Goal: Task Accomplishment & Management: Manage account settings

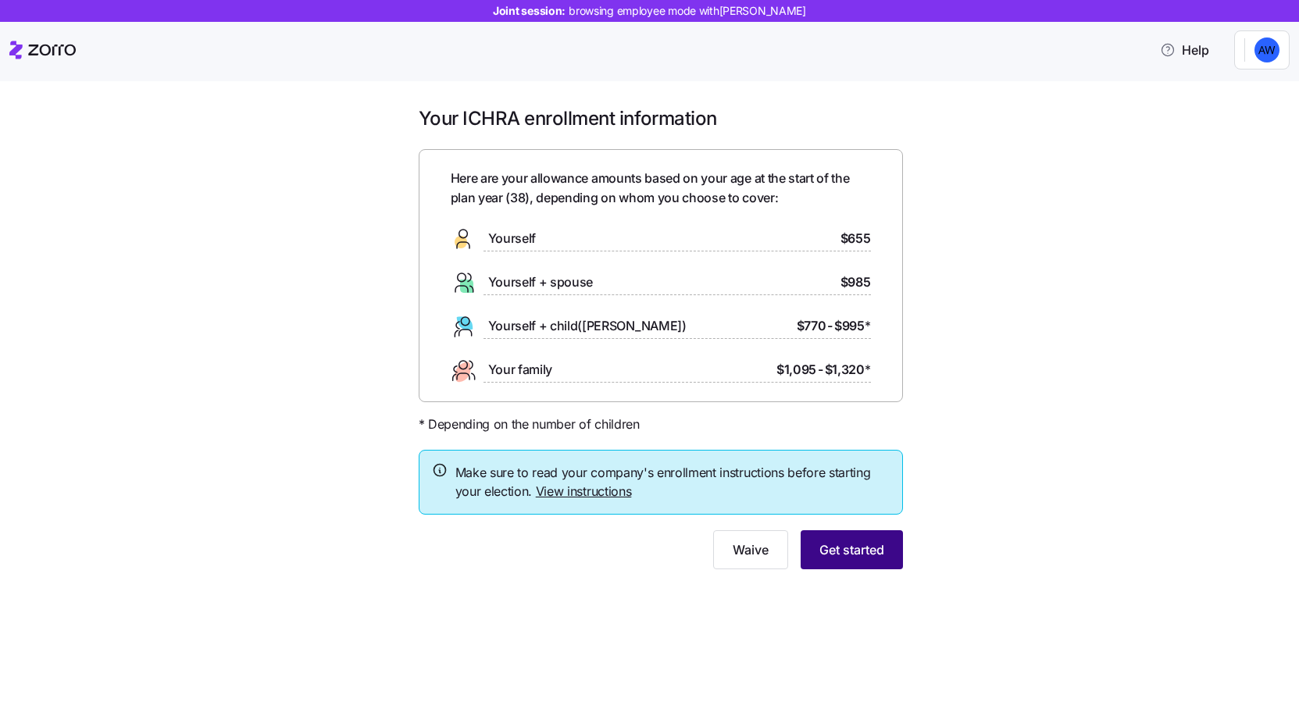
click at [874, 553] on span "Get started" at bounding box center [852, 550] width 65 height 19
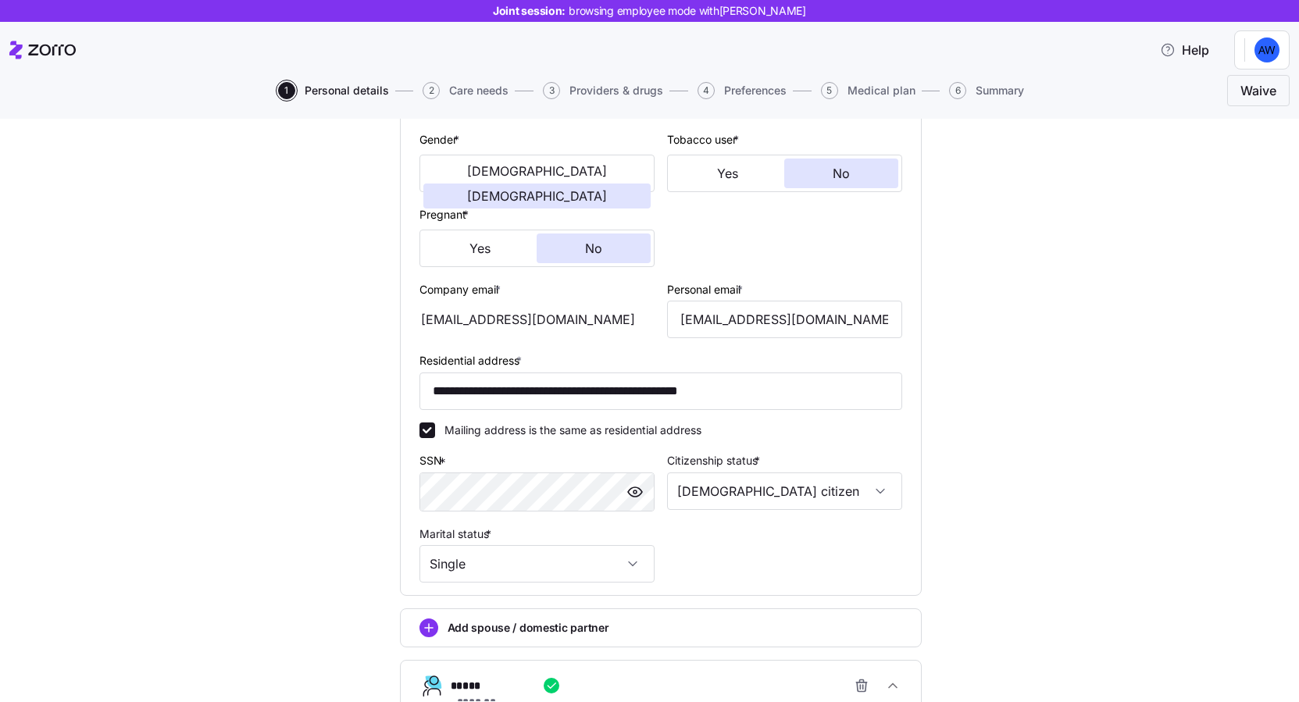
scroll to position [466, 0]
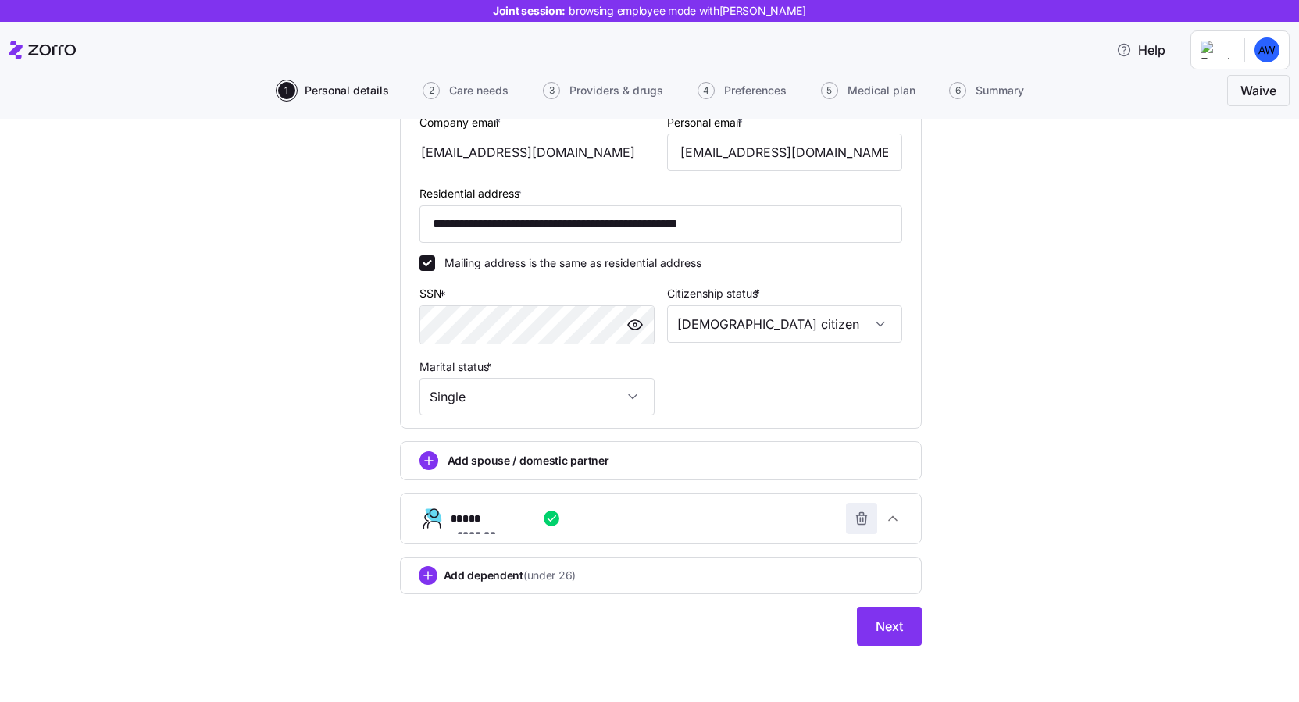
click at [866, 517] on icon "button" at bounding box center [861, 520] width 9 height 9
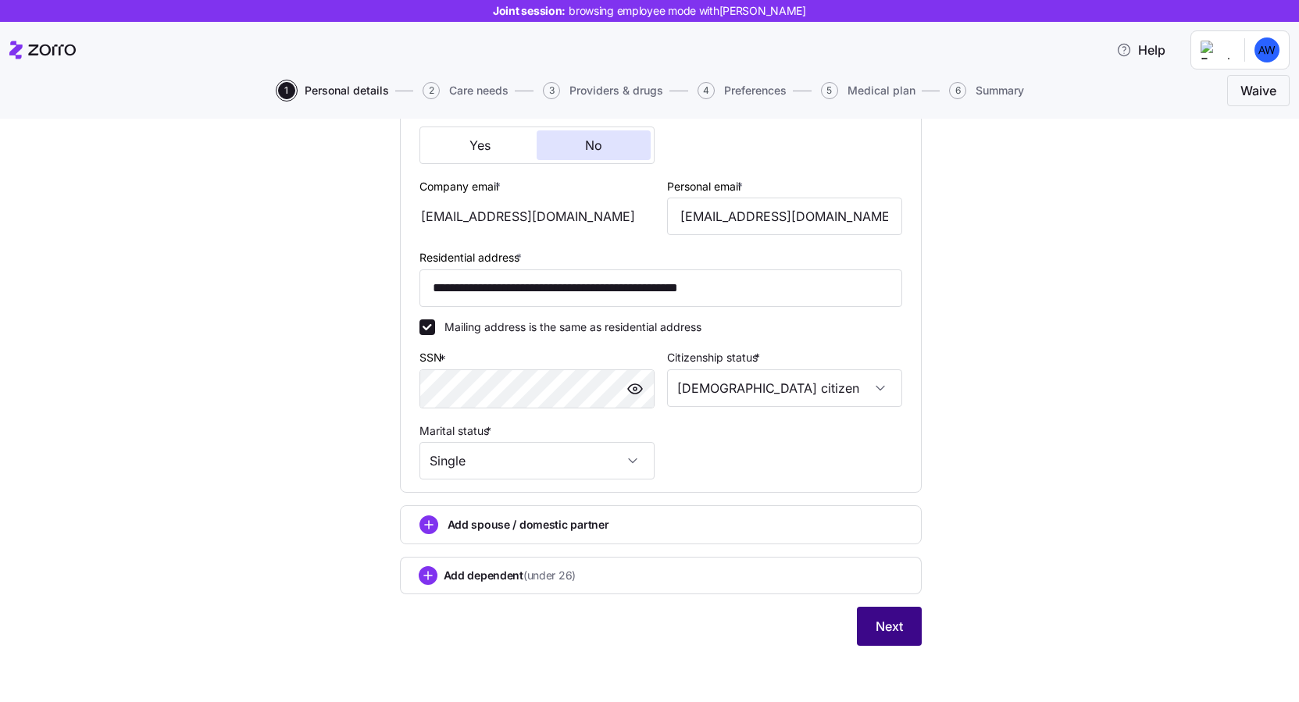
click at [887, 625] on span "Next" at bounding box center [889, 626] width 27 height 19
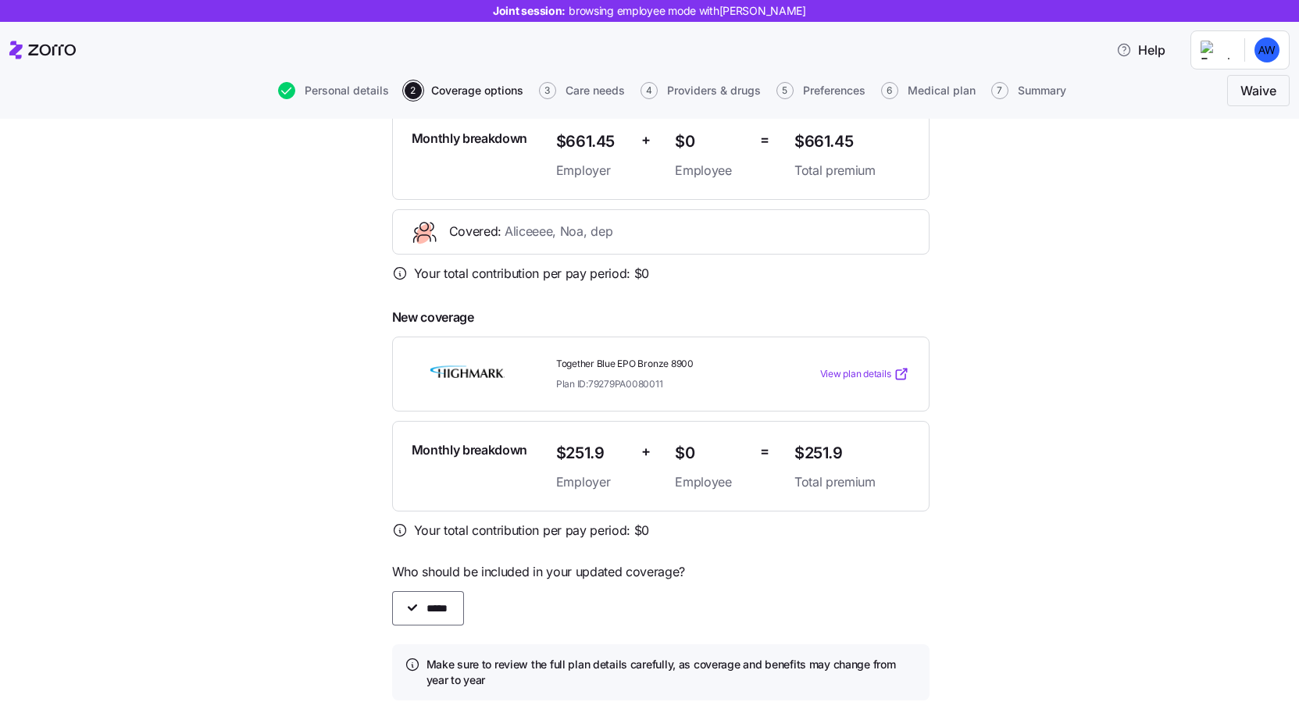
scroll to position [326, 0]
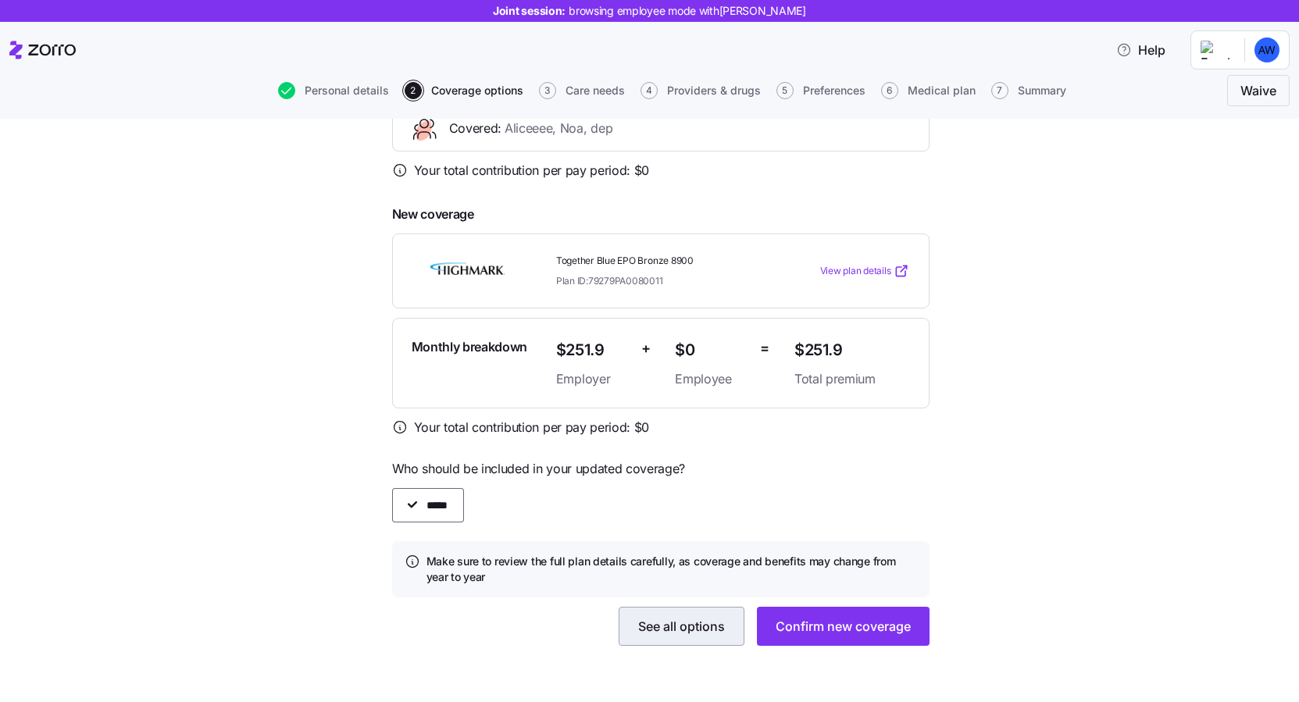
click at [652, 629] on span "See all options" at bounding box center [681, 626] width 87 height 19
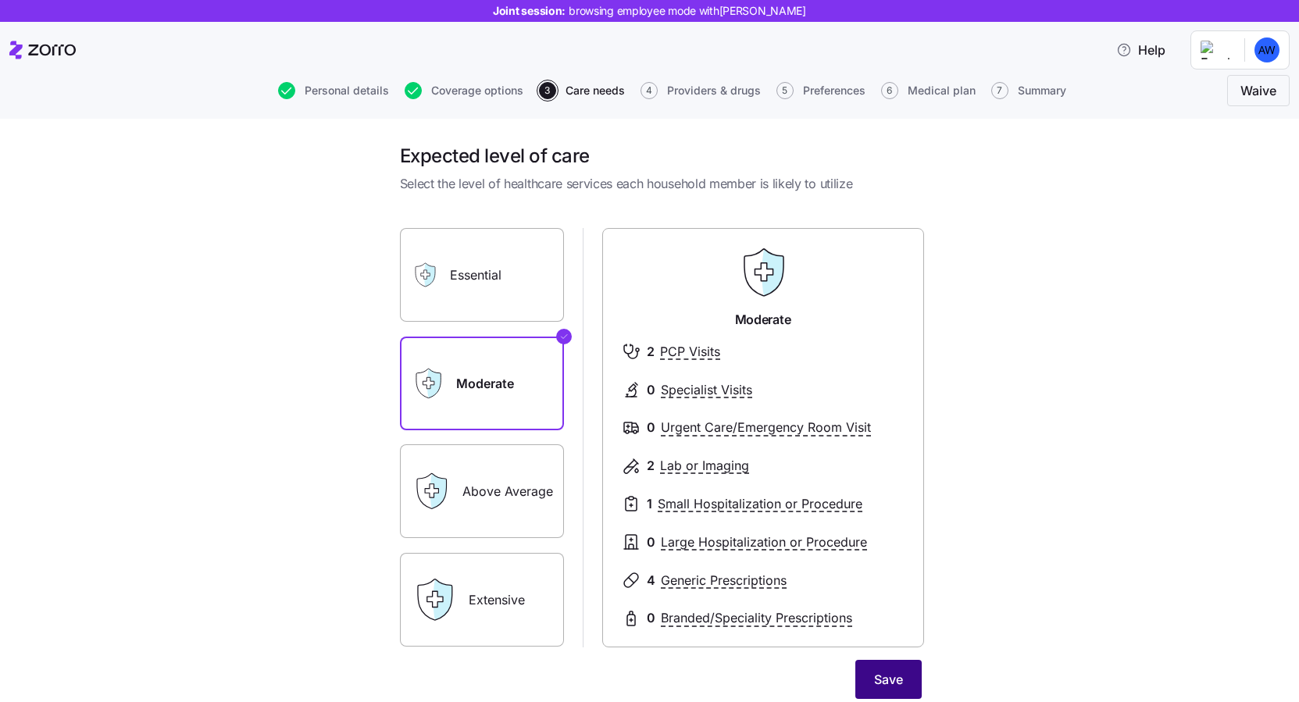
click at [866, 664] on button "Save" at bounding box center [889, 679] width 66 height 39
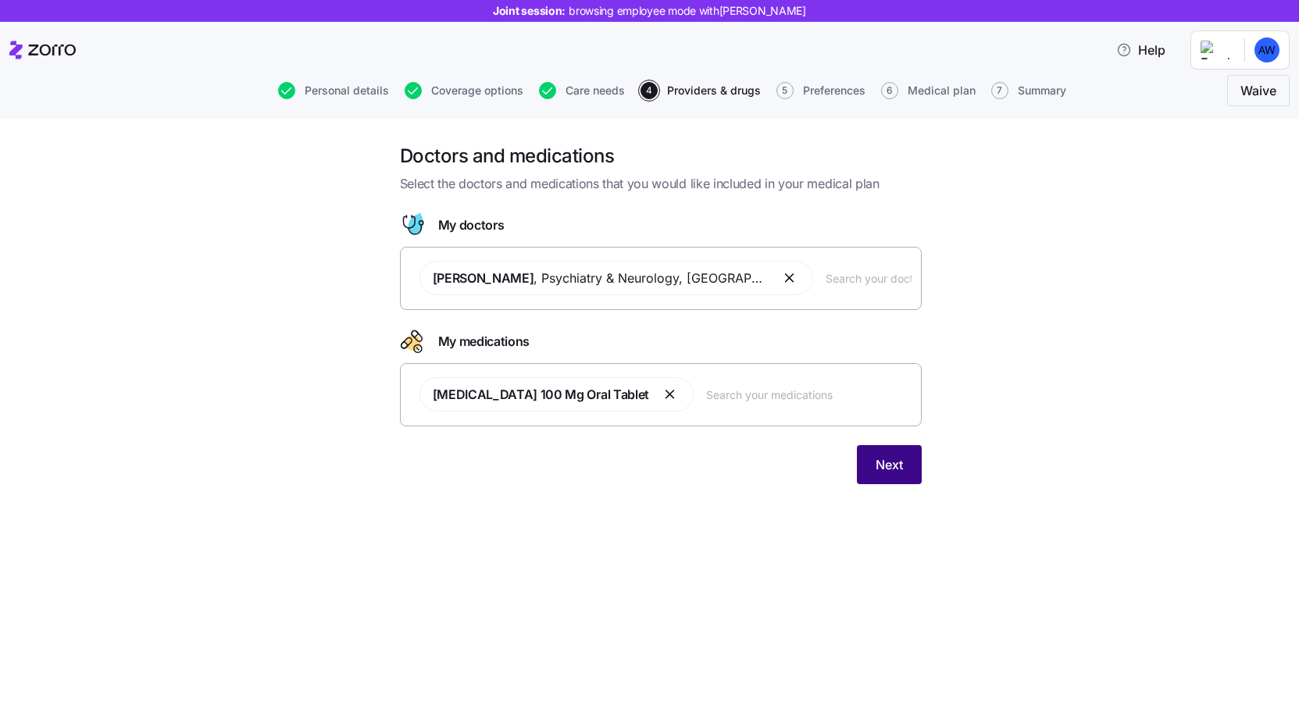
click at [907, 470] on button "Next" at bounding box center [889, 464] width 65 height 39
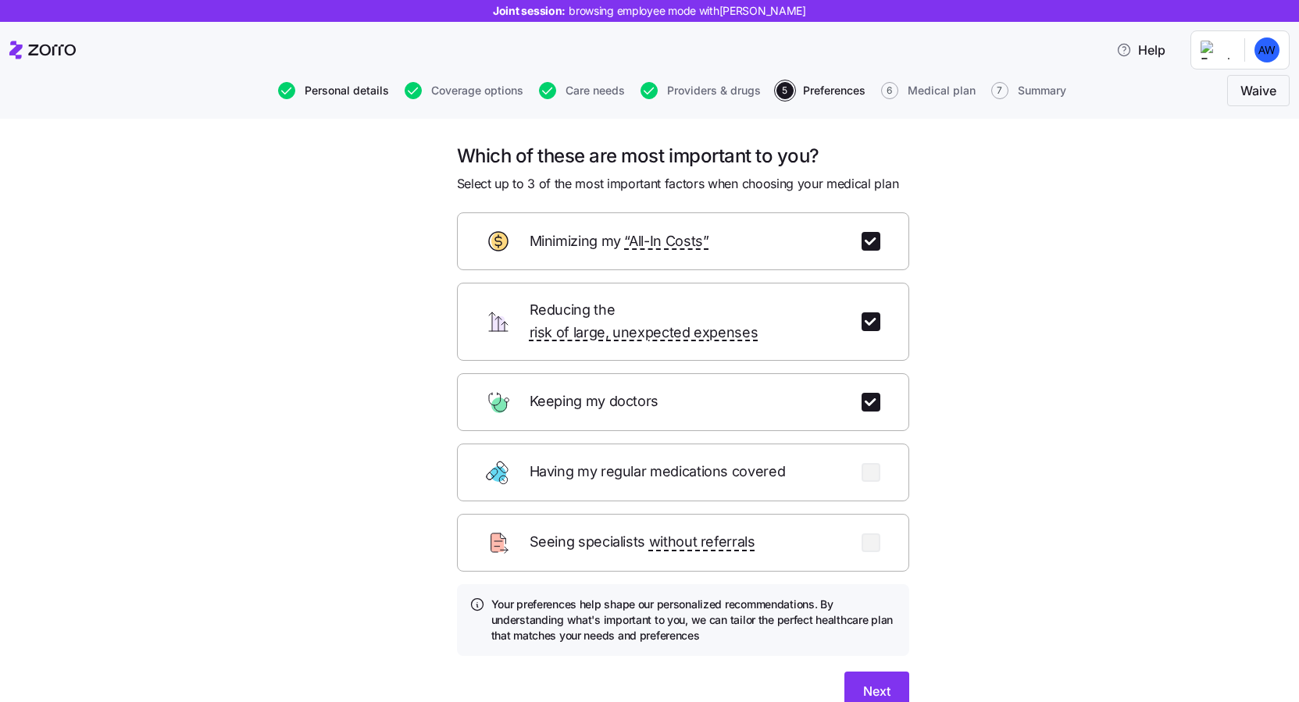
click at [366, 96] on span "Personal details" at bounding box center [347, 90] width 84 height 11
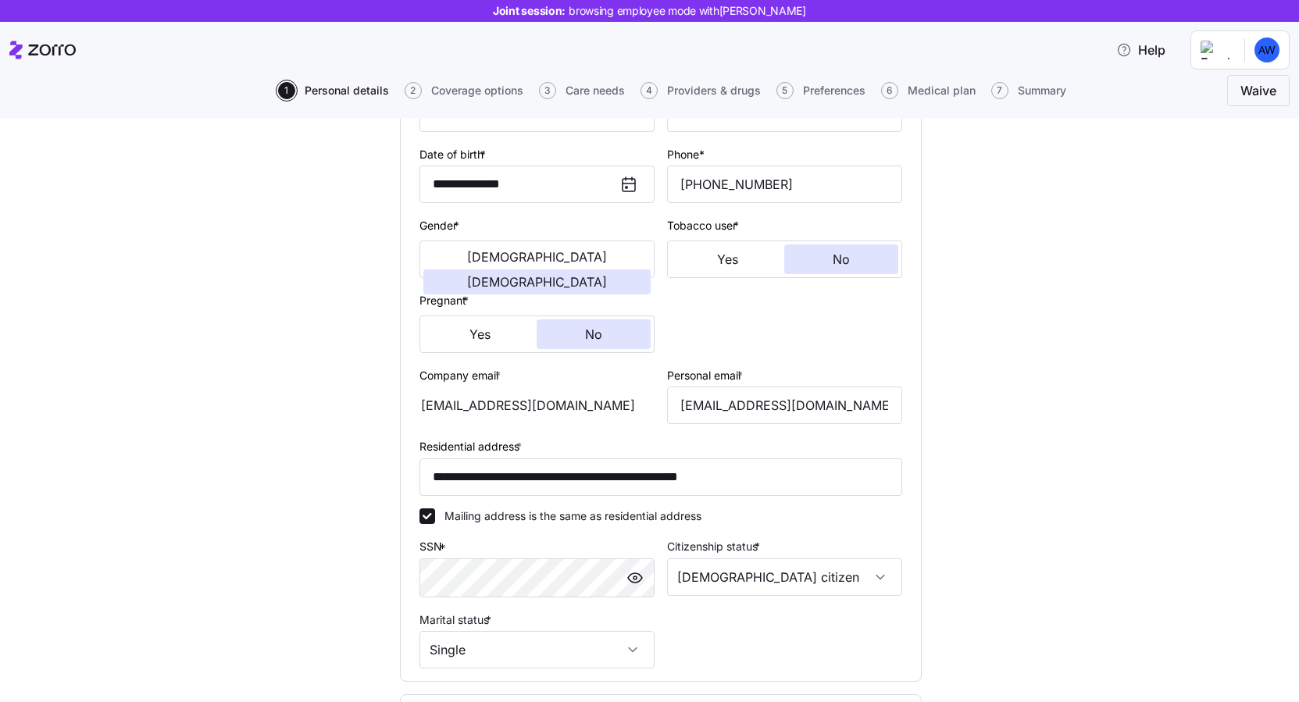
scroll to position [402, 0]
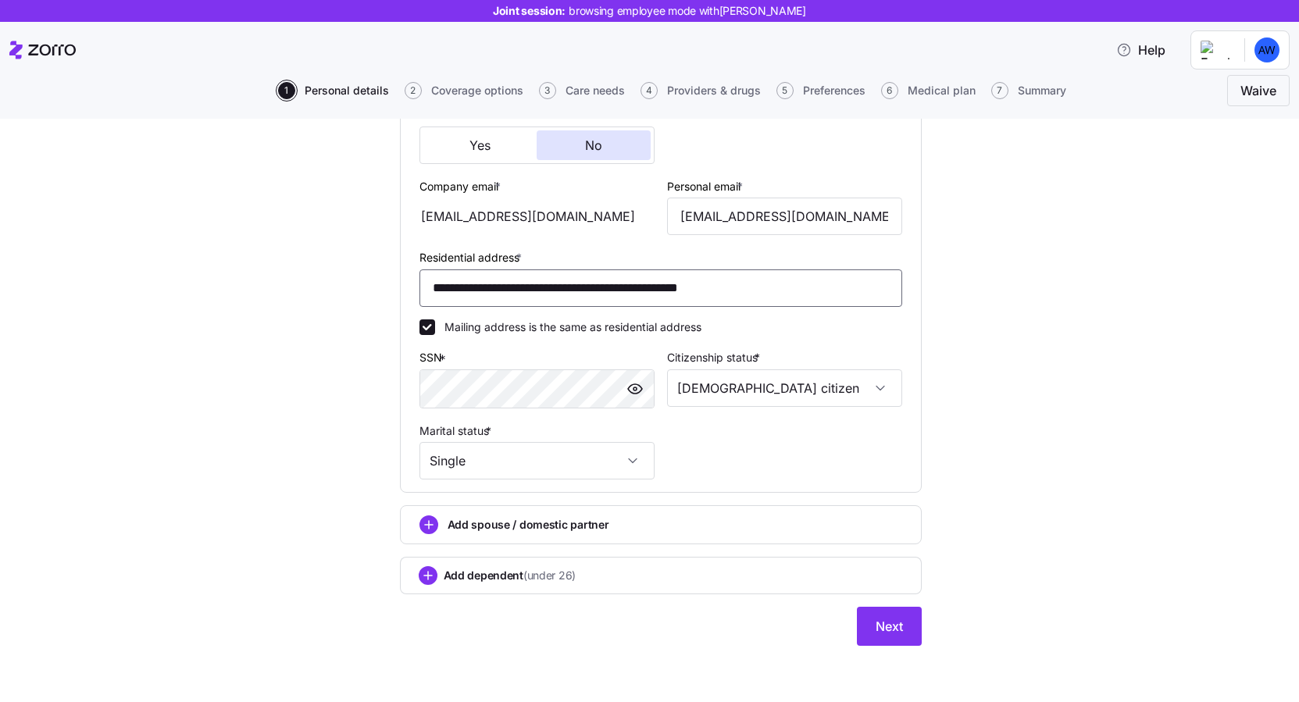
click at [719, 295] on input "**********" at bounding box center [661, 289] width 483 height 38
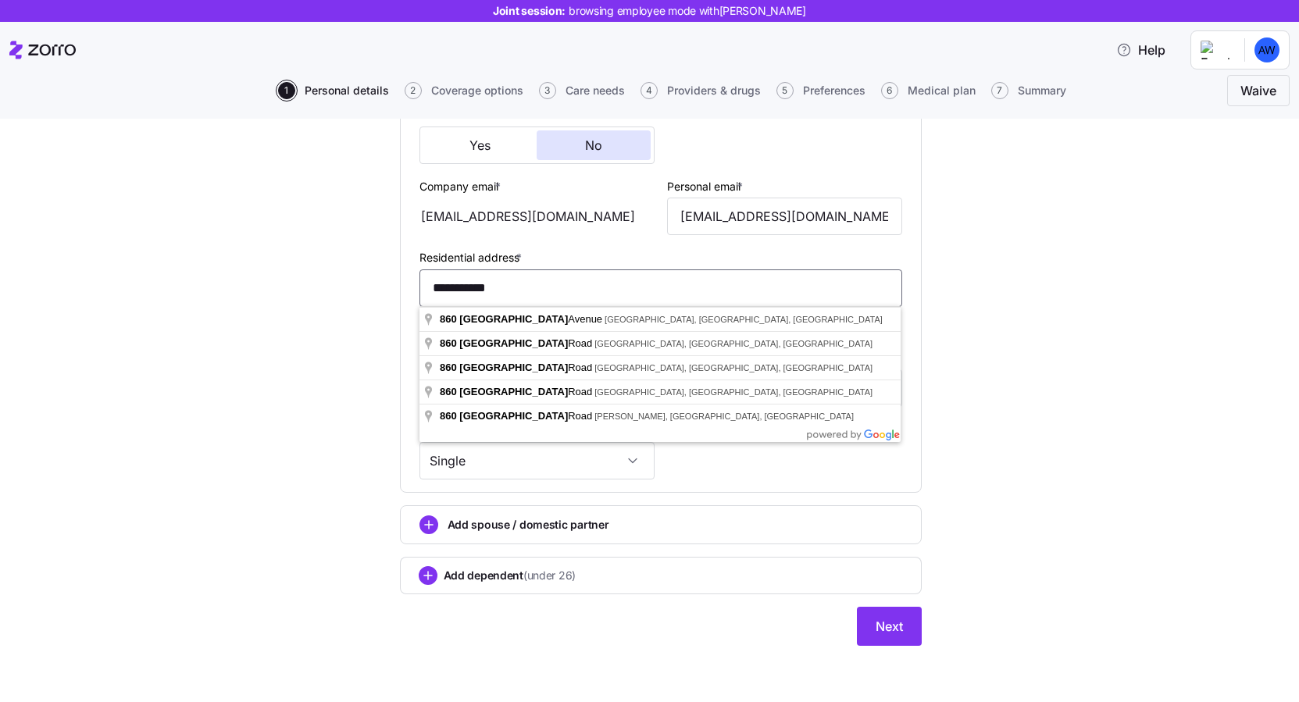
type input "*"
type input "**********"
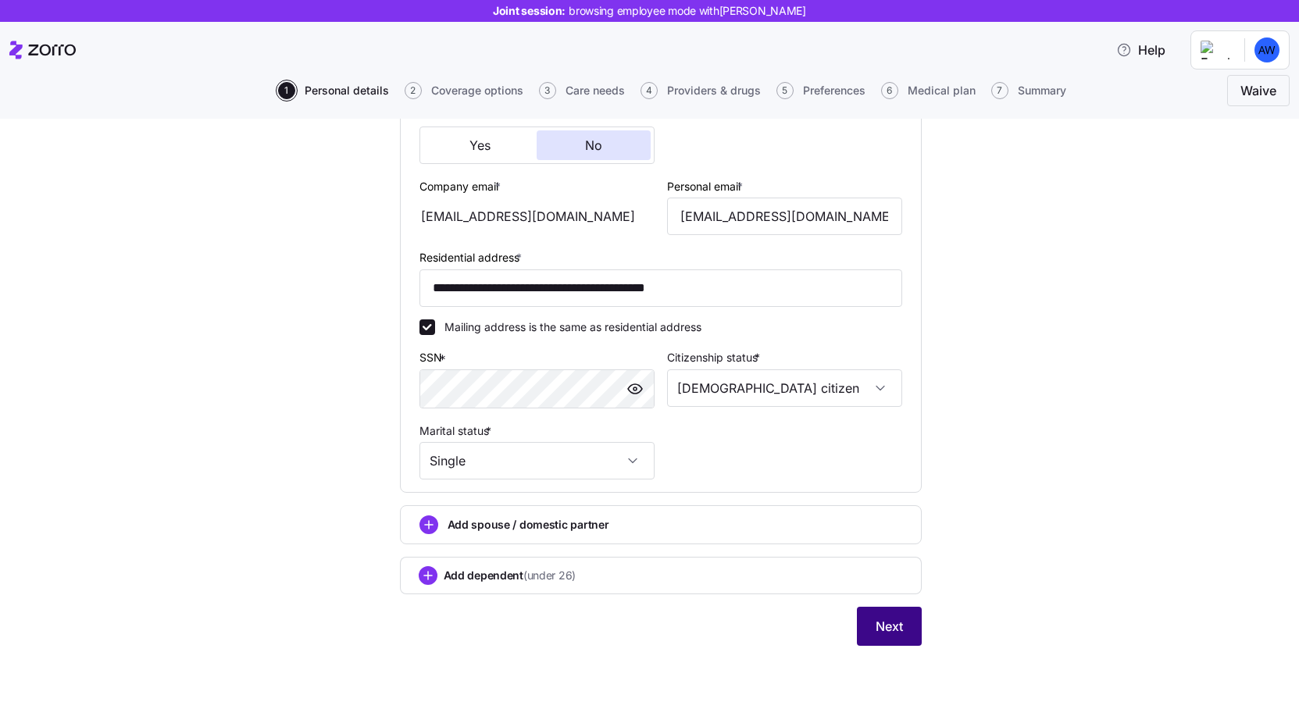
click at [900, 629] on span "Next" at bounding box center [889, 626] width 27 height 19
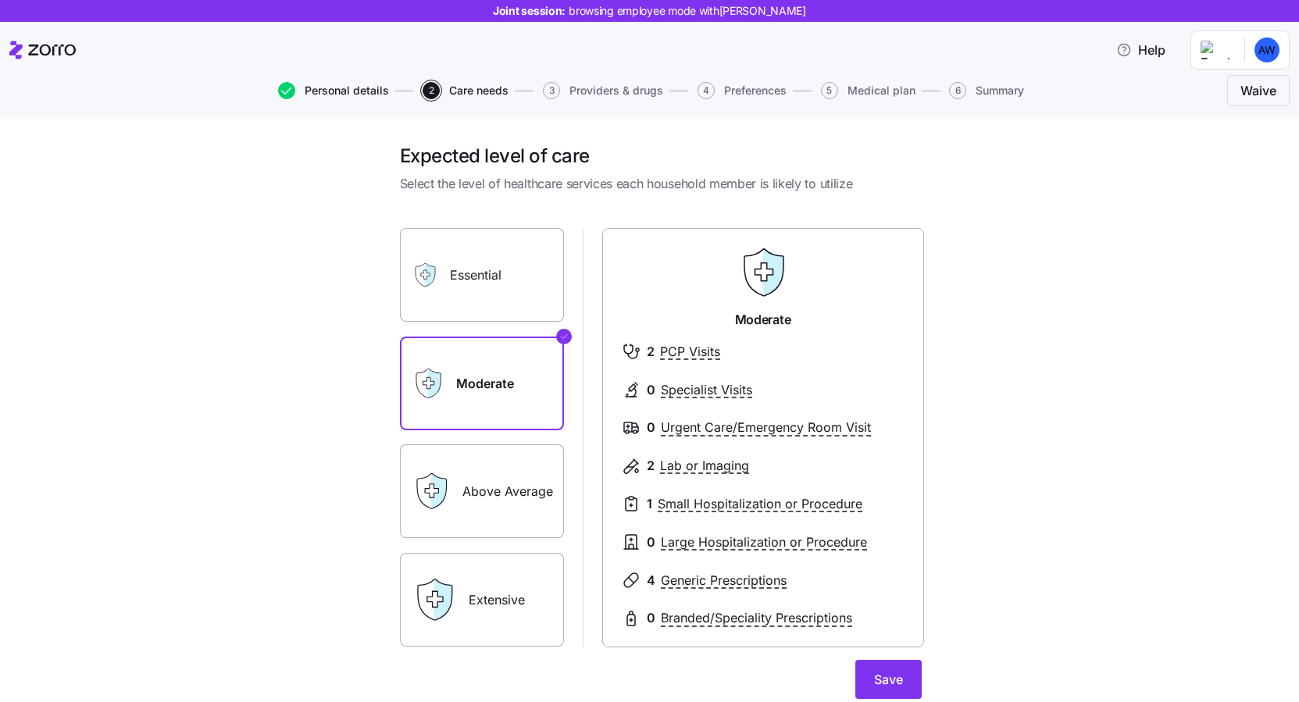
click at [380, 91] on span "Personal details" at bounding box center [347, 90] width 84 height 11
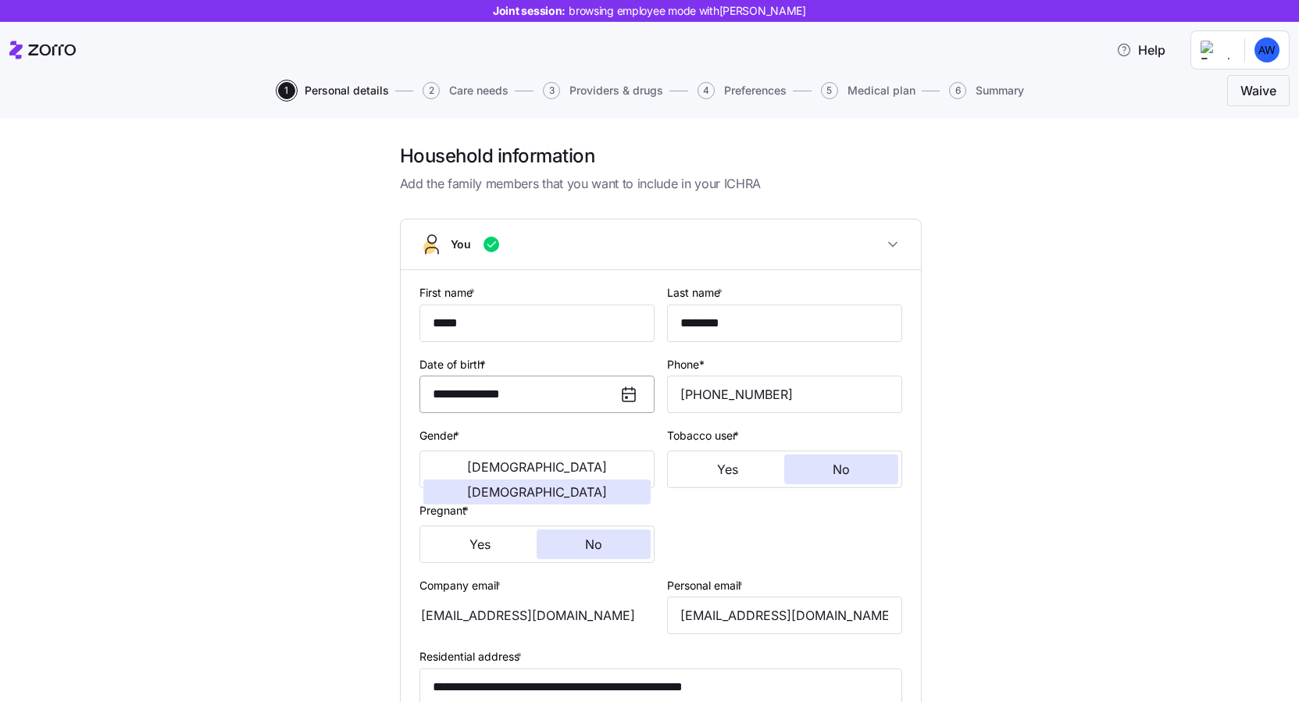
click at [568, 389] on input "**********" at bounding box center [537, 395] width 235 height 38
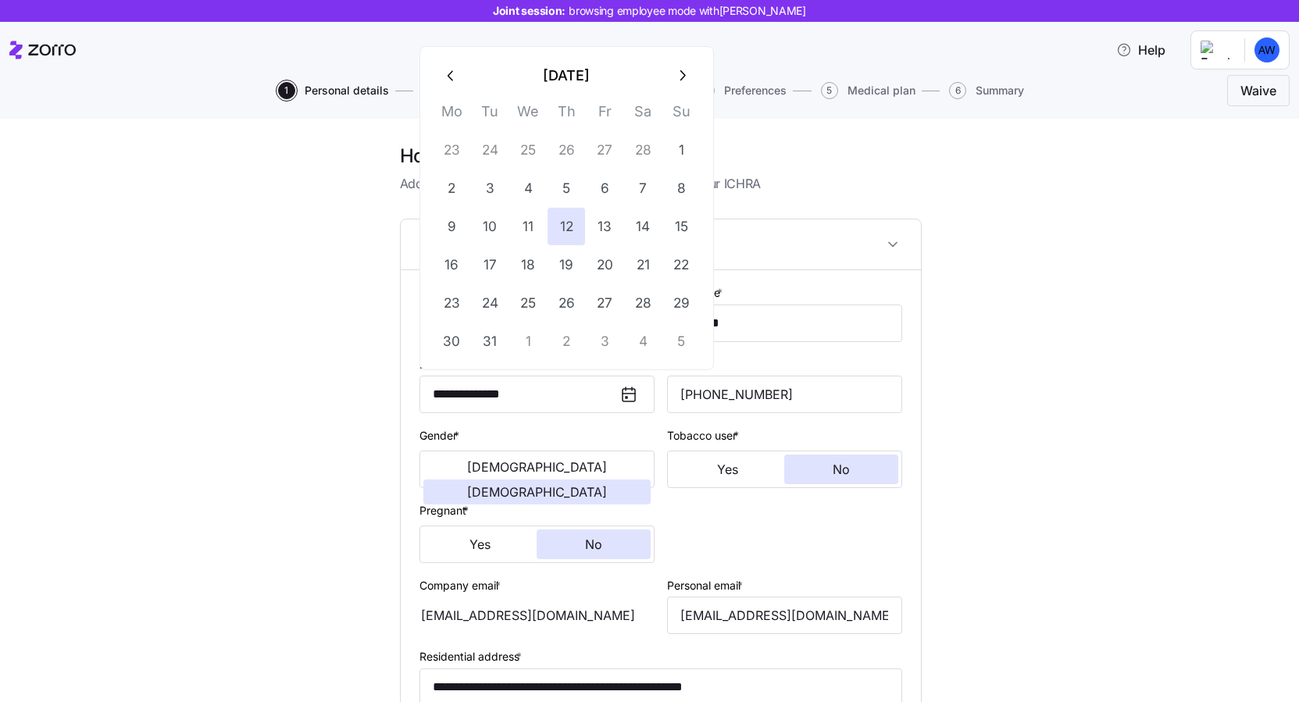
click at [331, 400] on div "**********" at bounding box center [661, 604] width 1234 height 920
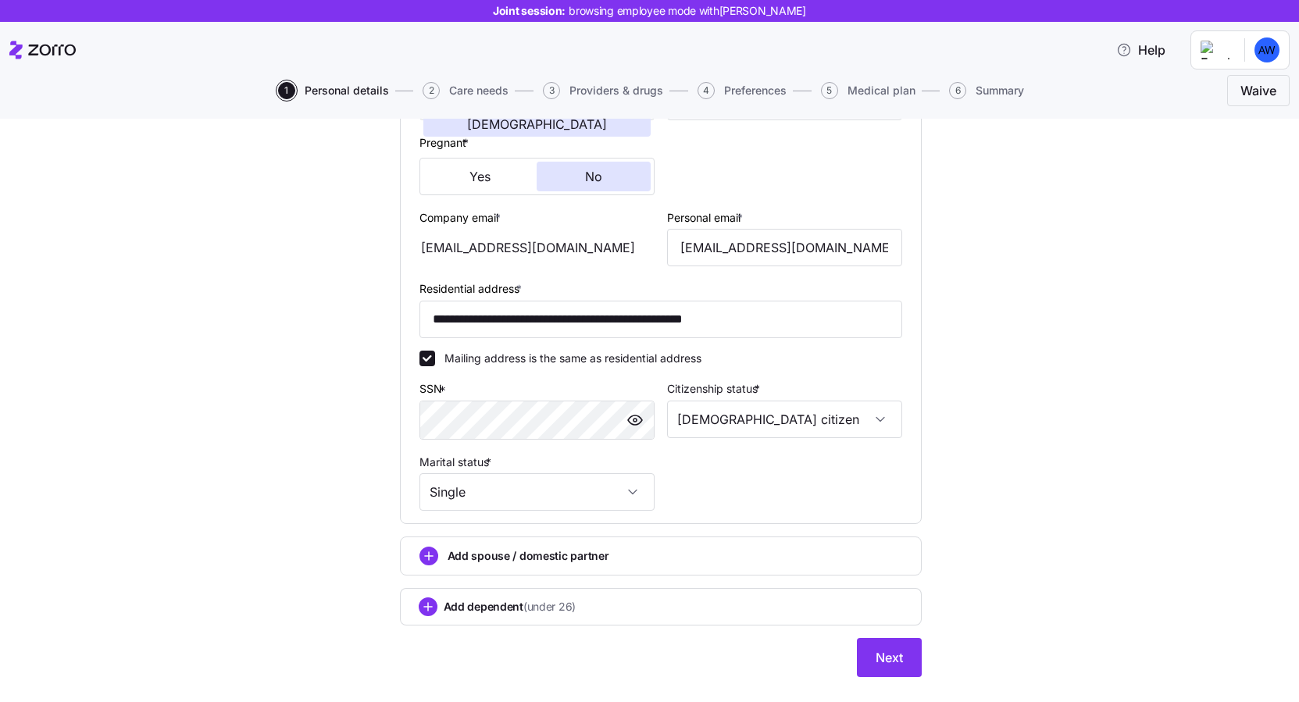
scroll to position [398, 0]
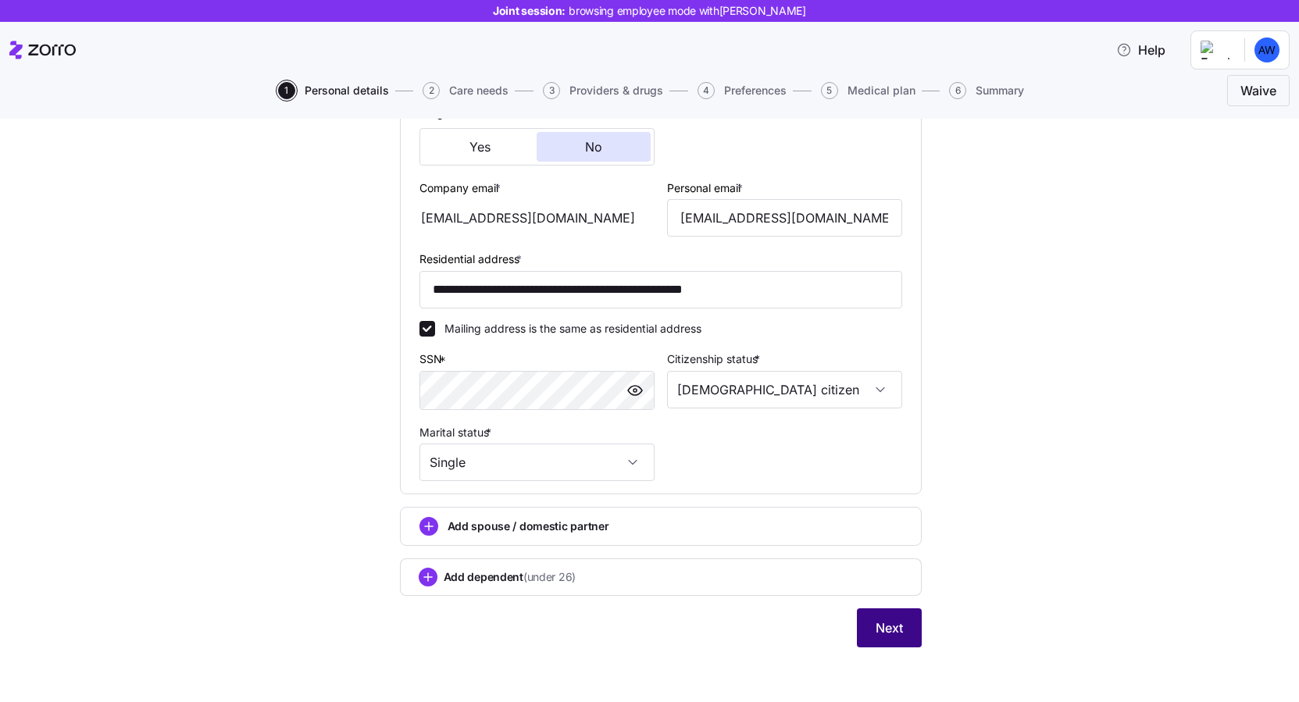
click at [894, 638] on span "Next" at bounding box center [889, 628] width 27 height 19
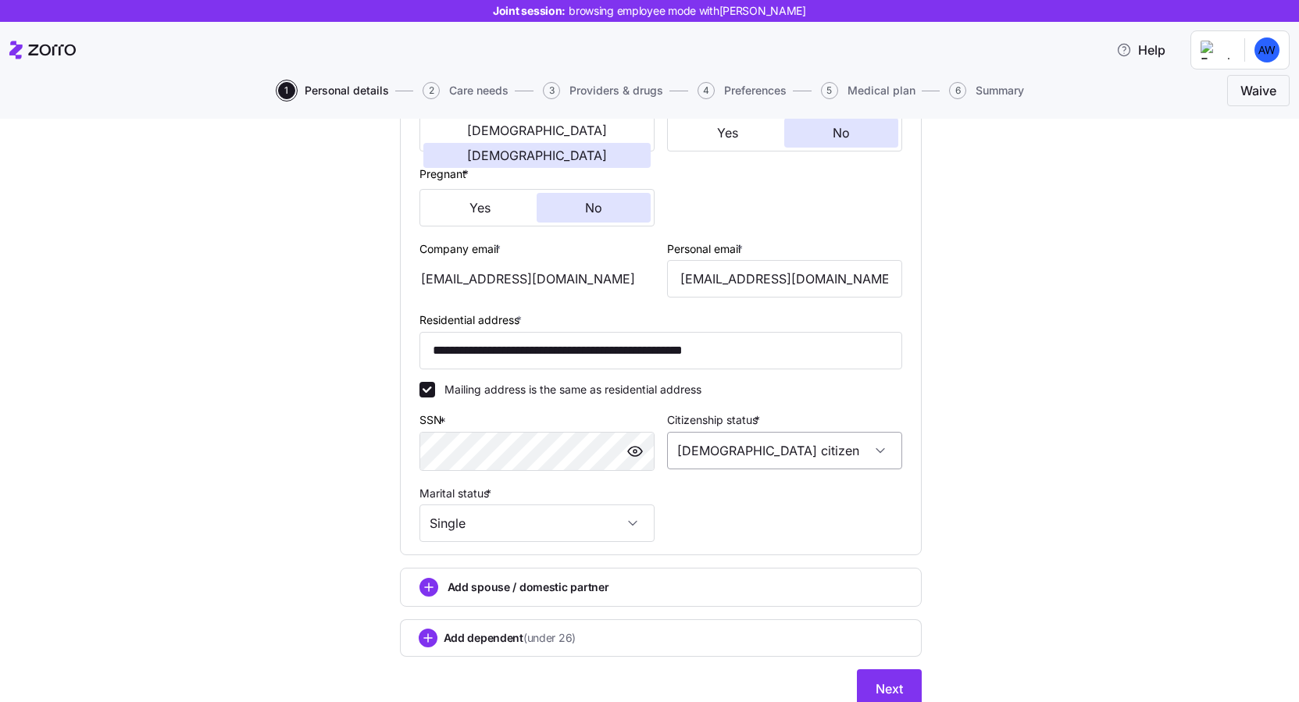
scroll to position [402, 0]
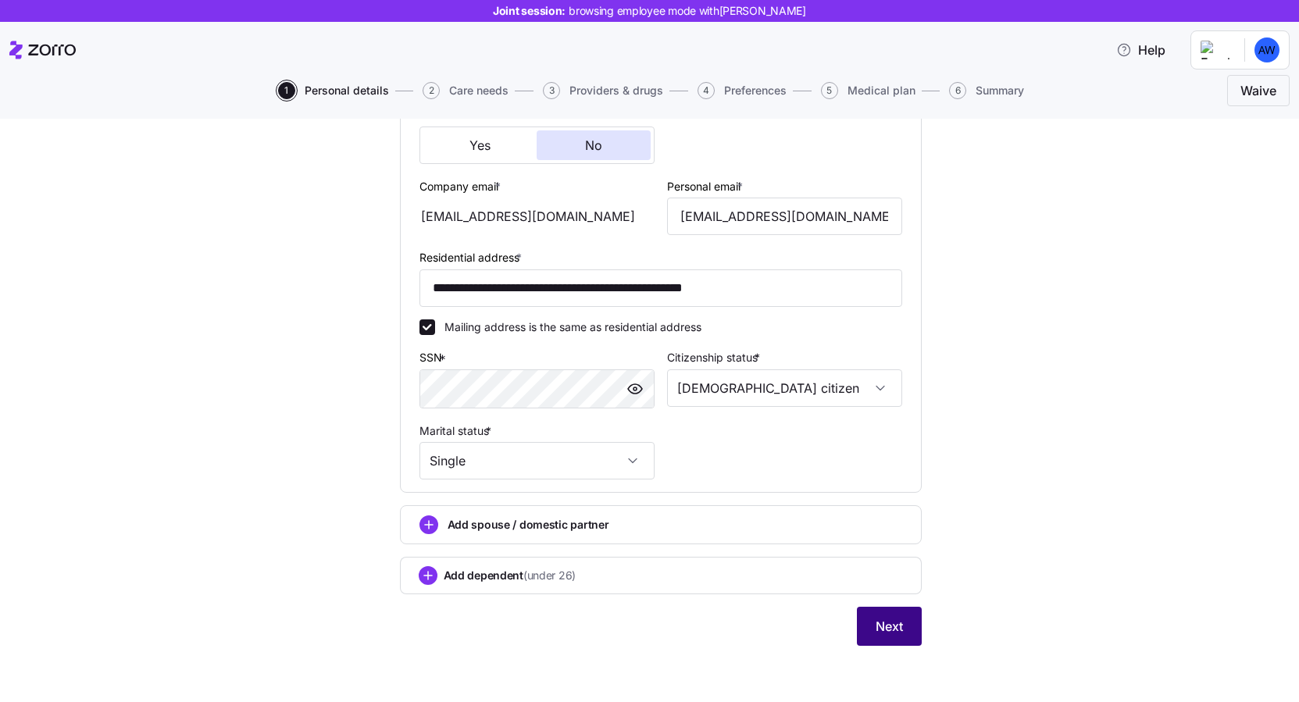
click at [903, 620] on button "Next" at bounding box center [889, 626] width 65 height 39
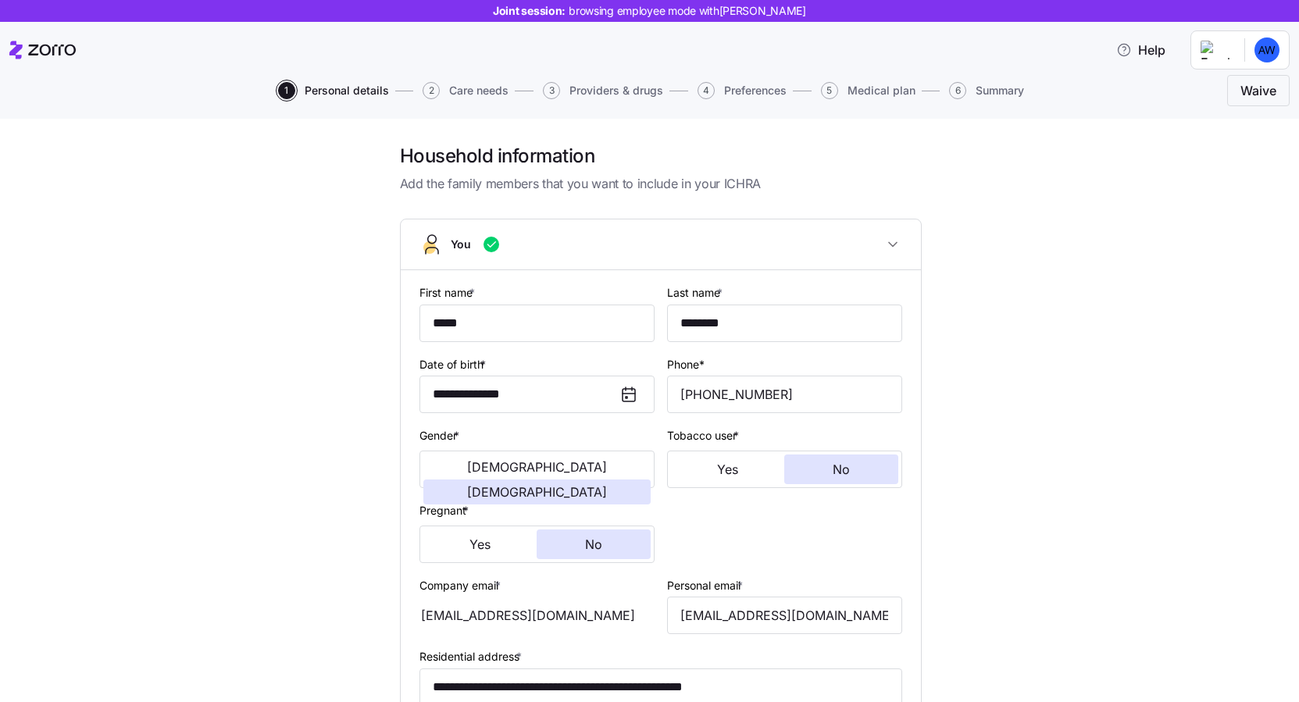
click at [486, 89] on span "Care needs" at bounding box center [478, 90] width 59 height 11
click at [451, 89] on span "Care needs" at bounding box center [478, 90] width 59 height 11
click at [602, 88] on span "Providers & drugs" at bounding box center [617, 90] width 94 height 11
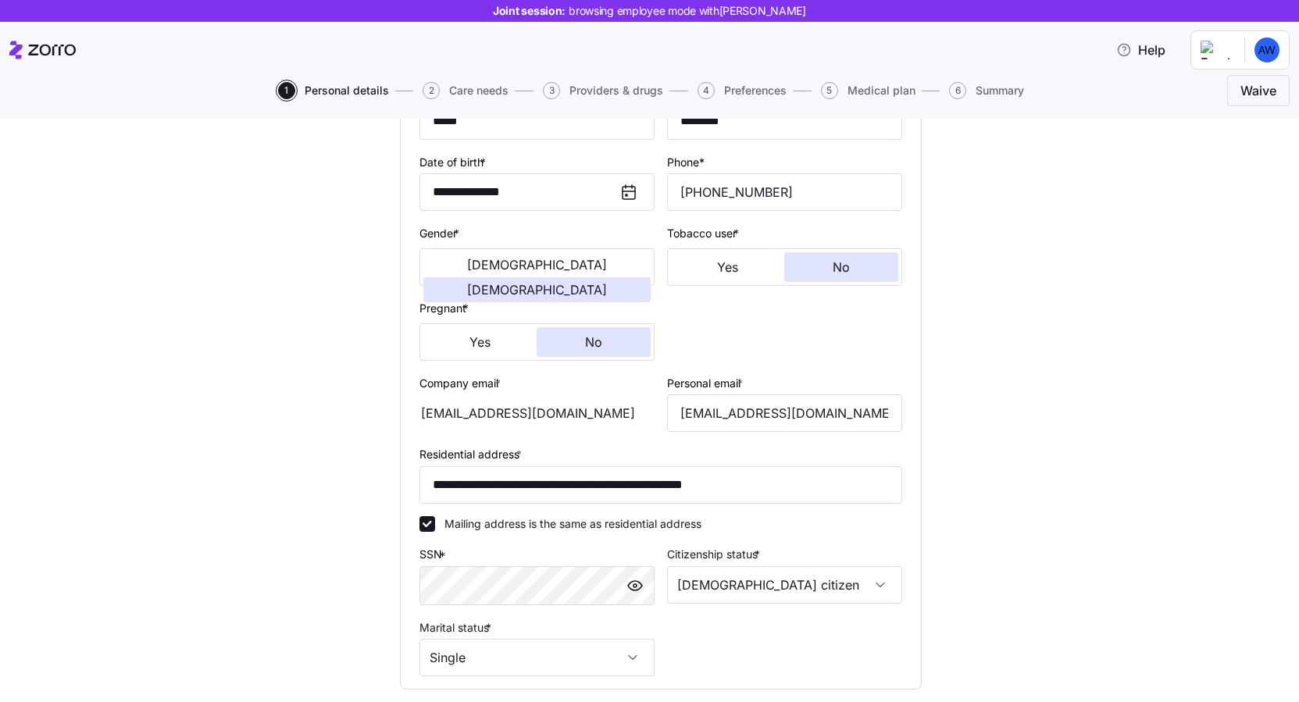
scroll to position [402, 0]
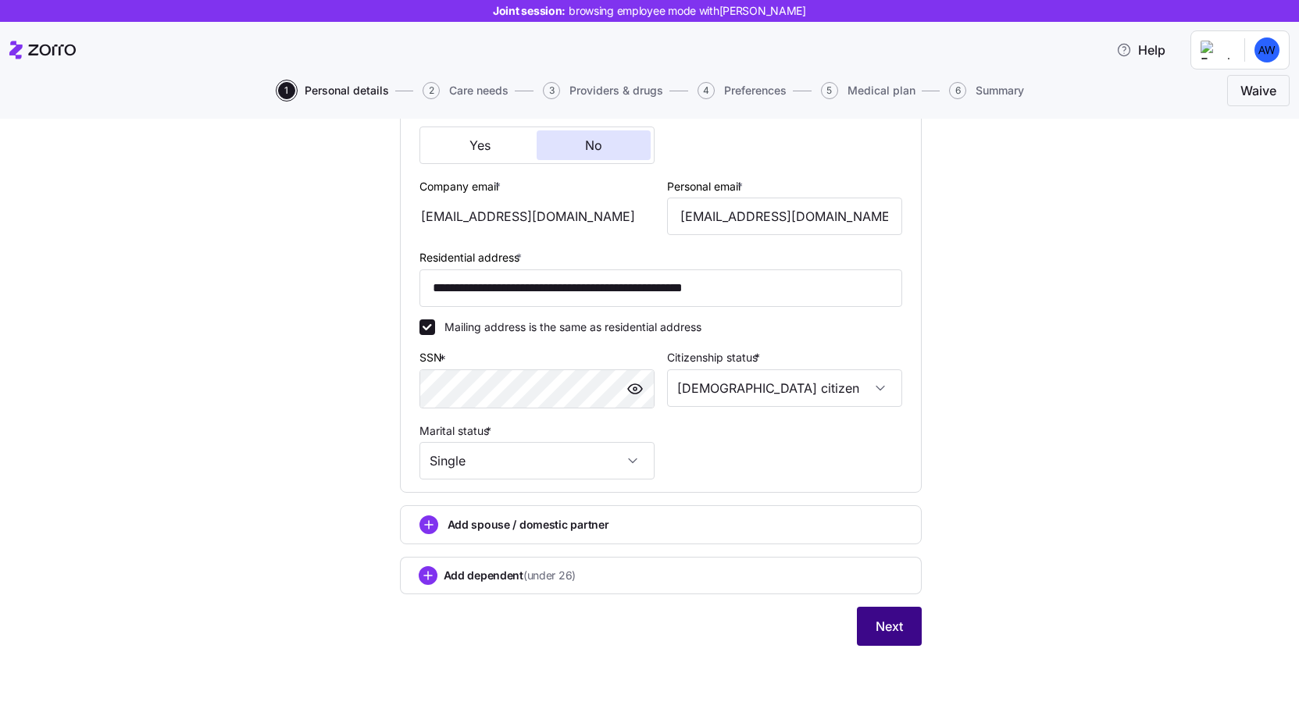
click at [895, 644] on button "Next" at bounding box center [889, 626] width 65 height 39
click at [895, 621] on span "Next" at bounding box center [889, 626] width 27 height 19
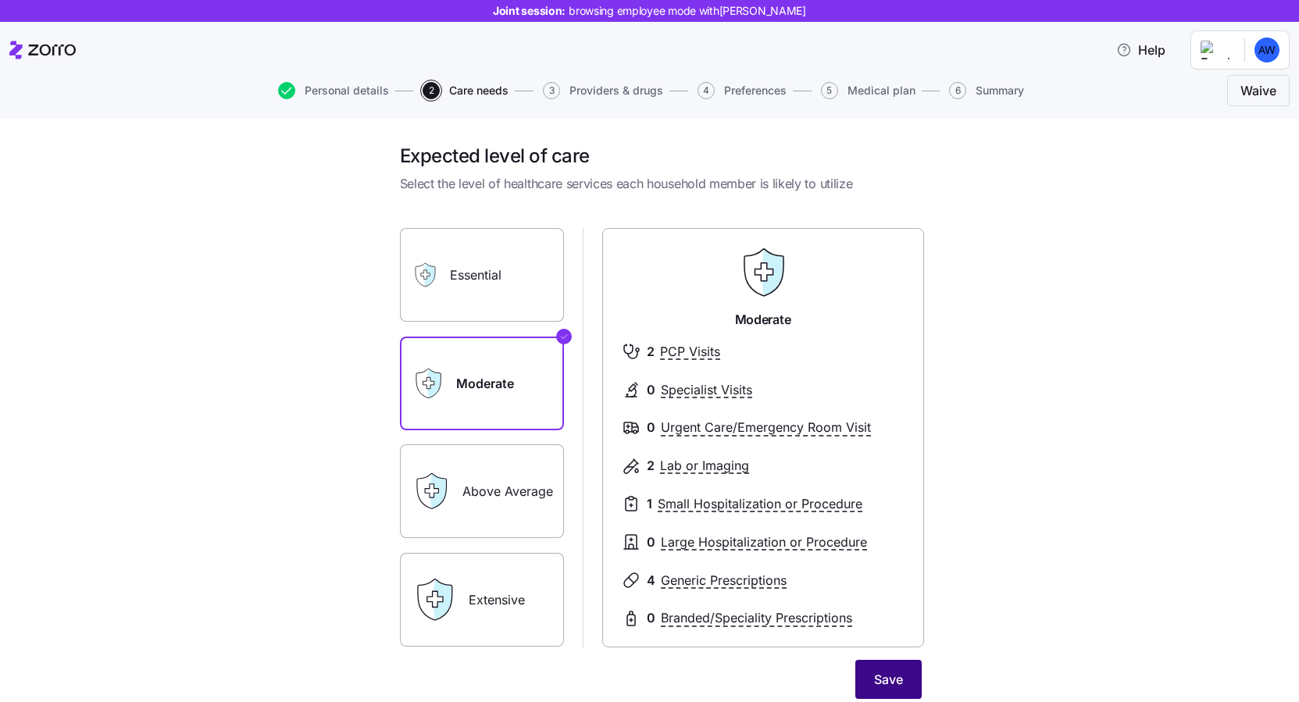
click at [902, 695] on button "Save" at bounding box center [889, 679] width 66 height 39
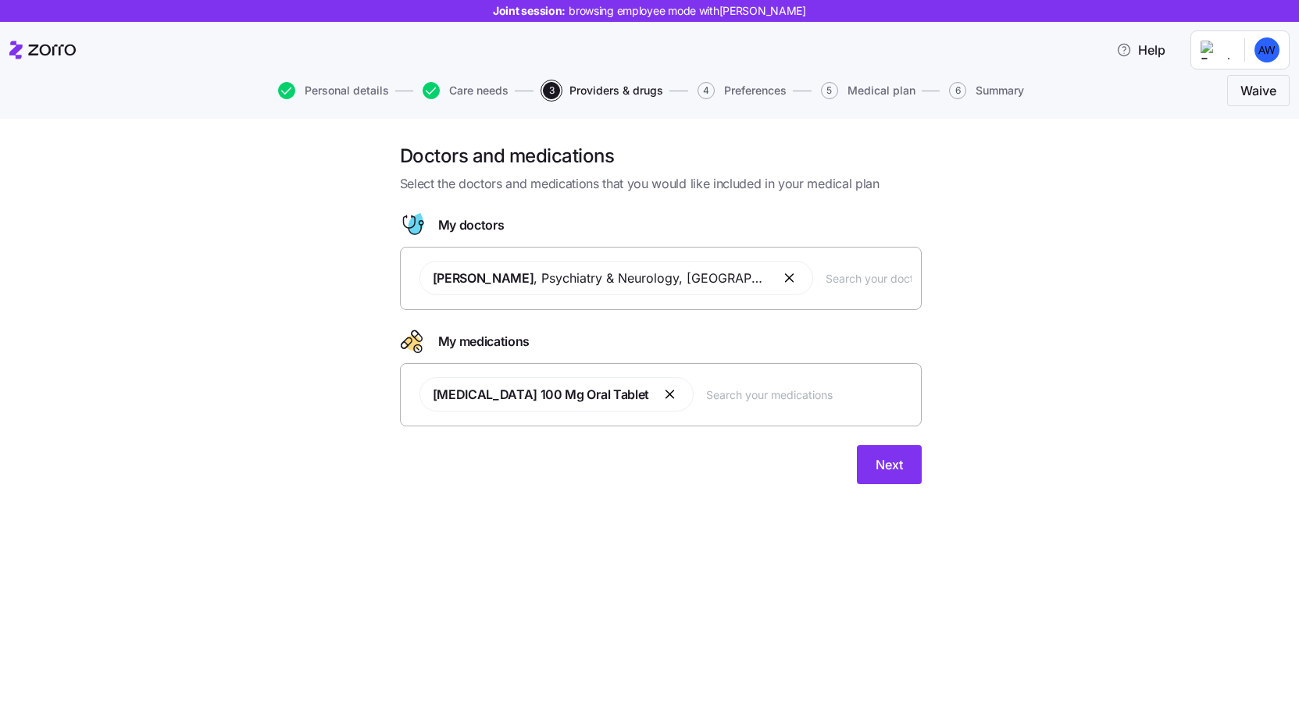
click at [781, 280] on button "button" at bounding box center [790, 278] width 19 height 19
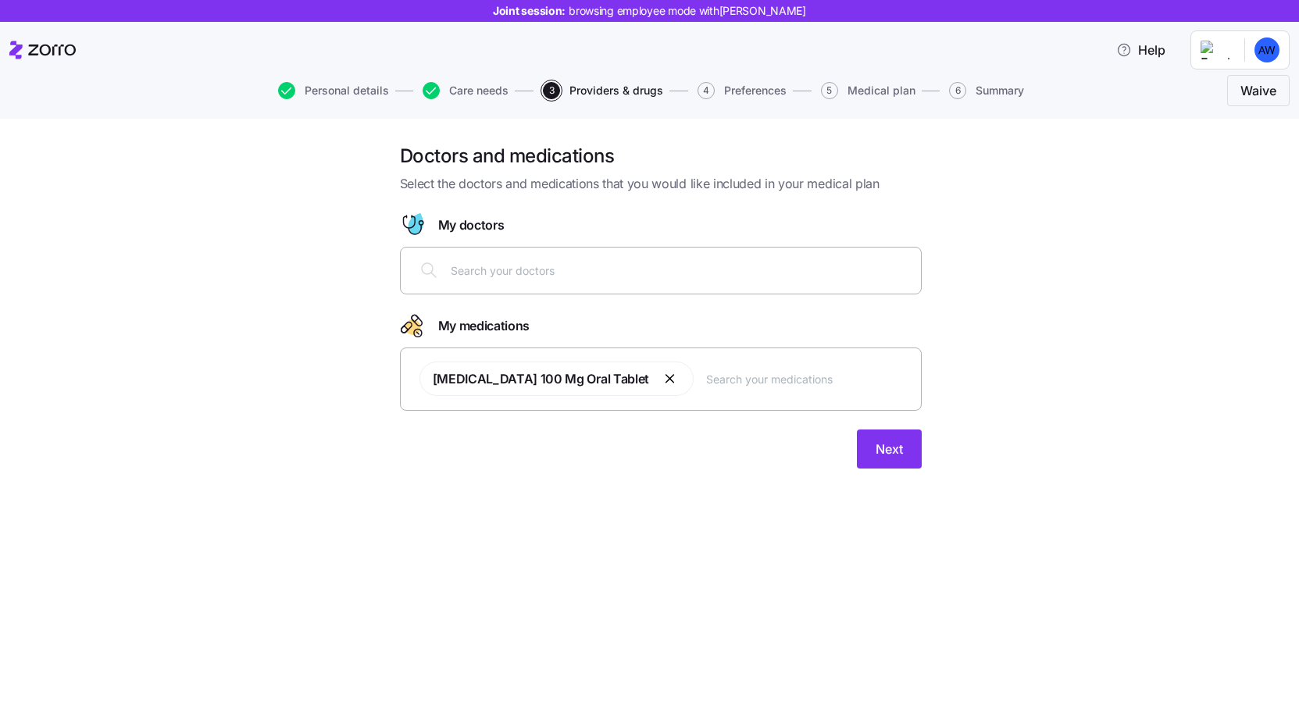
click at [701, 285] on div at bounding box center [661, 271] width 502 height 38
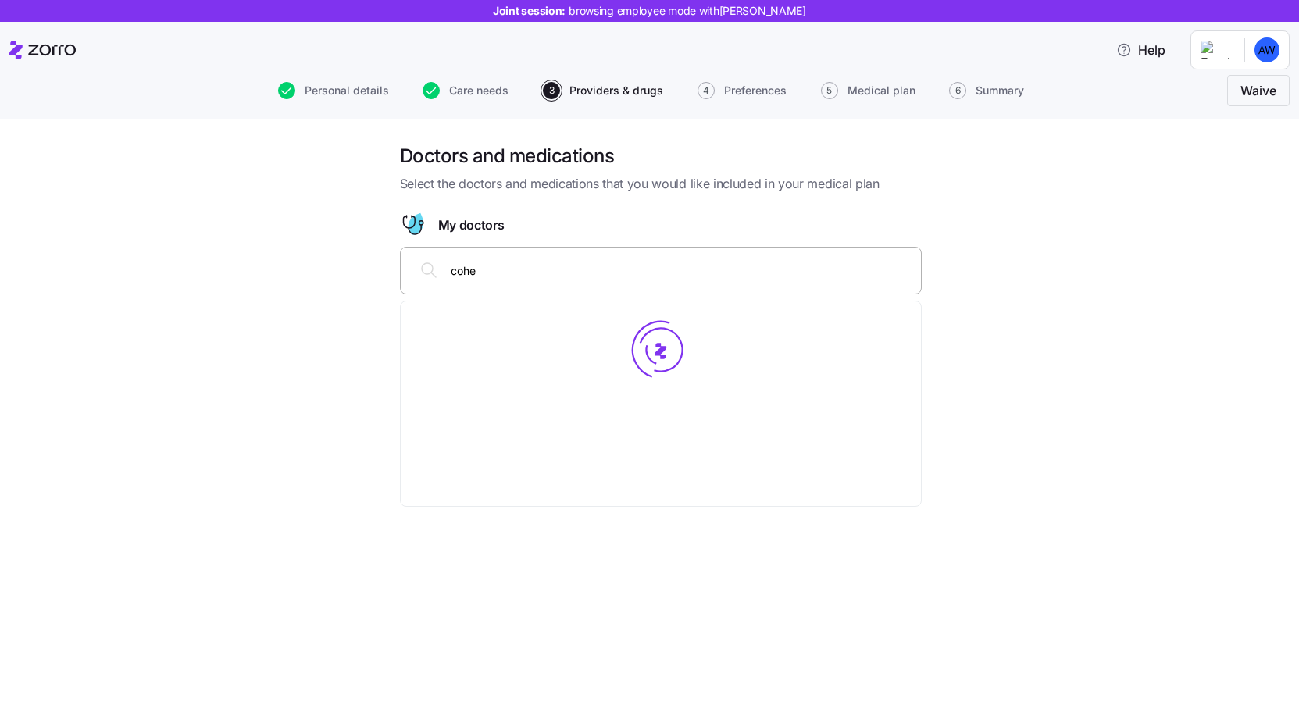
type input "cohen"
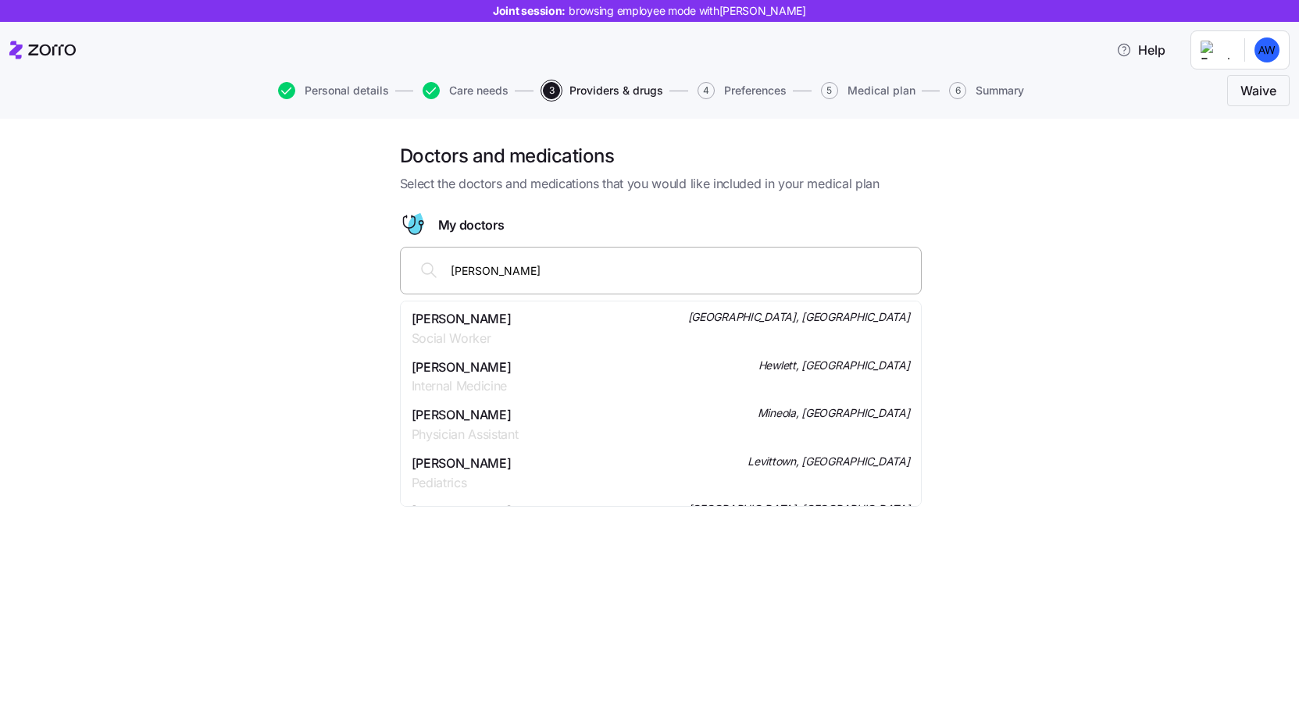
click at [611, 373] on div "Daniel H Cohen Internal Medicine Hewlett, NY" at bounding box center [661, 377] width 499 height 39
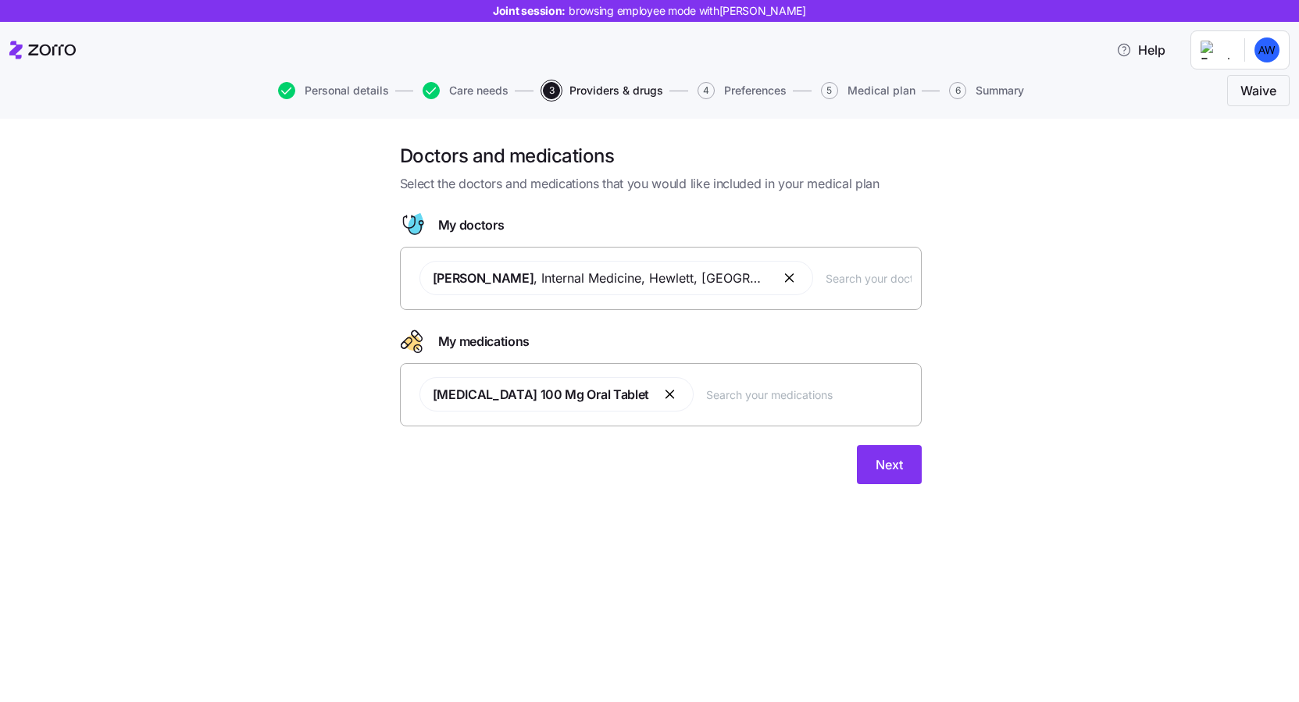
click at [662, 398] on button "button" at bounding box center [671, 394] width 19 height 19
click at [588, 396] on div at bounding box center [661, 387] width 502 height 38
type input "accutane"
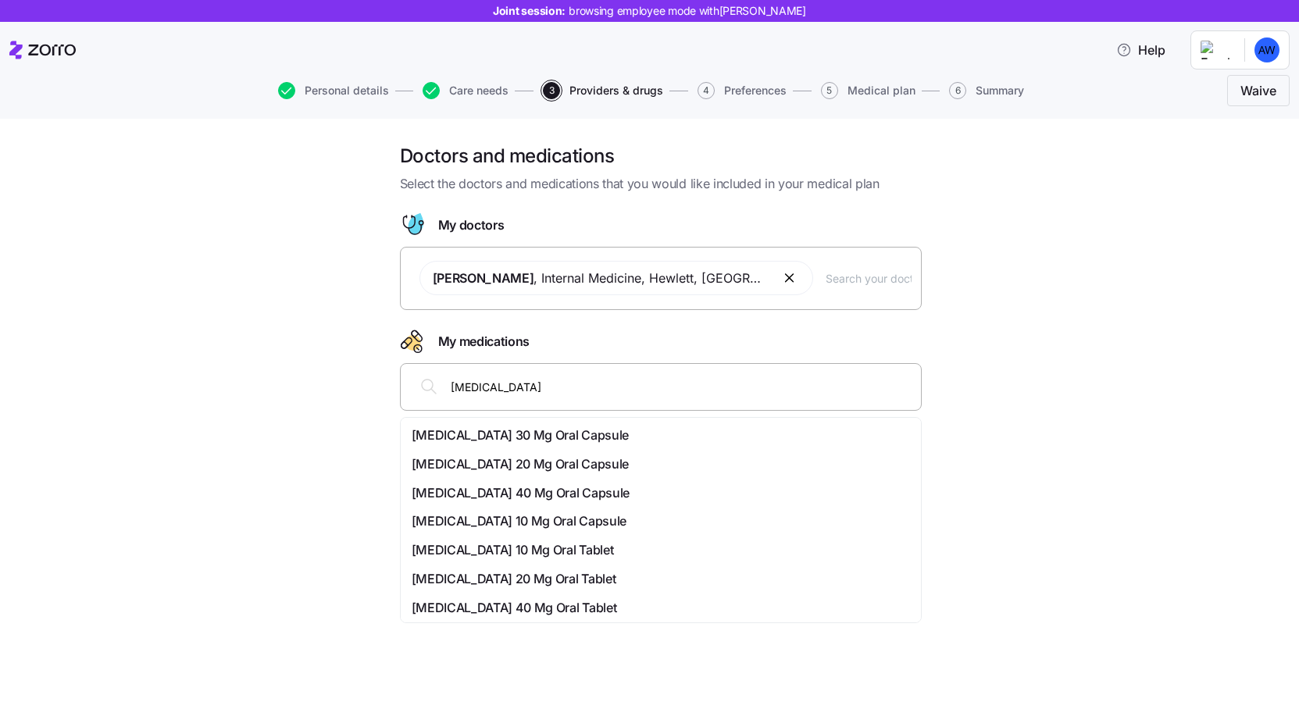
click at [536, 459] on span "Accutane 20 Mg Oral Capsule" at bounding box center [520, 465] width 217 height 20
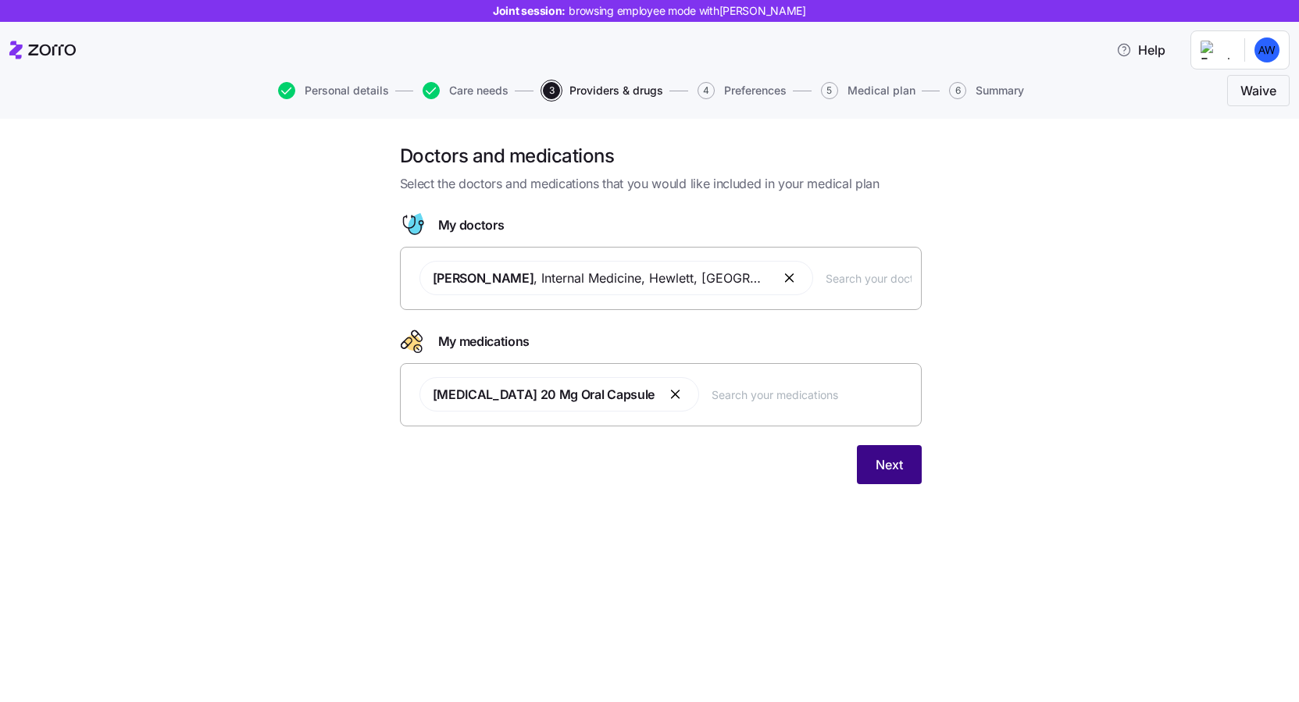
click at [910, 463] on button "Next" at bounding box center [889, 464] width 65 height 39
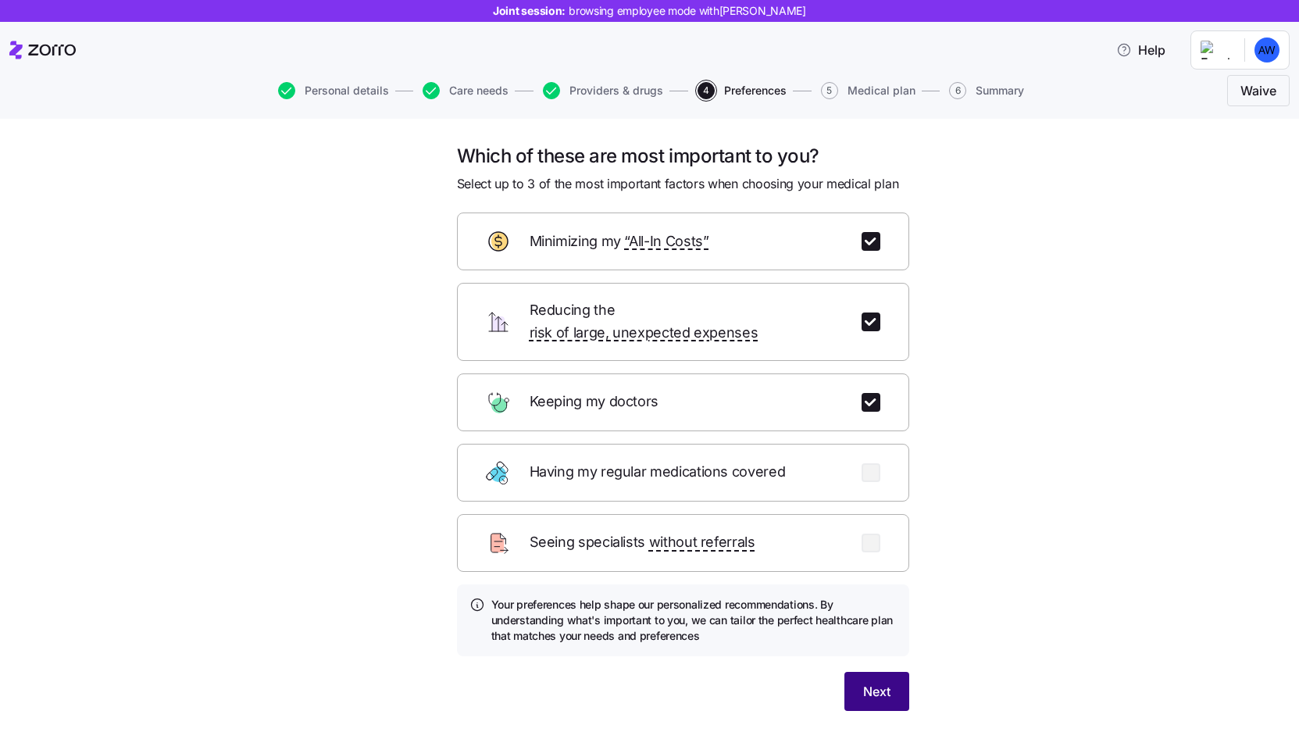
click at [899, 672] on button "Next" at bounding box center [877, 691] width 65 height 39
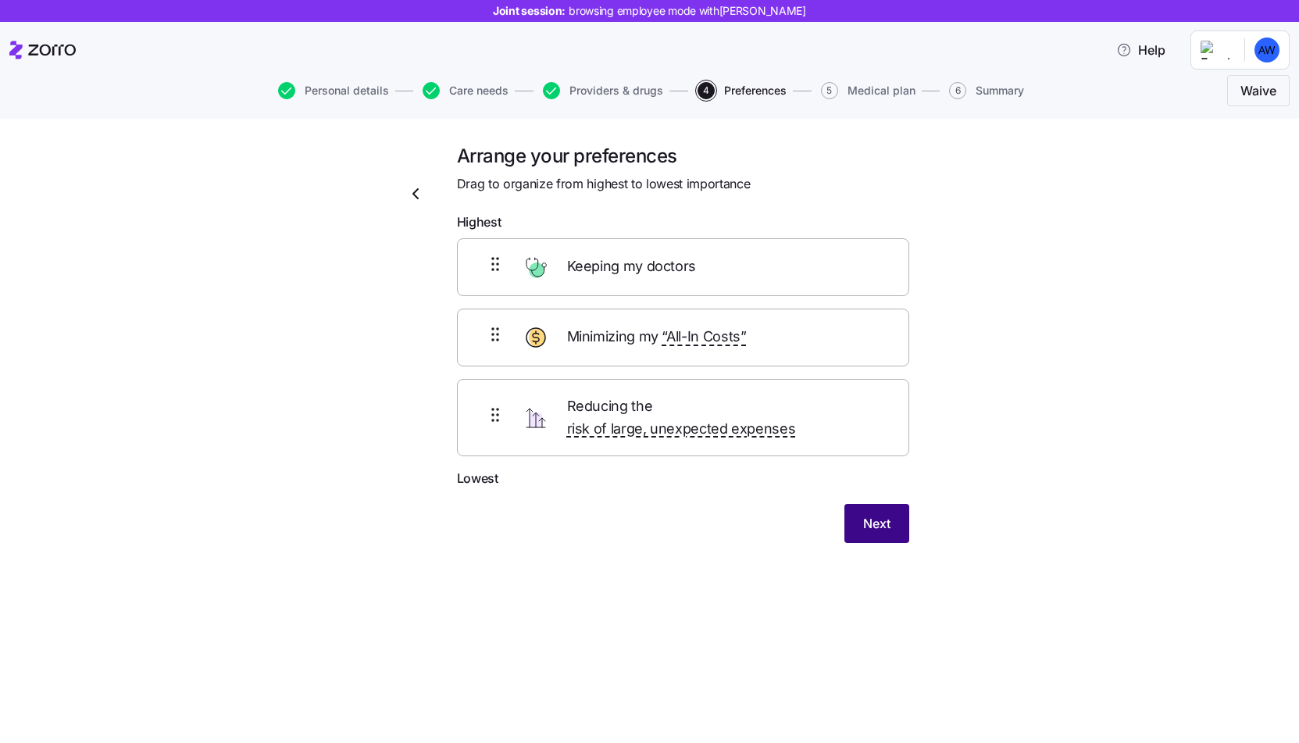
click at [888, 514] on span "Next" at bounding box center [876, 523] width 27 height 19
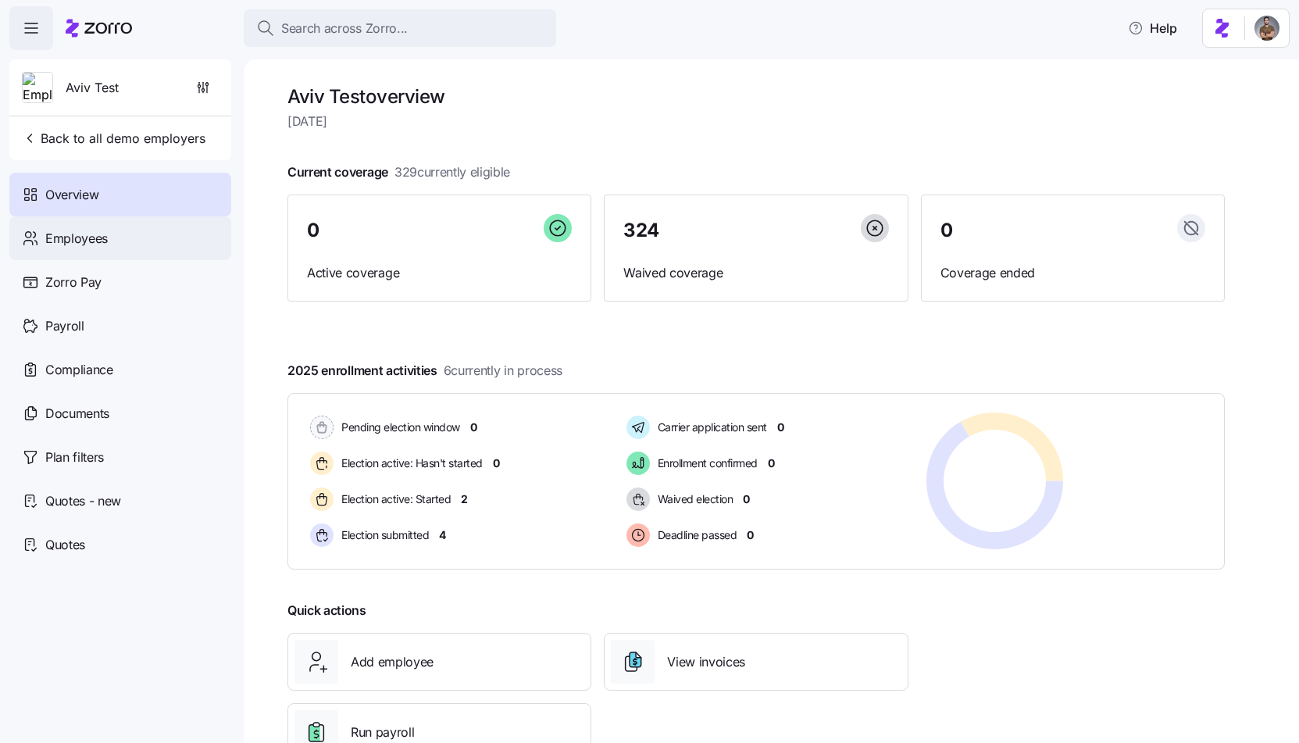
click at [156, 246] on div "Employees" at bounding box center [120, 238] width 222 height 44
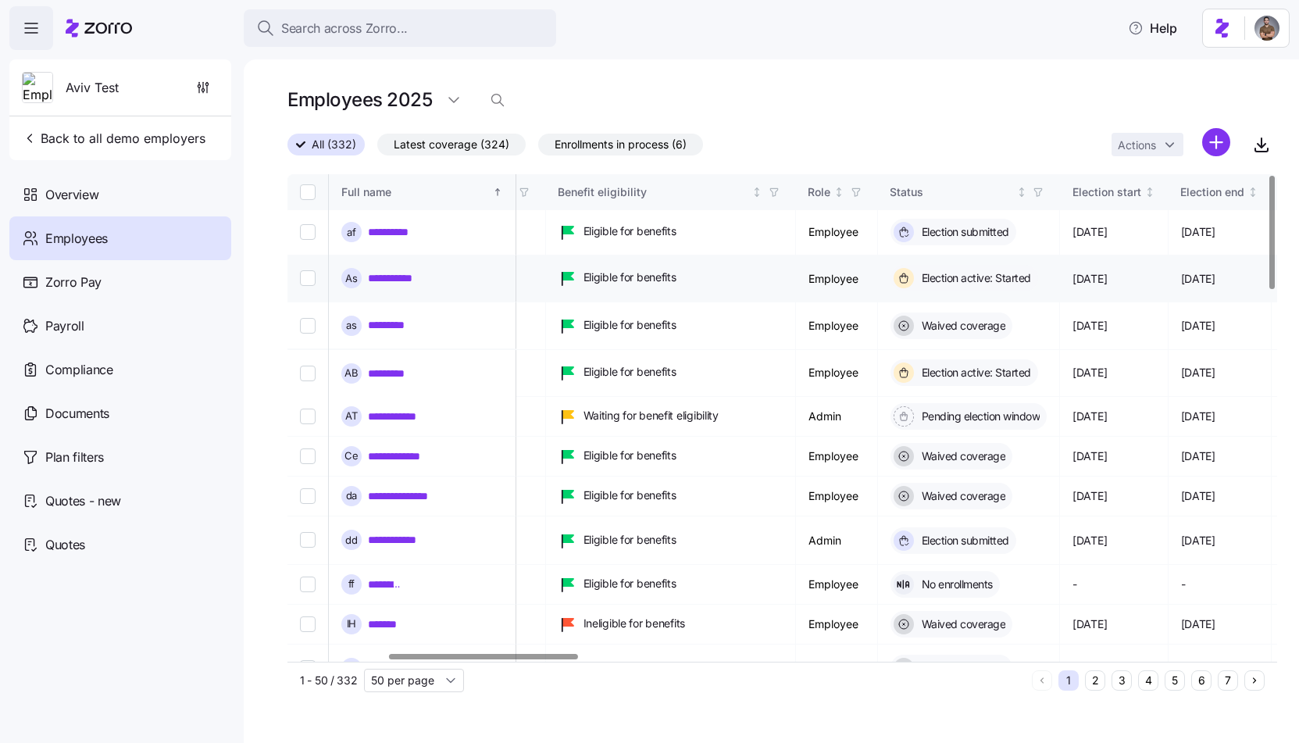
scroll to position [0, 527]
click at [309, 273] on input "Select record 2" at bounding box center [308, 278] width 16 height 16
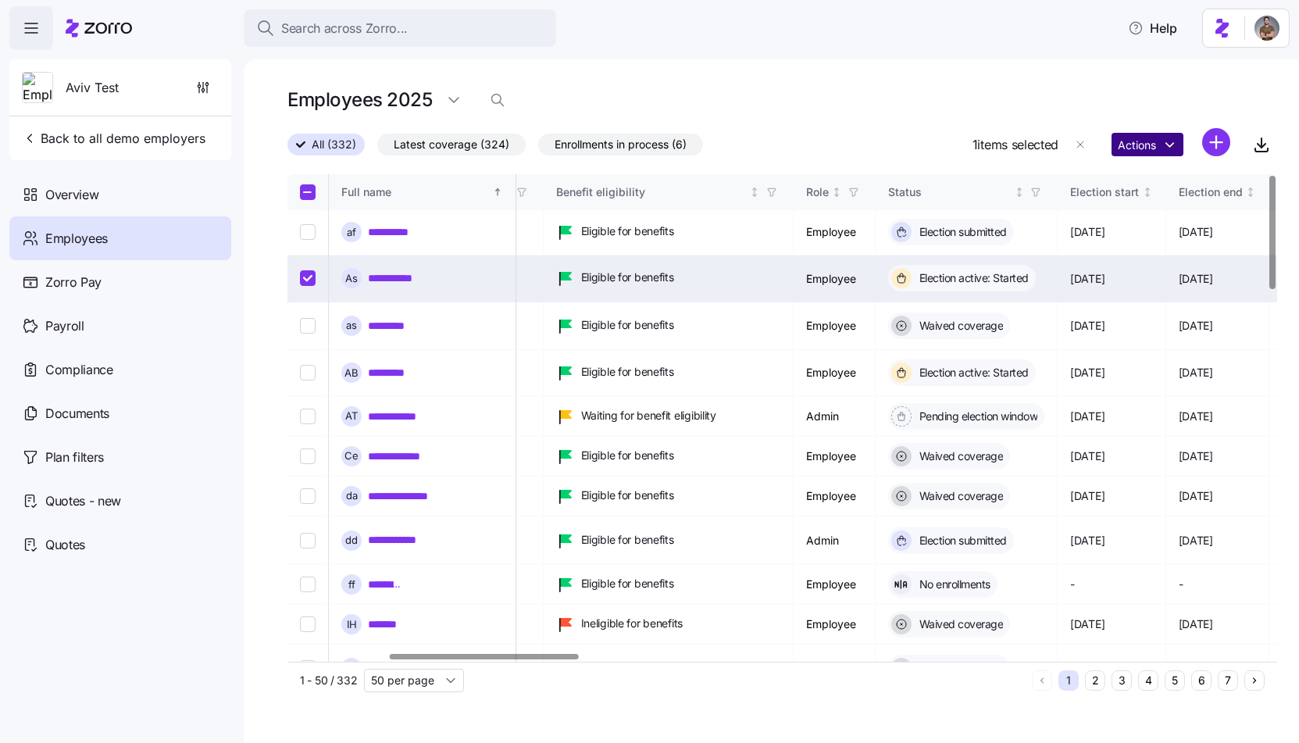
click at [1167, 140] on html "**********" at bounding box center [649, 367] width 1299 height 734
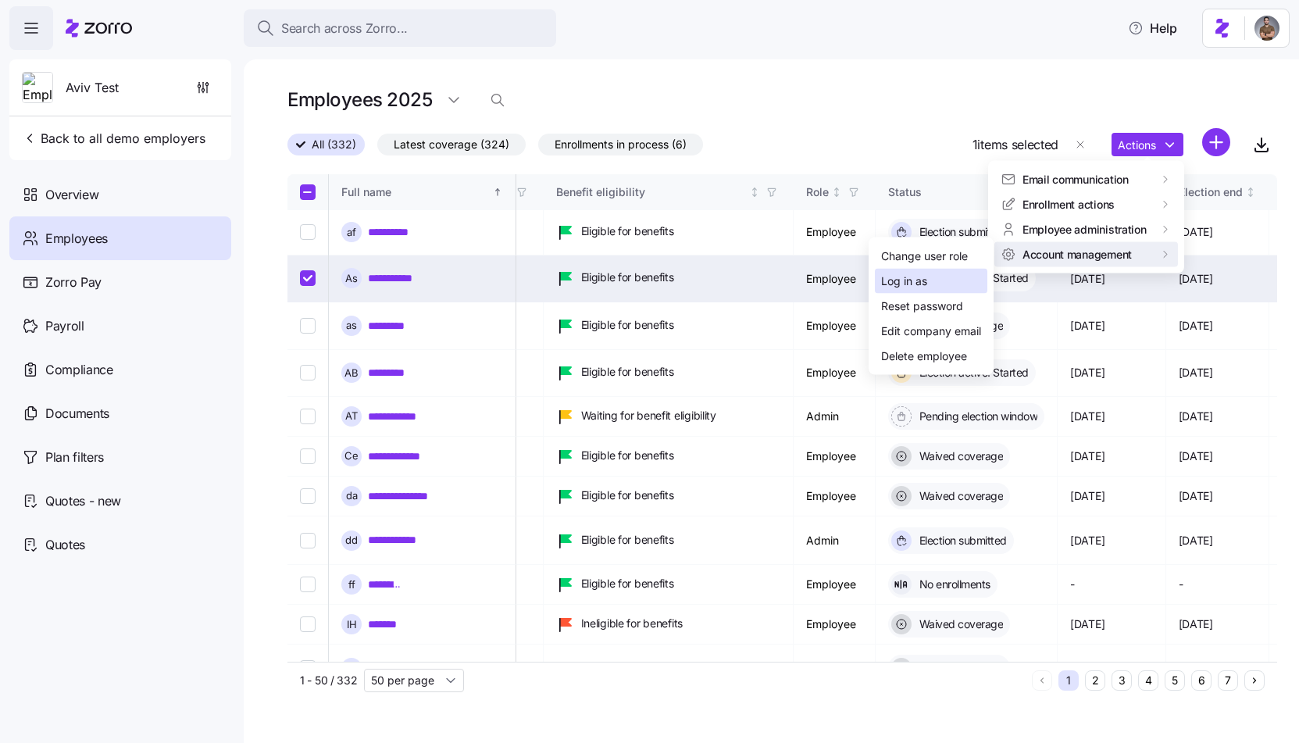
click at [958, 278] on div "Log in as" at bounding box center [931, 281] width 113 height 25
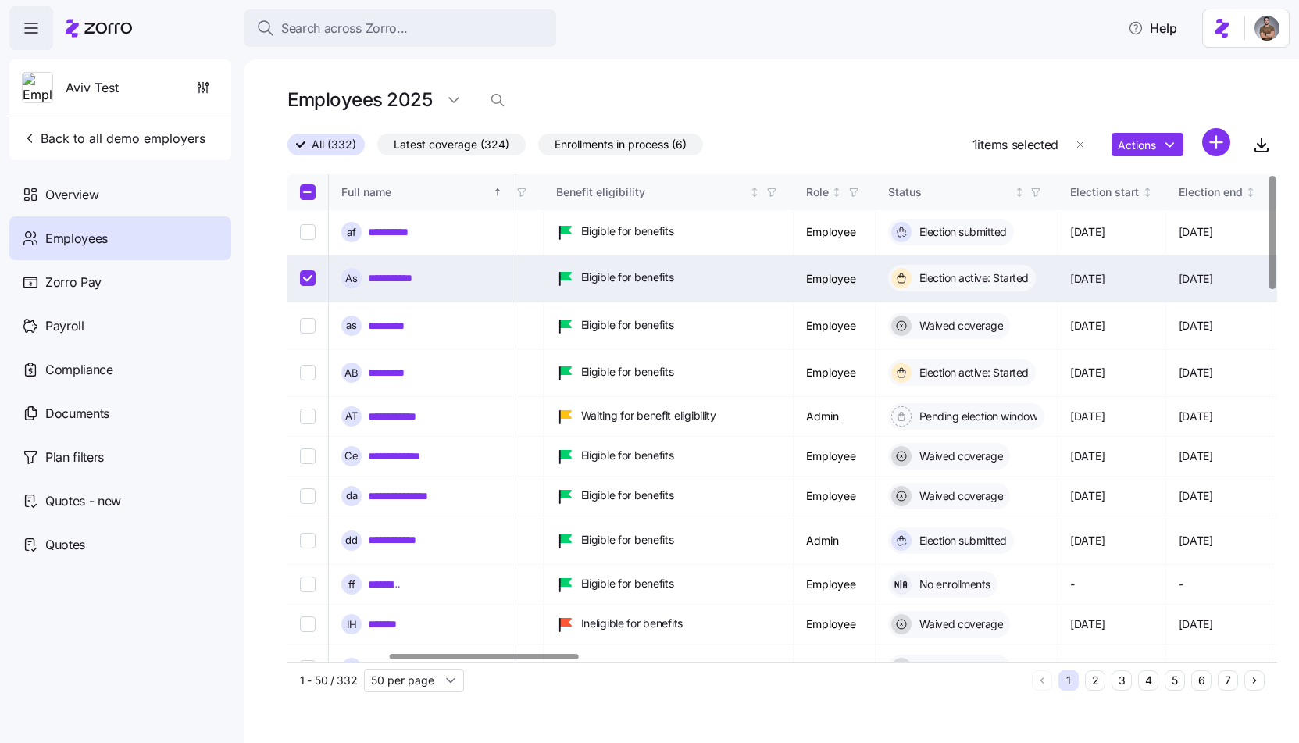
click at [303, 276] on input "Select record 2" at bounding box center [308, 278] width 16 height 16
checkbox input "false"
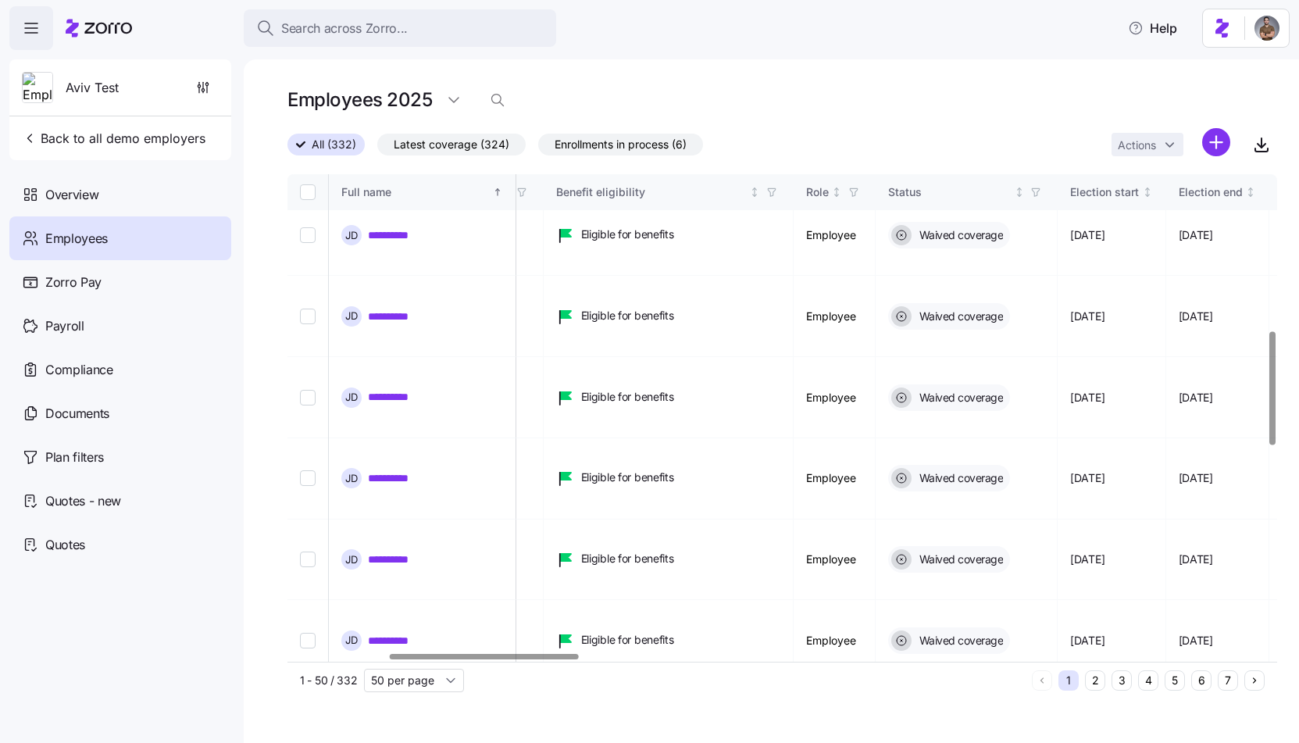
scroll to position [713, 527]
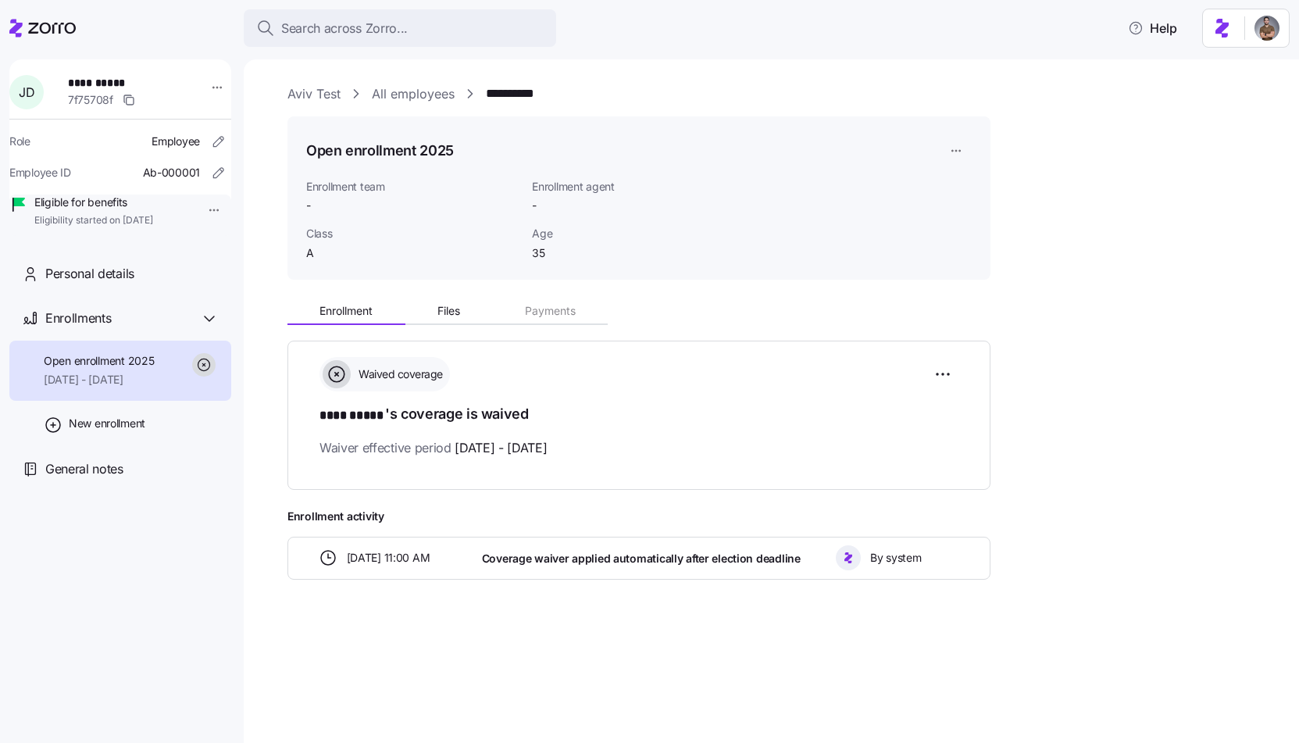
click at [960, 377] on div "Waived coverage **** ***** 's coverage is waived Waiver effective period 01/01/…" at bounding box center [639, 415] width 703 height 149
click at [942, 379] on html "**********" at bounding box center [649, 367] width 1299 height 734
click at [867, 460] on div "Reset election" at bounding box center [867, 462] width 166 height 25
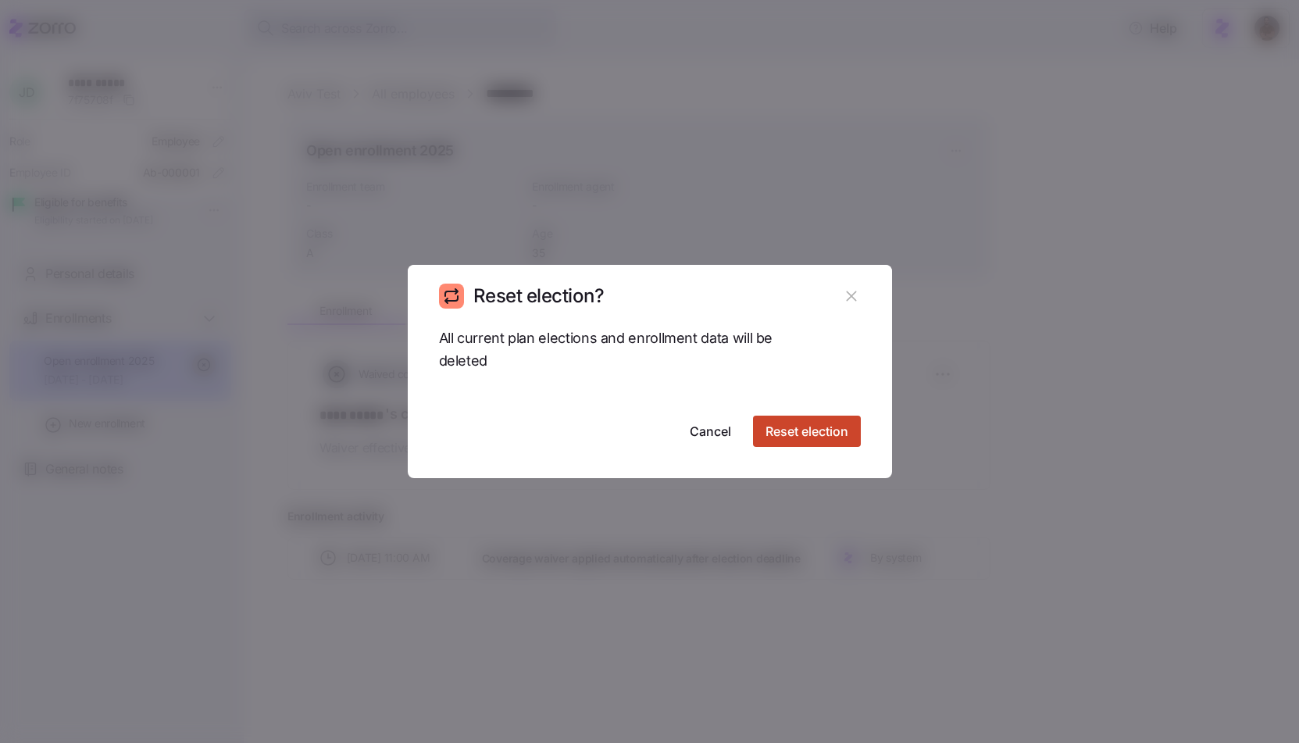
click at [845, 431] on span "Reset election" at bounding box center [807, 431] width 83 height 19
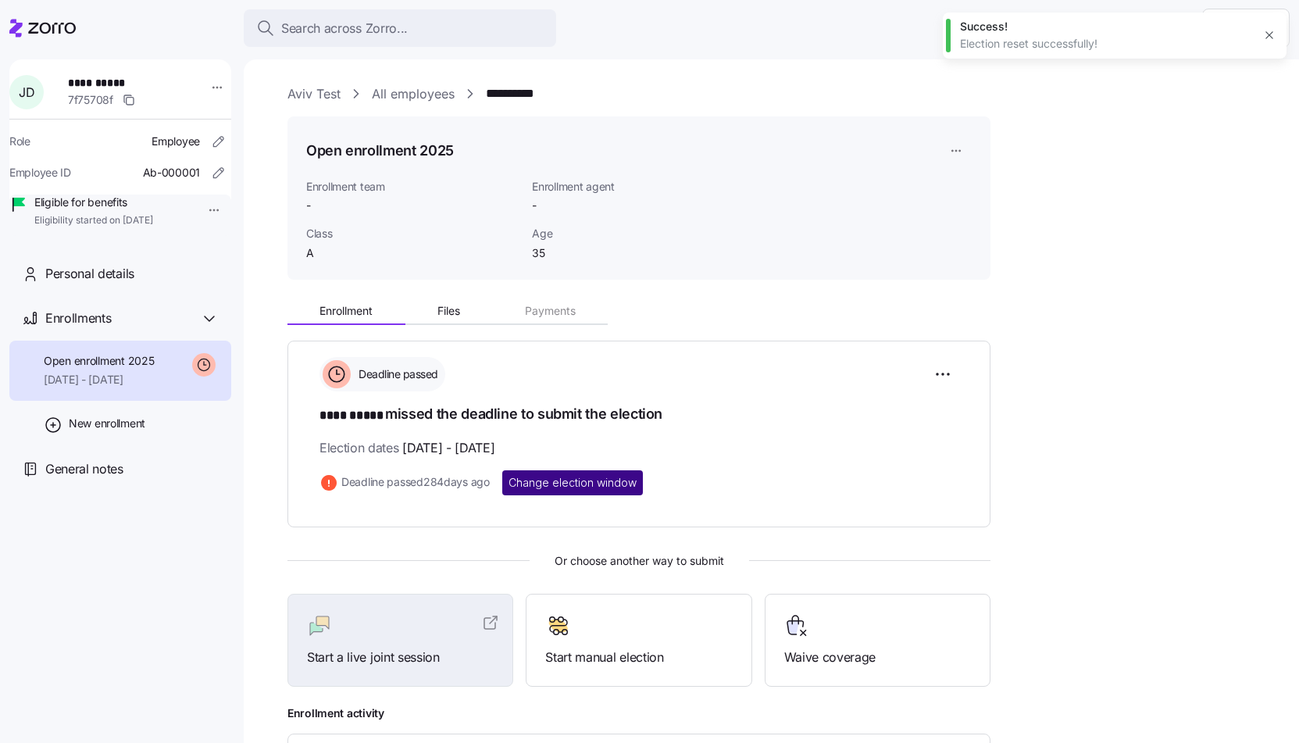
click at [551, 486] on span "Change election window" at bounding box center [573, 483] width 128 height 16
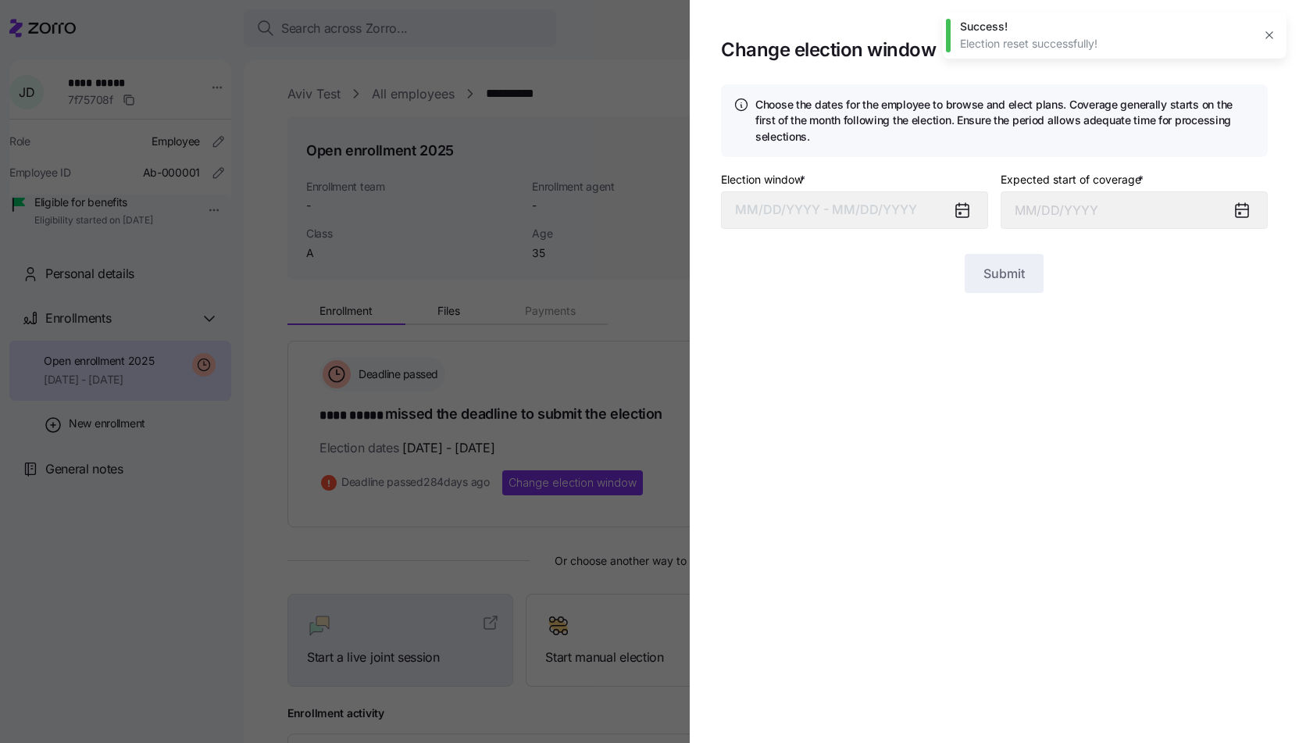
type input "January 1, 2025"
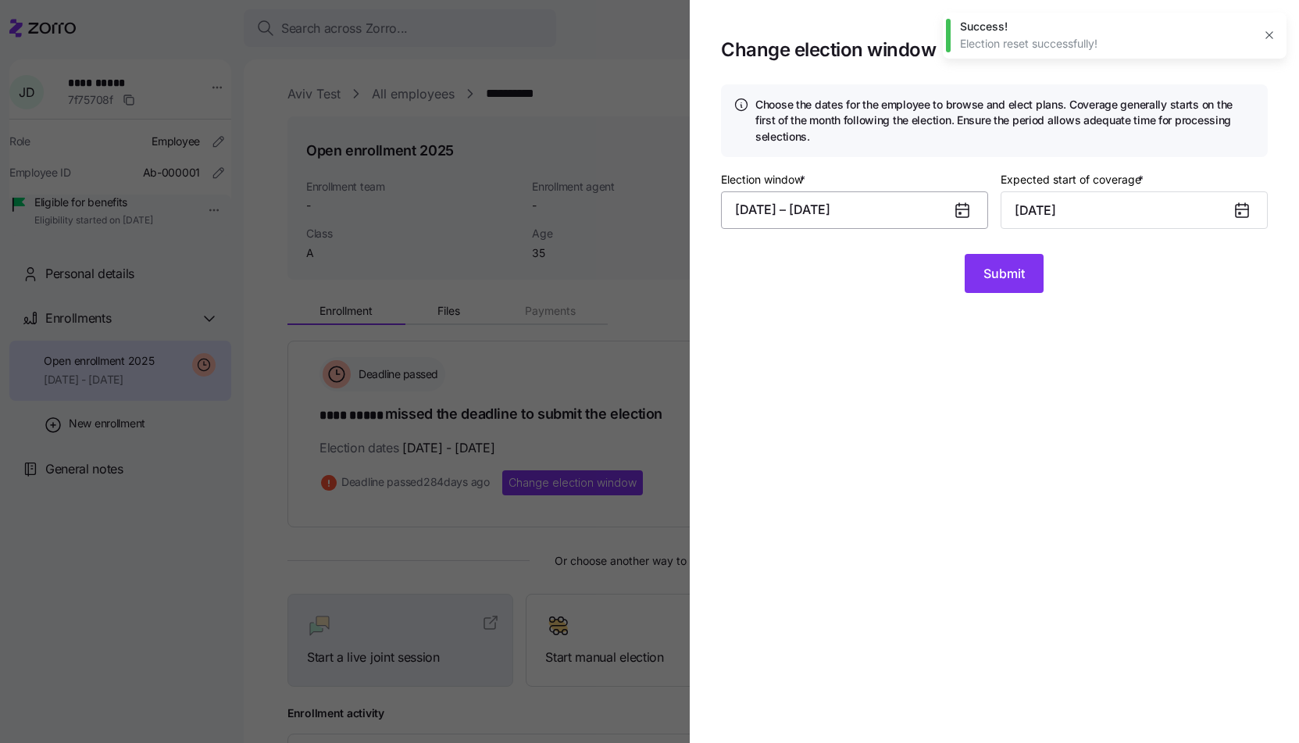
click at [898, 207] on button "11/14/2024 – 11/21/2024" at bounding box center [854, 210] width 267 height 38
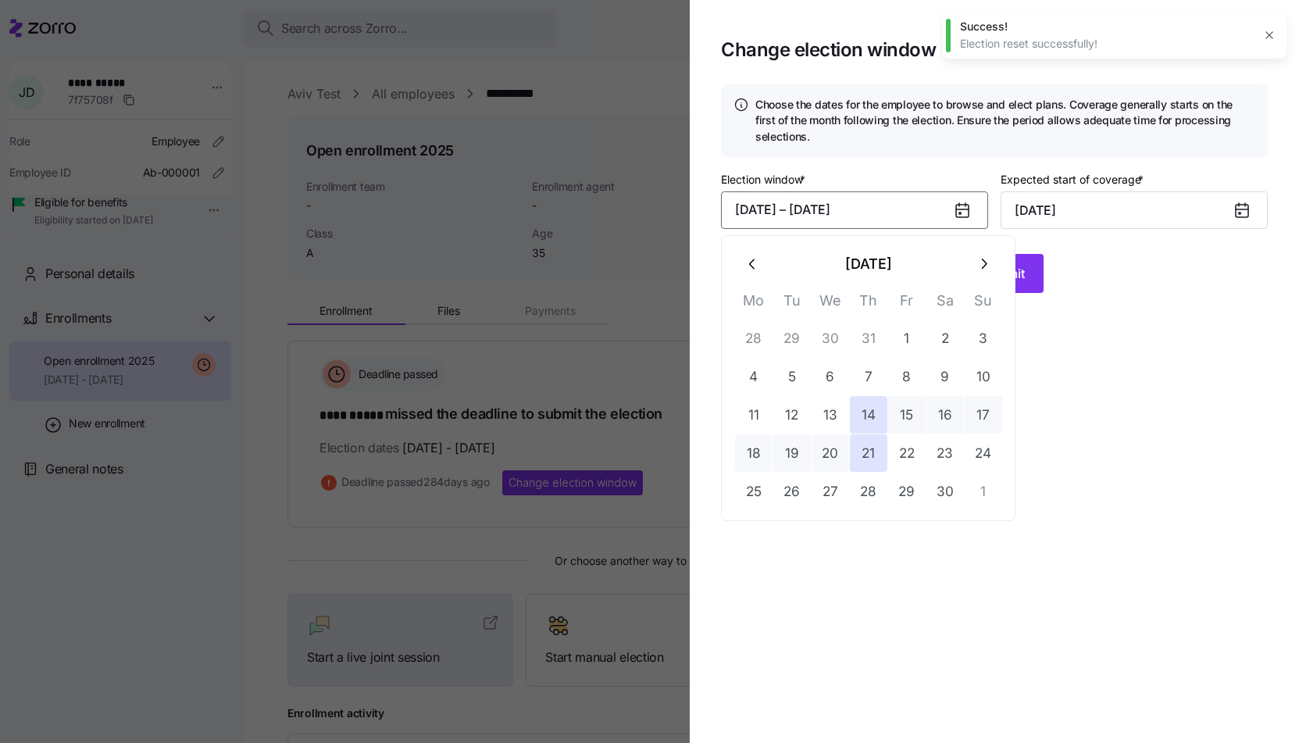
click at [988, 272] on icon "button" at bounding box center [983, 264] width 17 height 17
click at [1070, 324] on section "Change election window Choose the dates for the employee to browse and elect pl…" at bounding box center [994, 371] width 609 height 743
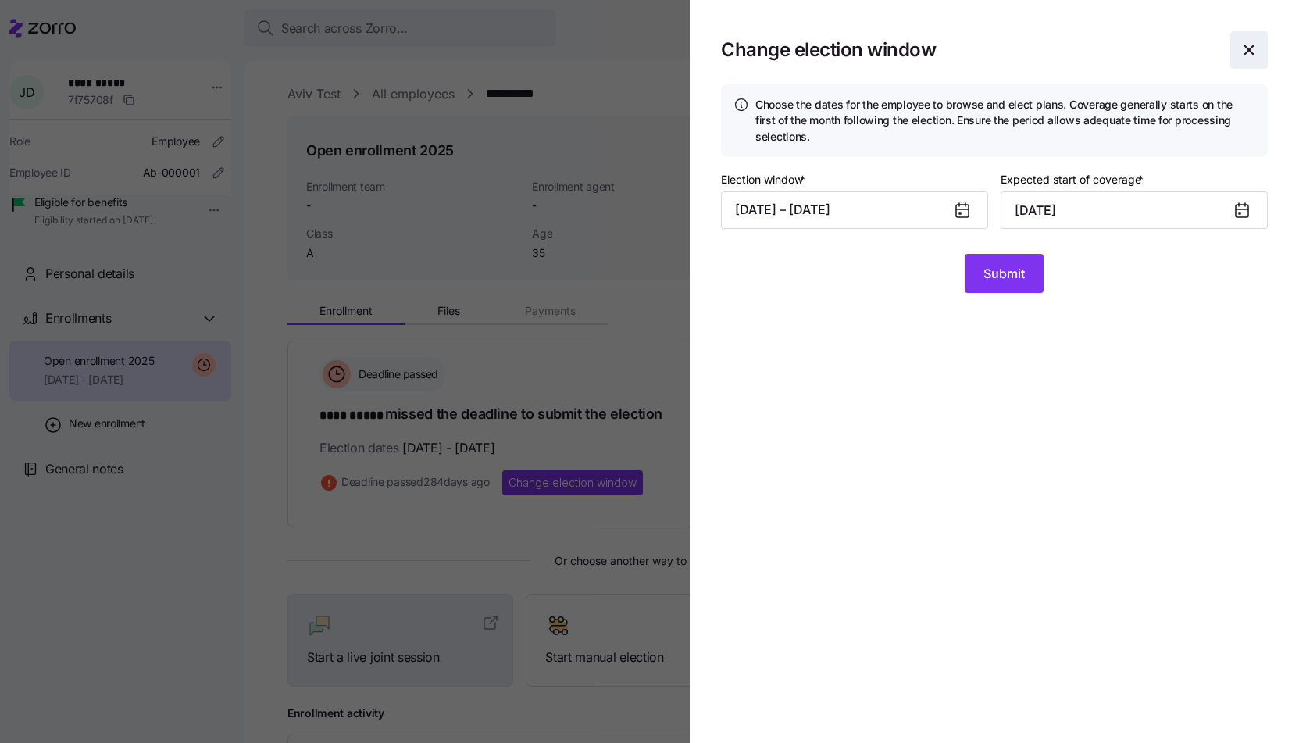
click at [1254, 55] on icon "button" at bounding box center [1249, 50] width 19 height 19
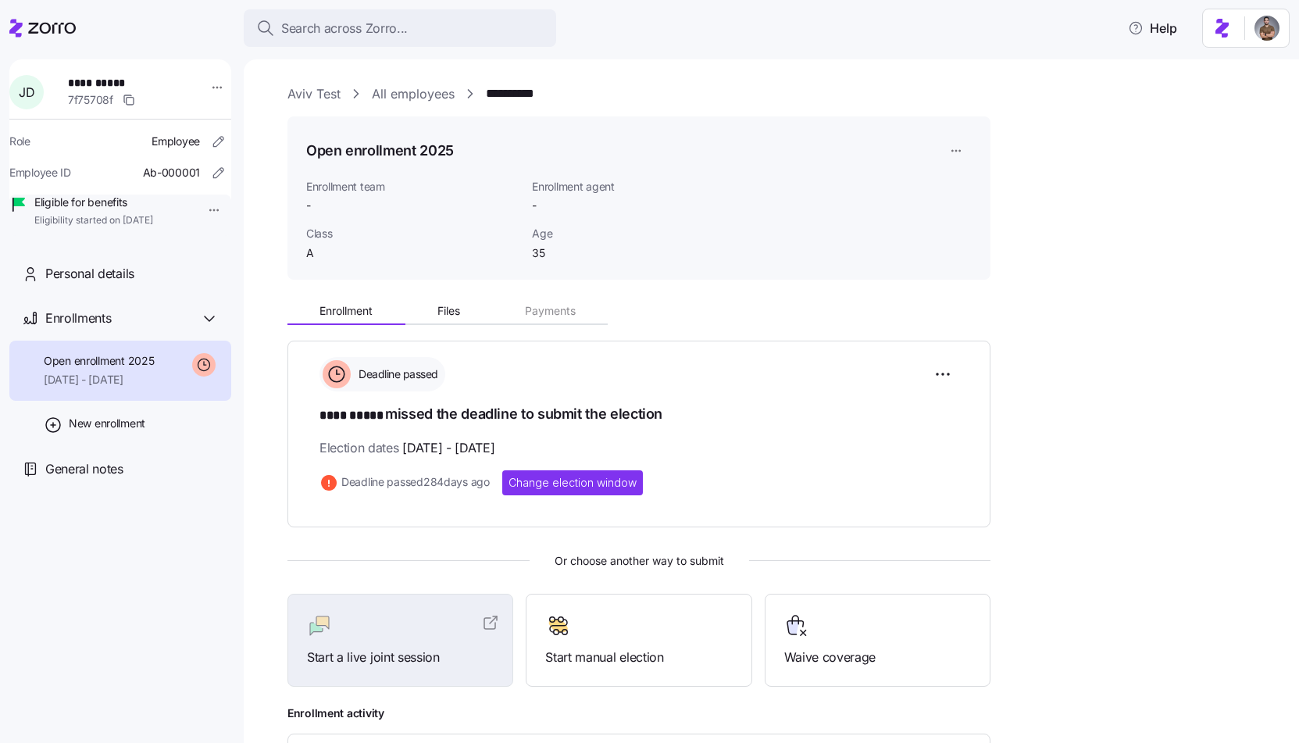
click at [957, 151] on html "**********" at bounding box center [649, 367] width 1299 height 734
click at [963, 234] on div "Delete enrollment record" at bounding box center [1016, 239] width 126 height 17
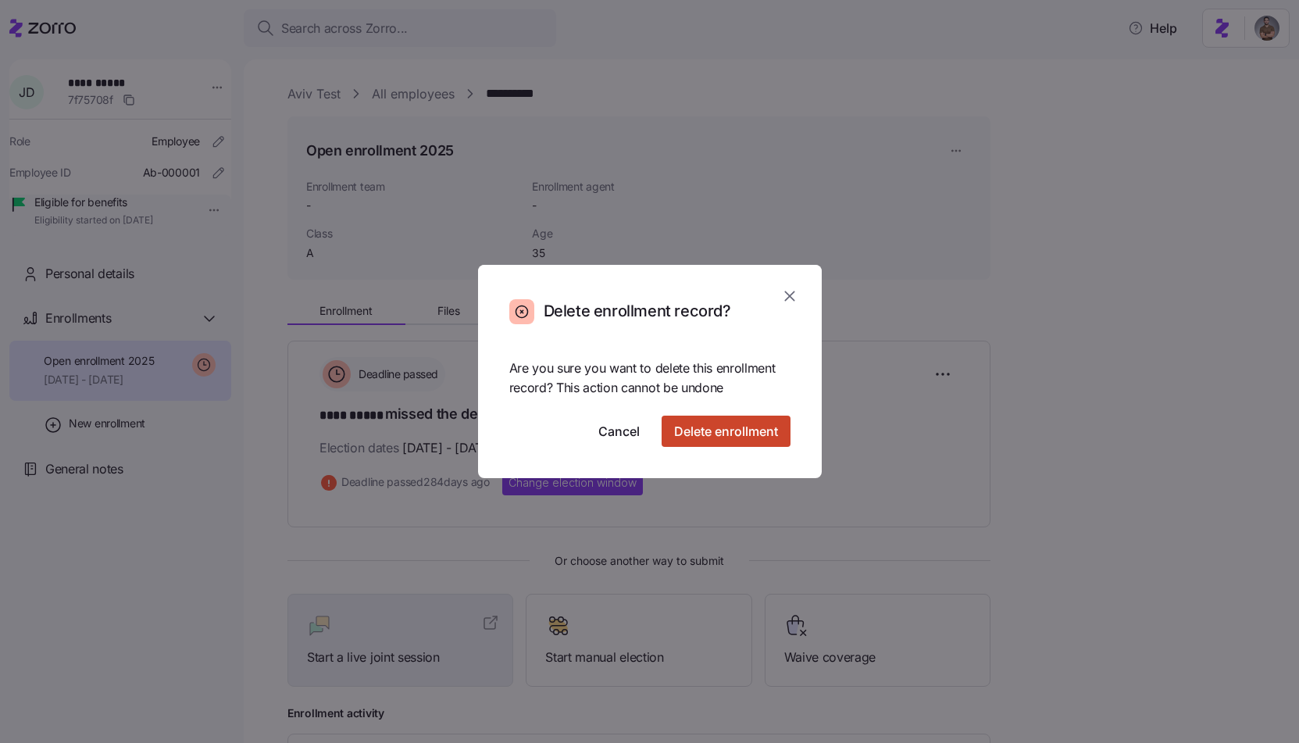
click at [705, 422] on button "Delete enrollment" at bounding box center [726, 431] width 129 height 31
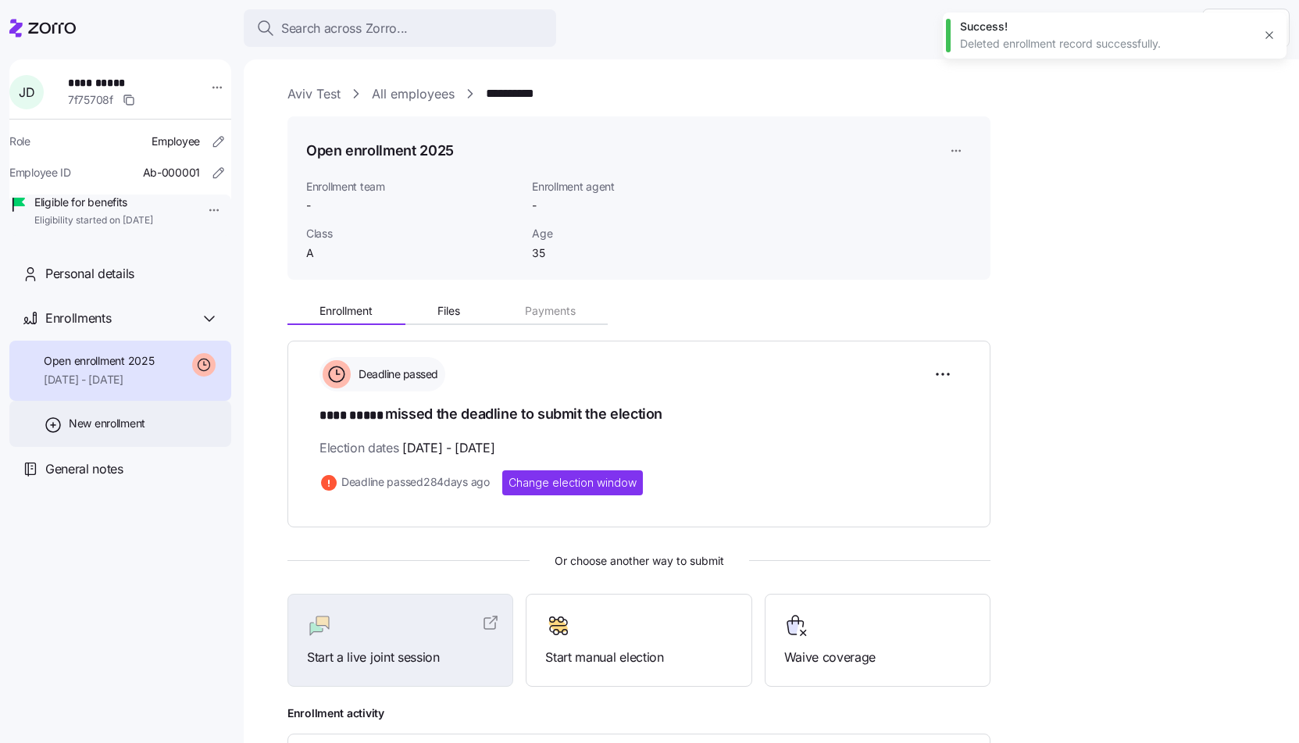
click at [91, 431] on span "New enrollment" at bounding box center [107, 424] width 77 height 16
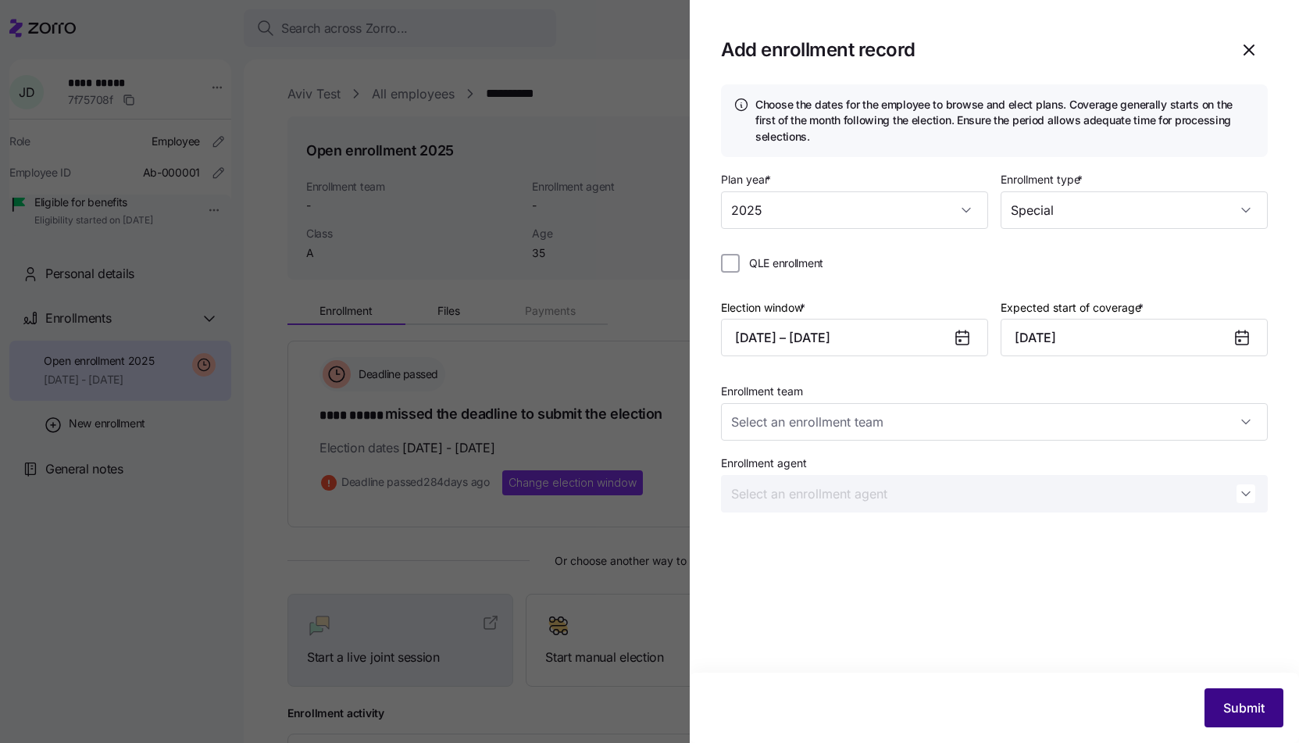
click at [1220, 701] on button "Submit" at bounding box center [1244, 707] width 79 height 39
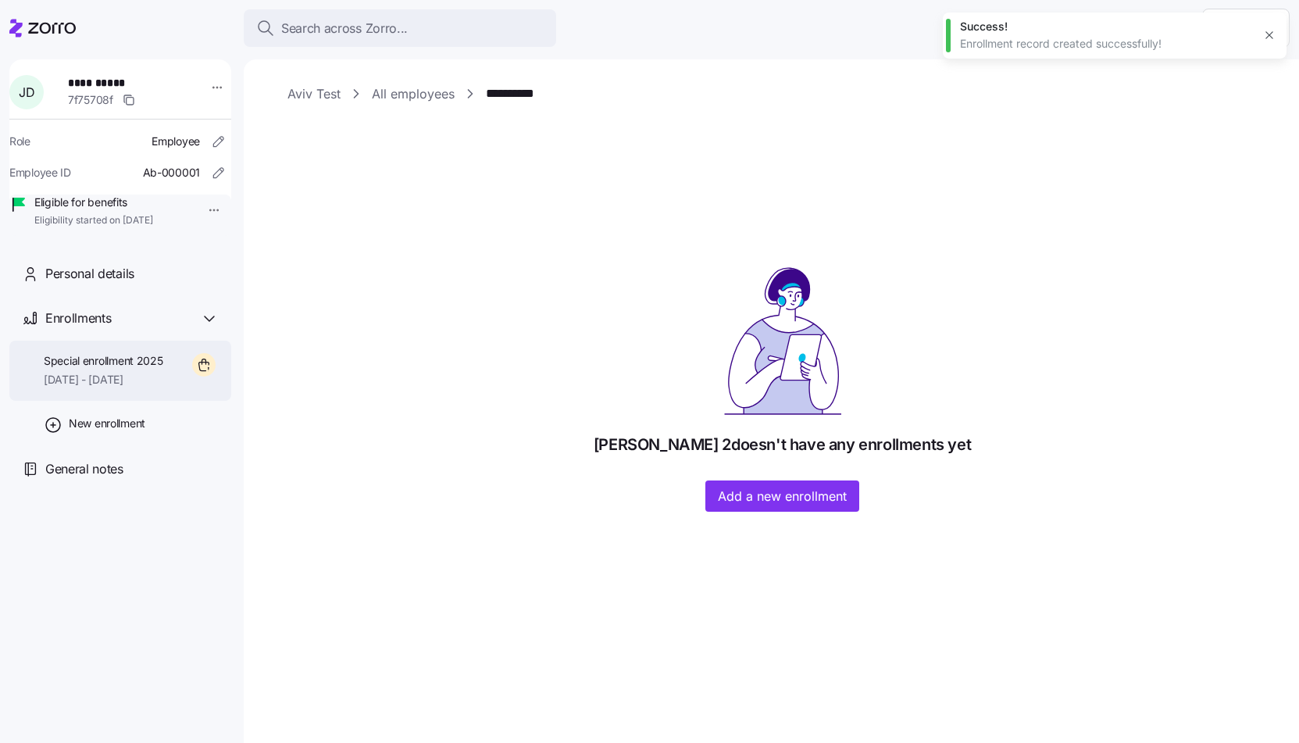
click at [176, 381] on div "Special enrollment 2025 10/01/2025 - 12/31/2025" at bounding box center [120, 371] width 222 height 60
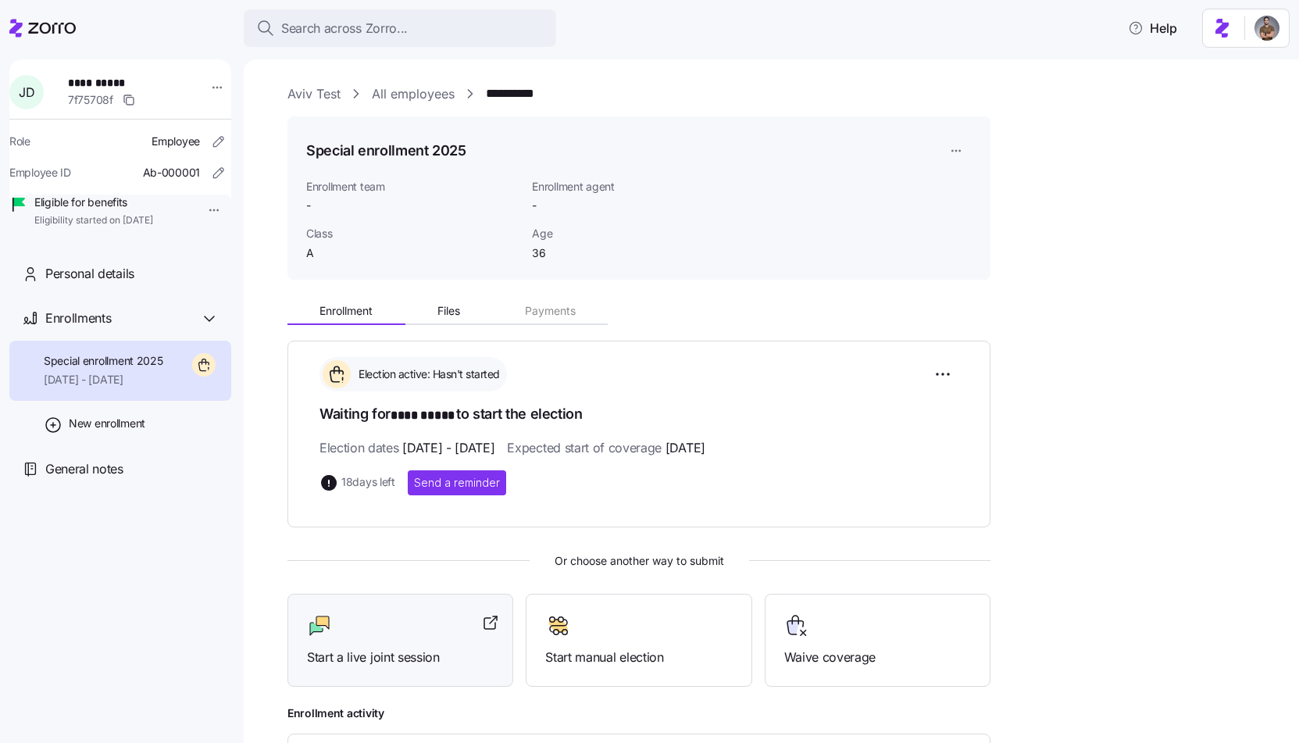
click at [449, 603] on div "Start a live joint session" at bounding box center [401, 640] width 226 height 93
click at [420, 632] on div at bounding box center [400, 625] width 187 height 25
click at [390, 606] on div "Start a live joint session" at bounding box center [401, 640] width 226 height 93
click at [39, 28] on icon at bounding box center [52, 28] width 48 height 11
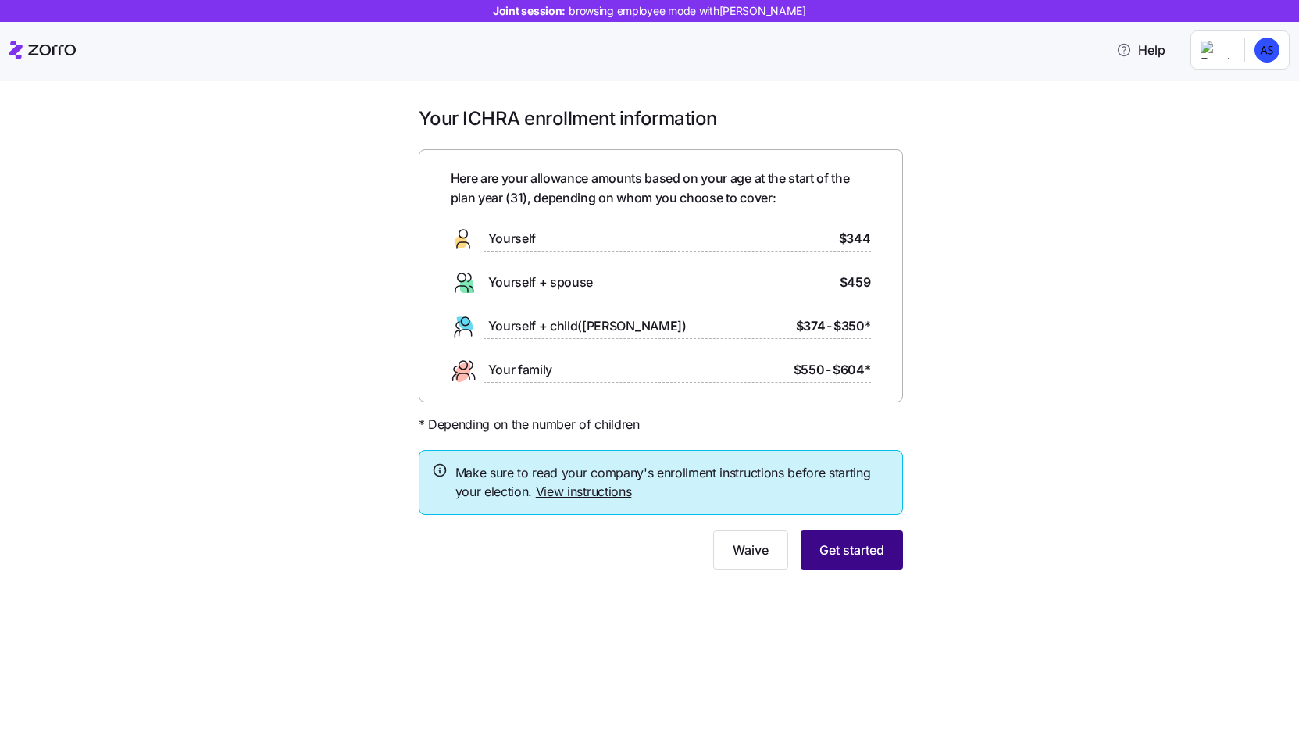
click at [865, 537] on button "Get started" at bounding box center [852, 550] width 102 height 39
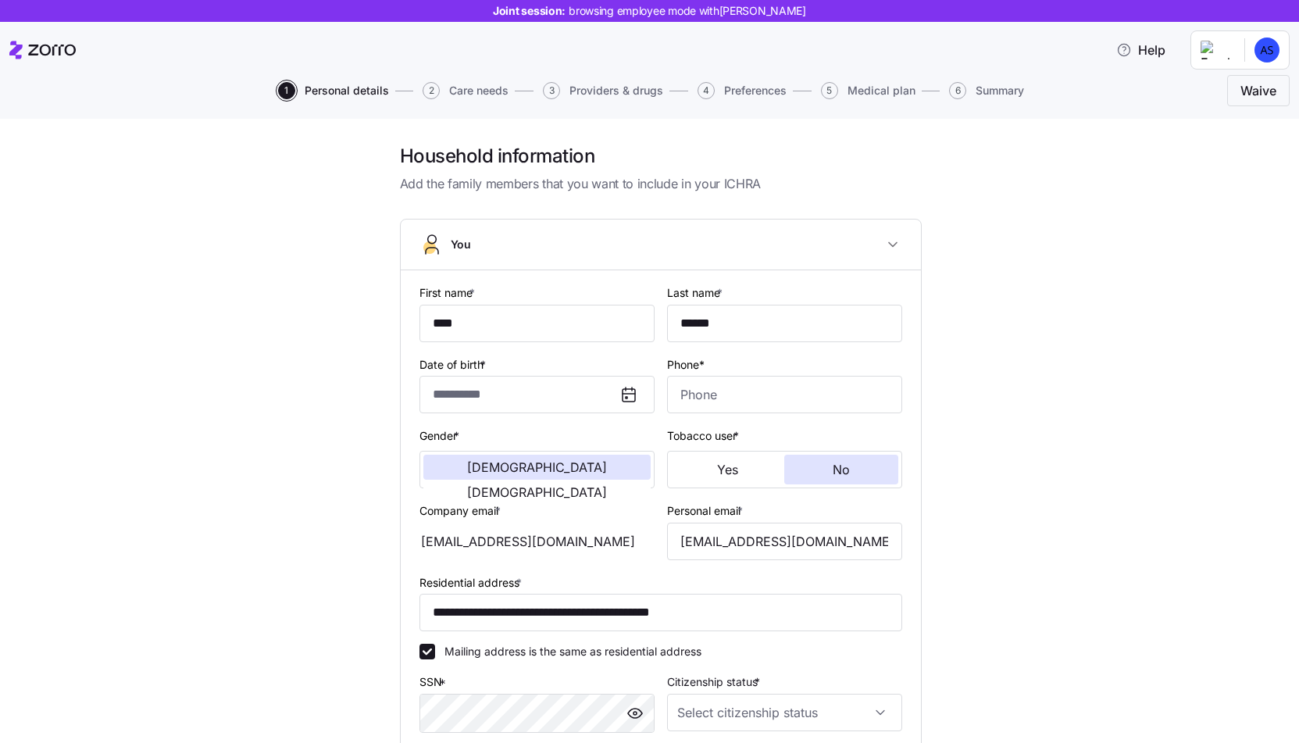
type input "**********"
type input "(646) 202-0927"
type input "Resident alien"
type input "Single"
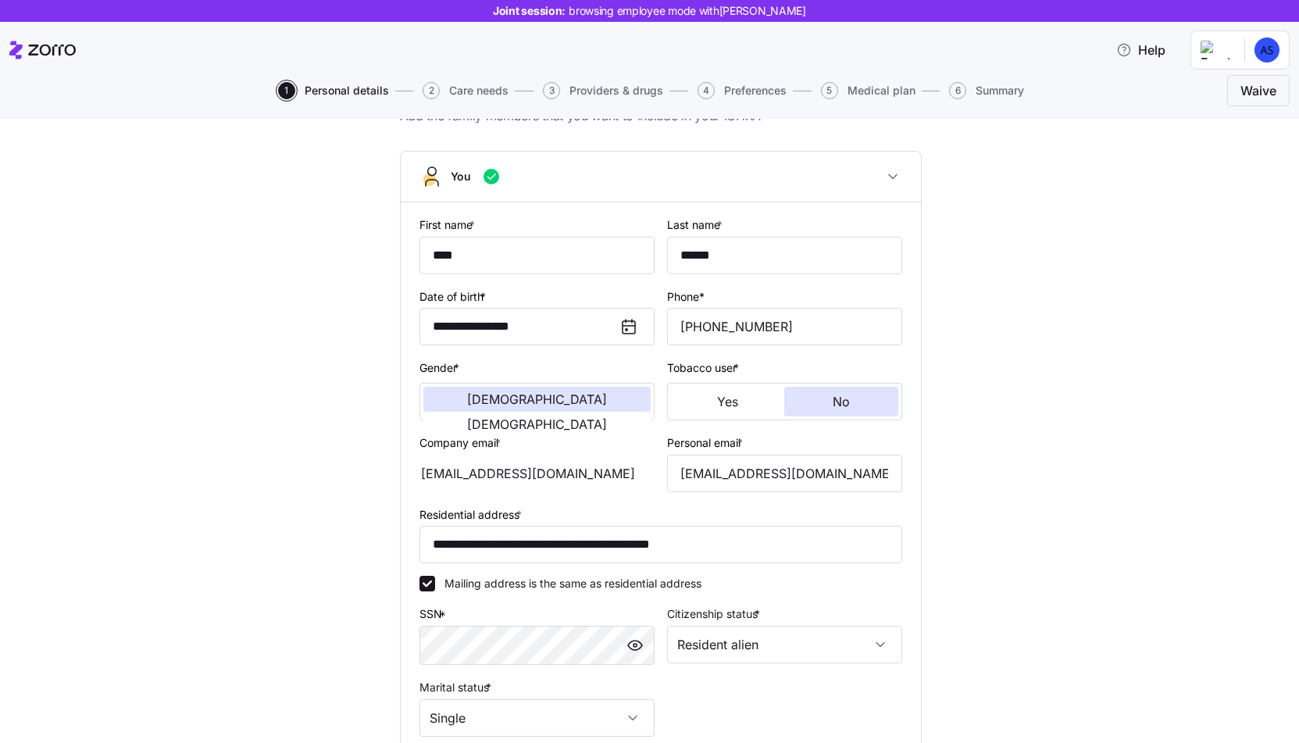
scroll to position [67, 0]
click at [811, 551] on input "**********" at bounding box center [661, 546] width 483 height 38
type input "**********"
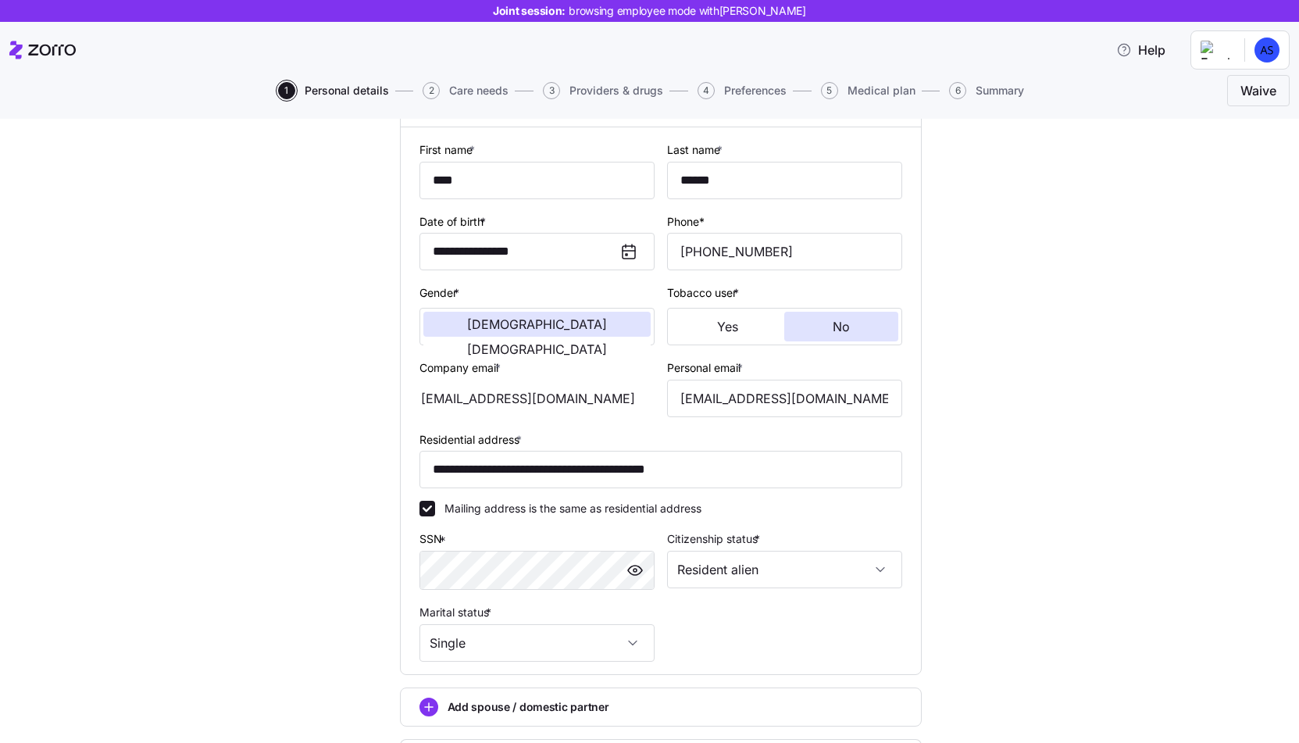
scroll to position [287, 0]
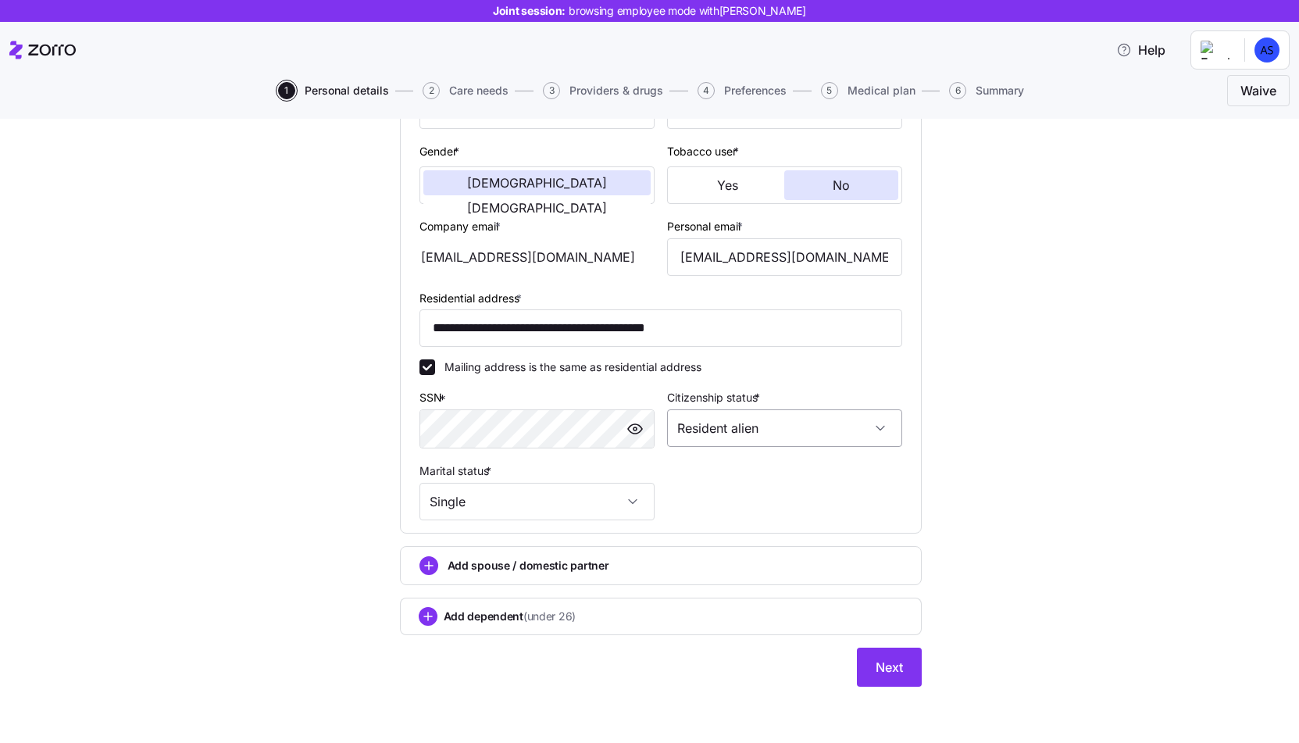
click at [841, 443] on input "Resident alien" at bounding box center [784, 428] width 235 height 38
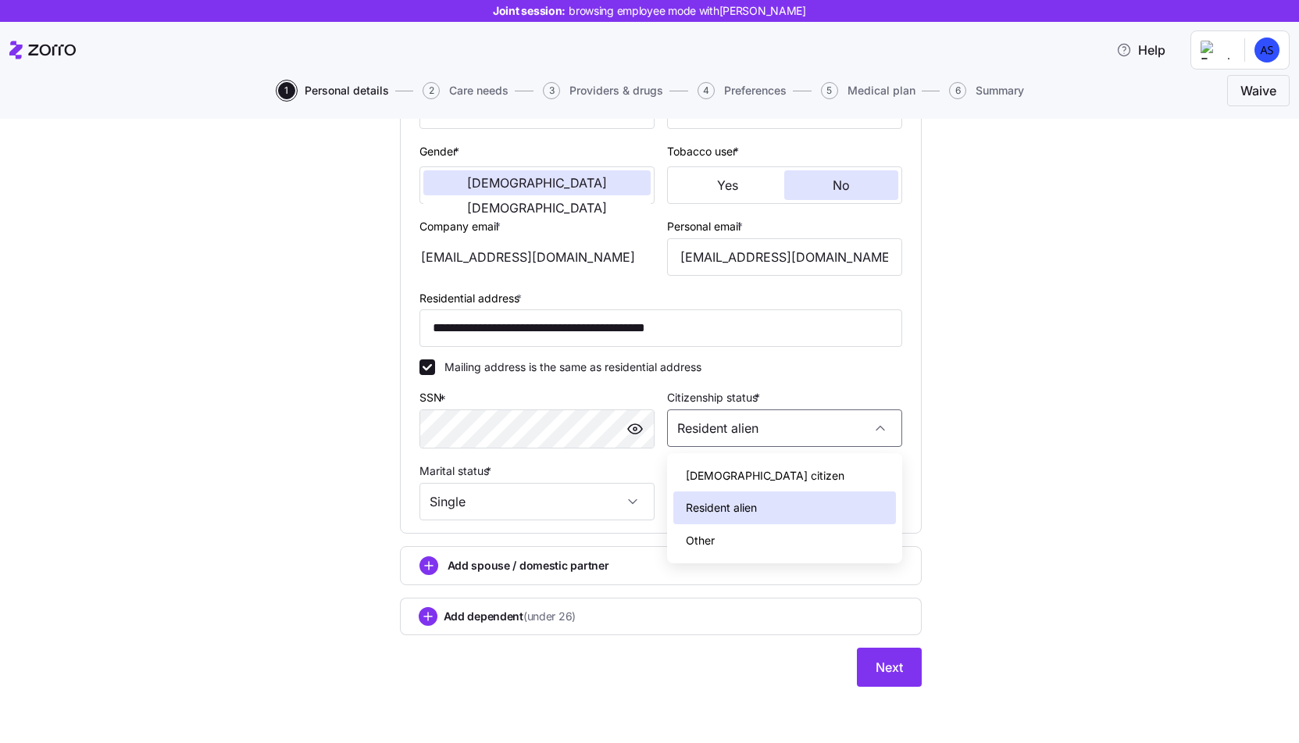
click at [808, 484] on div "US citizen" at bounding box center [785, 475] width 223 height 33
type input "US citizen"
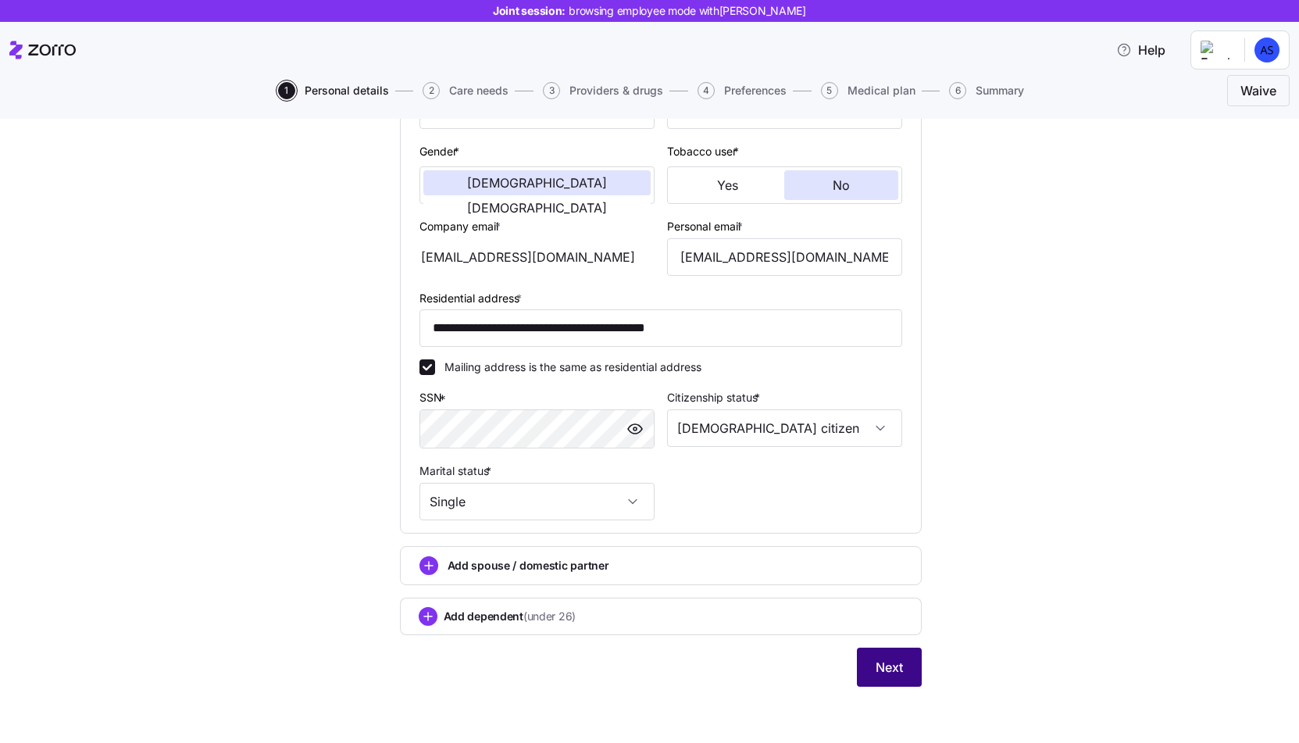
click at [908, 662] on button "Next" at bounding box center [889, 667] width 65 height 39
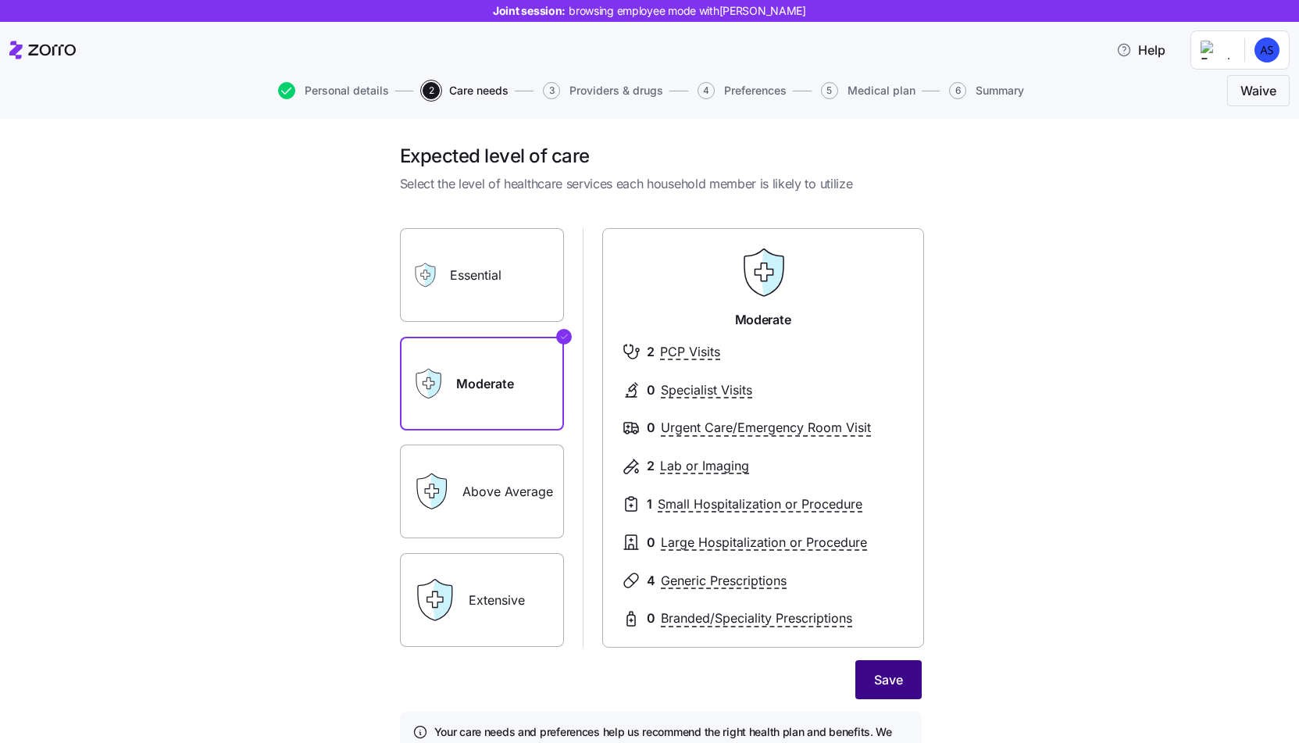
click at [910, 690] on button "Save" at bounding box center [889, 679] width 66 height 39
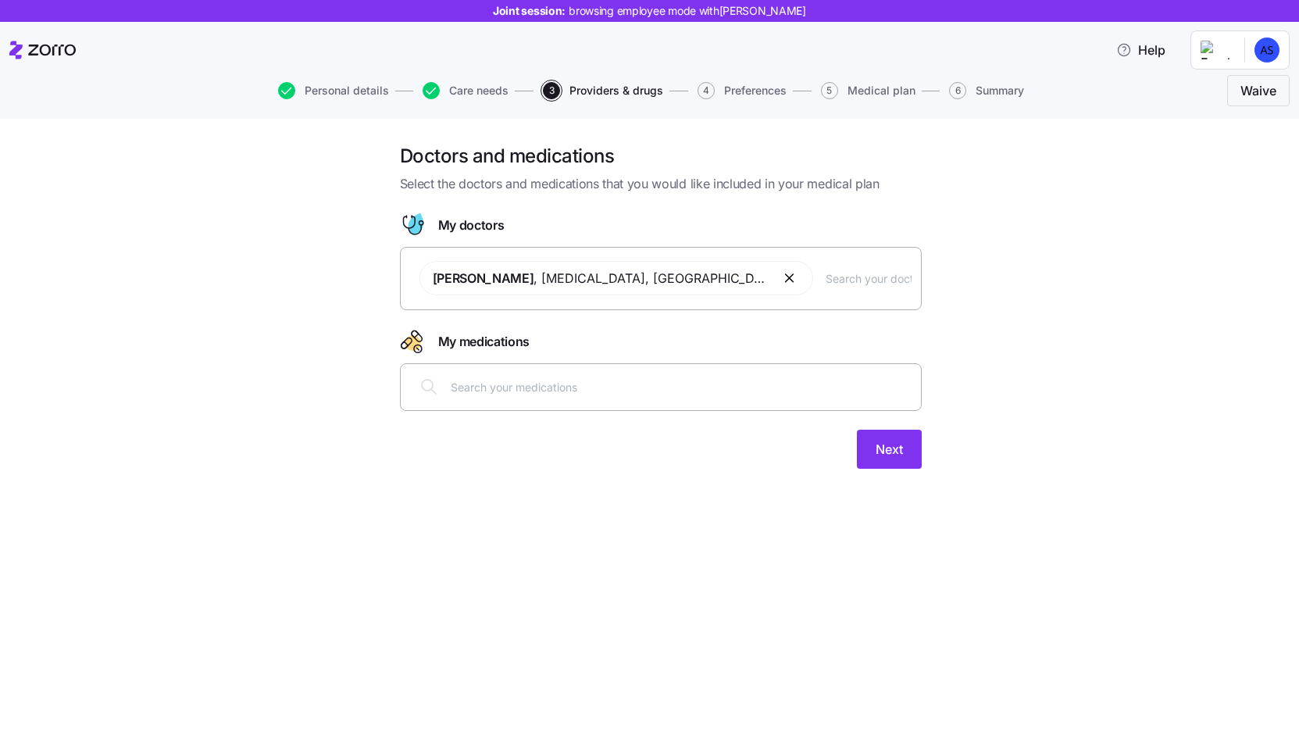
click at [781, 277] on button "button" at bounding box center [790, 278] width 19 height 19
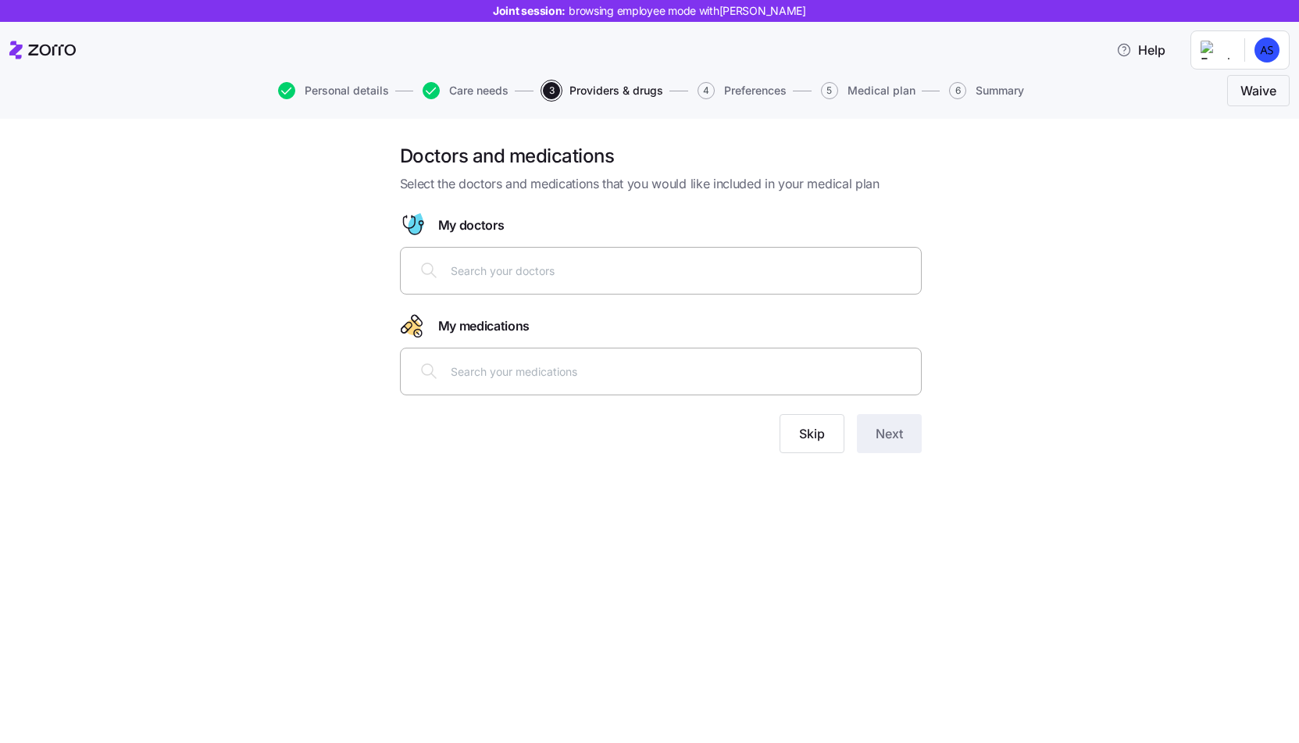
click at [715, 277] on input "text" at bounding box center [681, 270] width 461 height 17
type input "cohen"
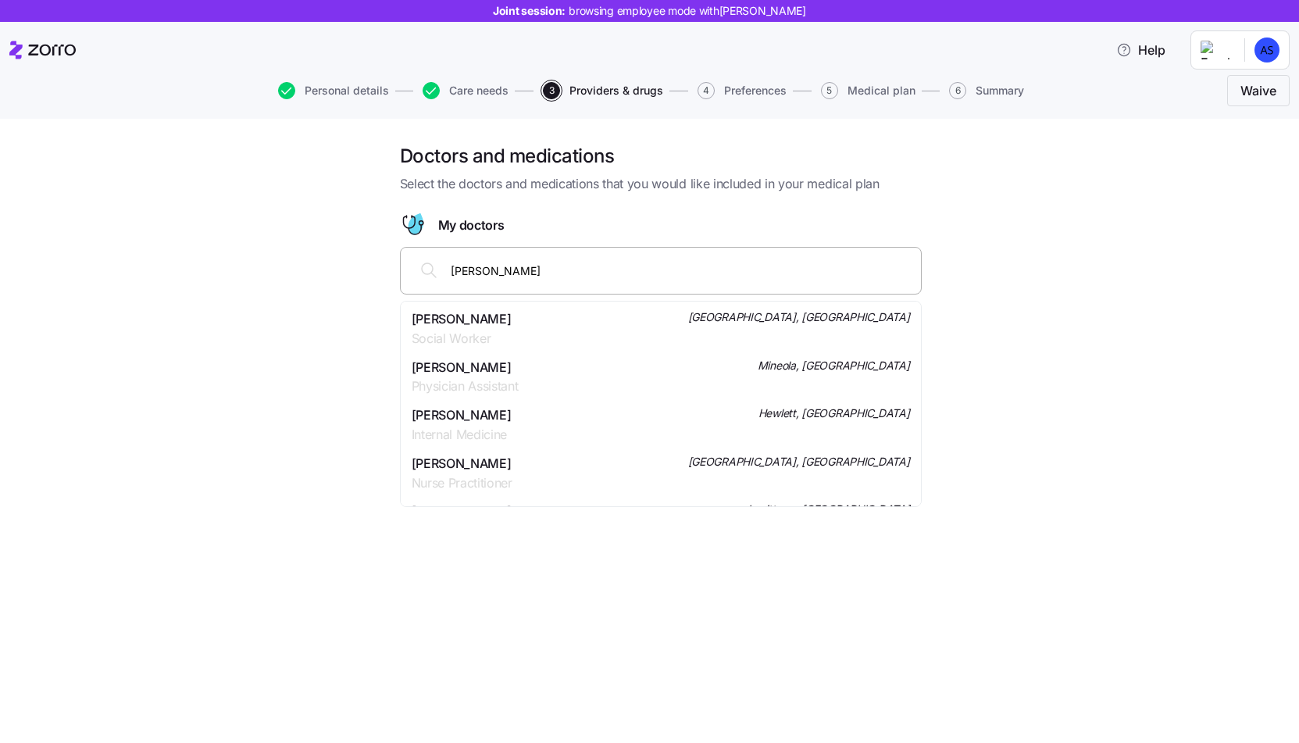
click at [565, 431] on div "Daniel H Cohen Internal Medicine Hewlett, NY" at bounding box center [661, 425] width 499 height 39
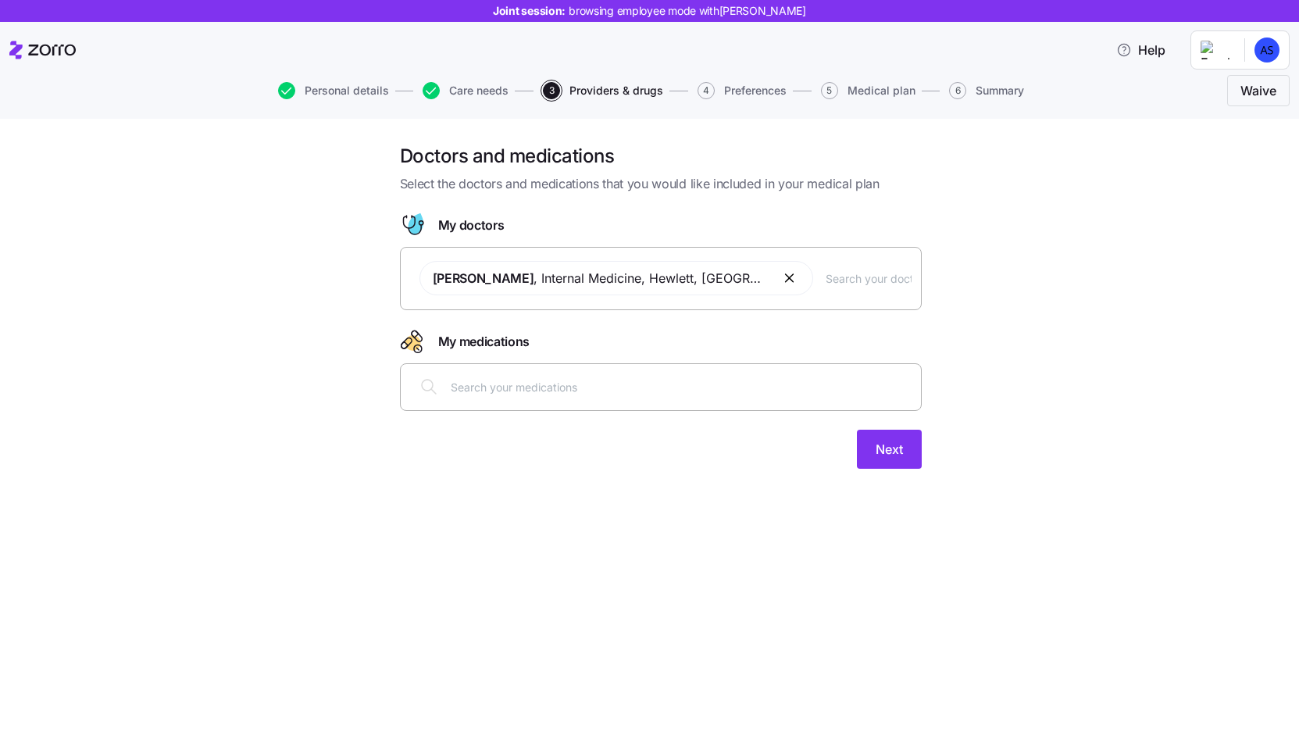
click at [632, 373] on div at bounding box center [661, 387] width 502 height 38
type input "accutane"
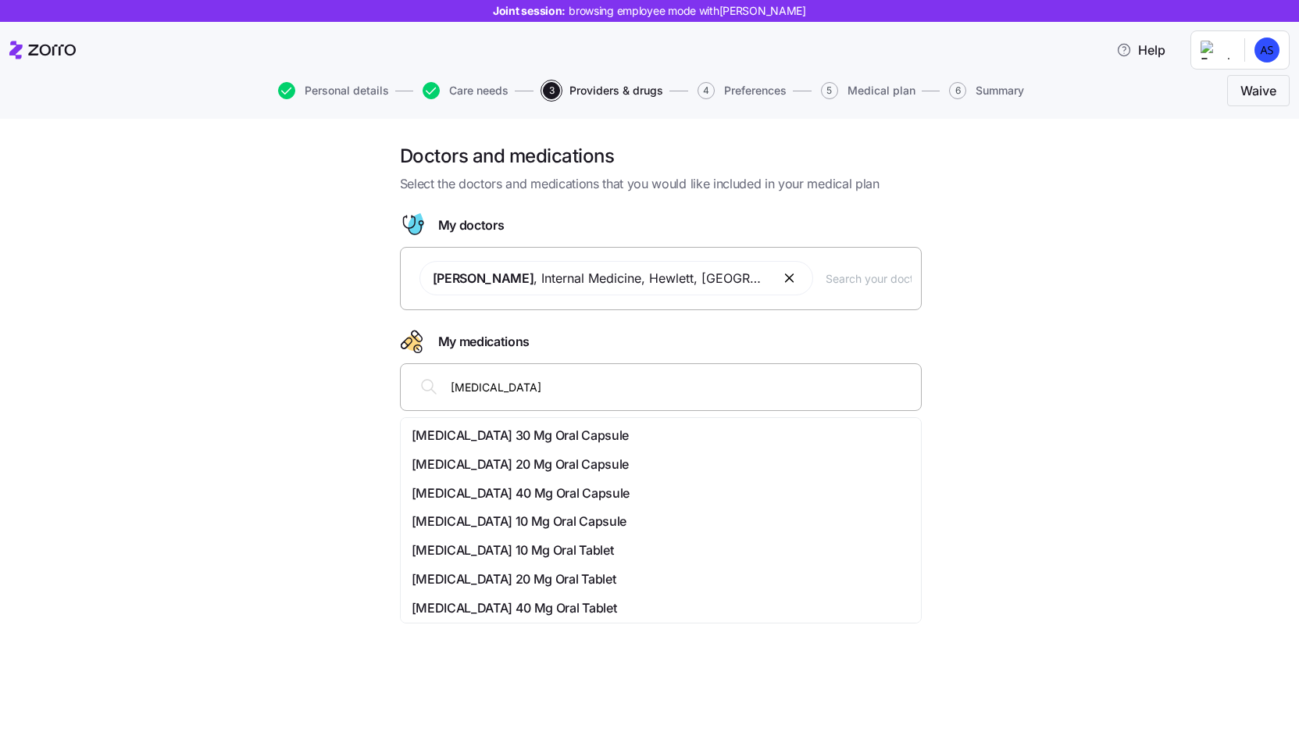
click at [588, 459] on div "Accutane 20 Mg Oral Capsule" at bounding box center [661, 465] width 499 height 20
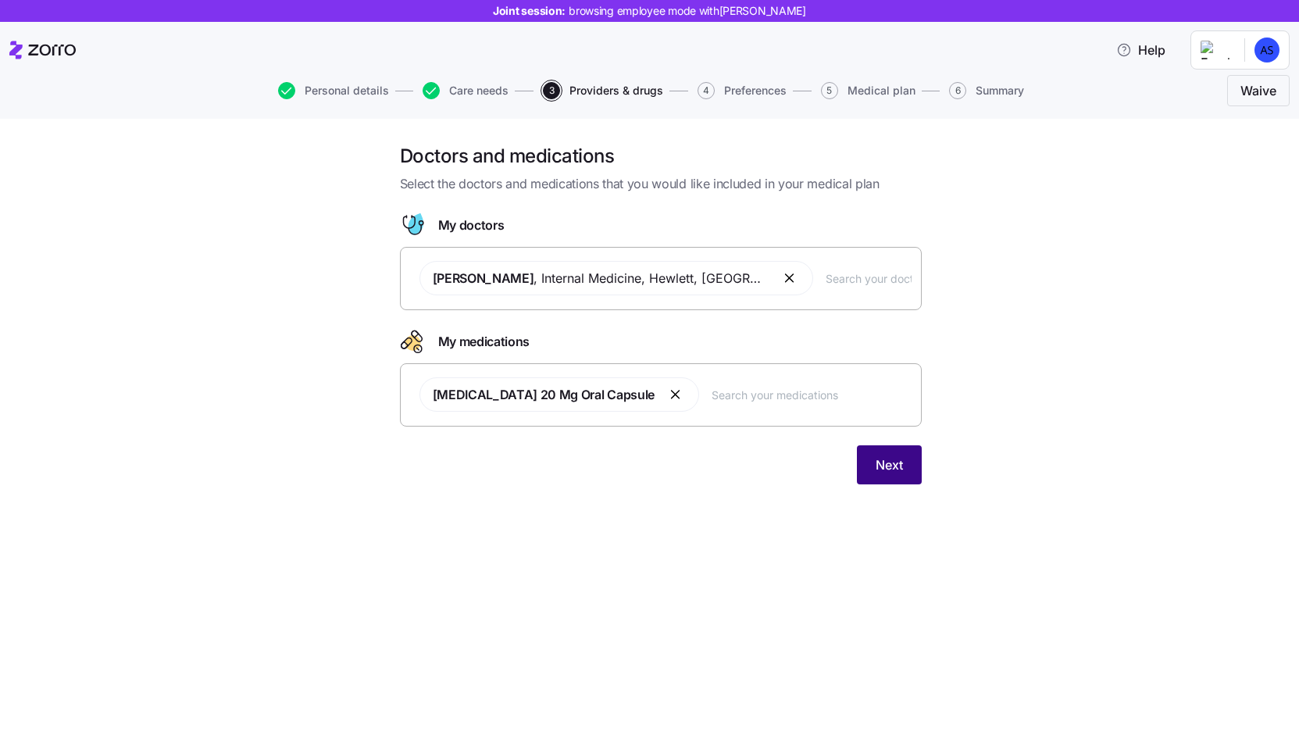
click at [884, 459] on span "Next" at bounding box center [889, 465] width 27 height 19
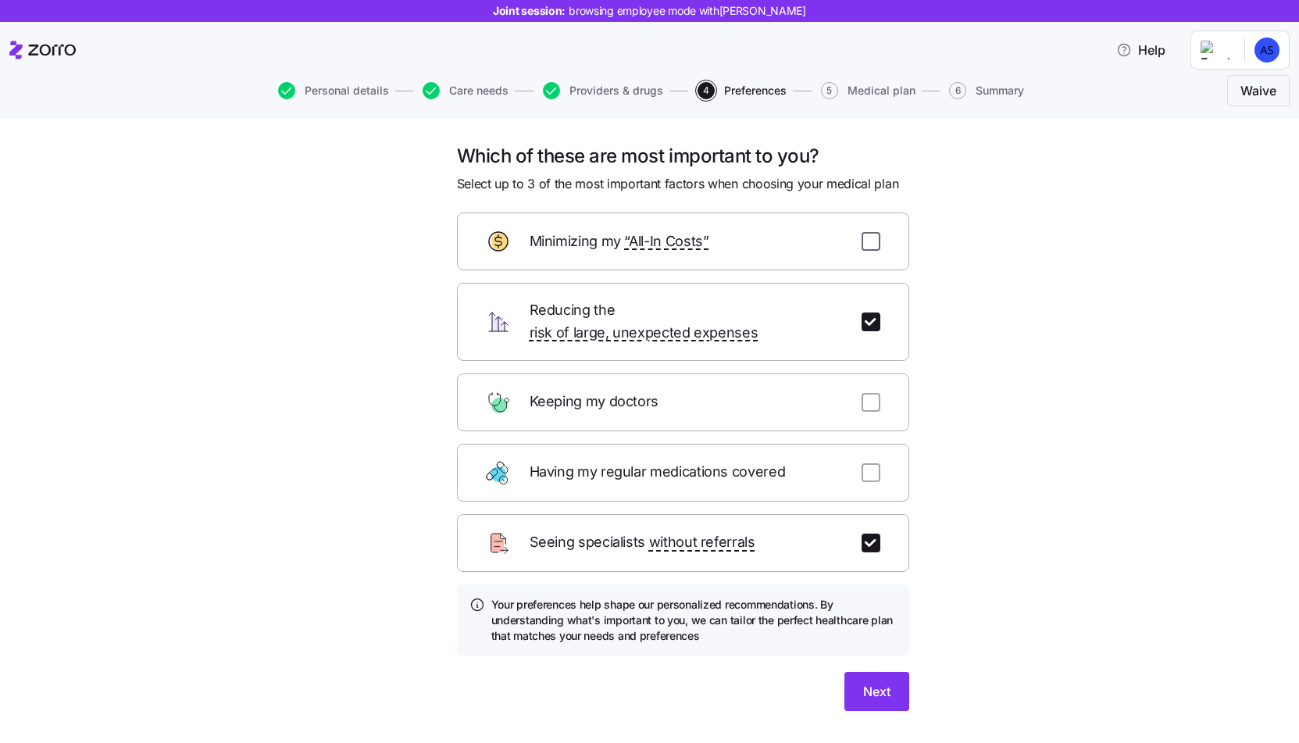
click at [876, 239] on input "checkbox" at bounding box center [871, 241] width 19 height 19
checkbox input "true"
click at [870, 514] on div "Seeing specialists without referrals" at bounding box center [683, 543] width 452 height 58
click at [870, 534] on input "checkbox" at bounding box center [871, 543] width 19 height 19
checkbox input "false"
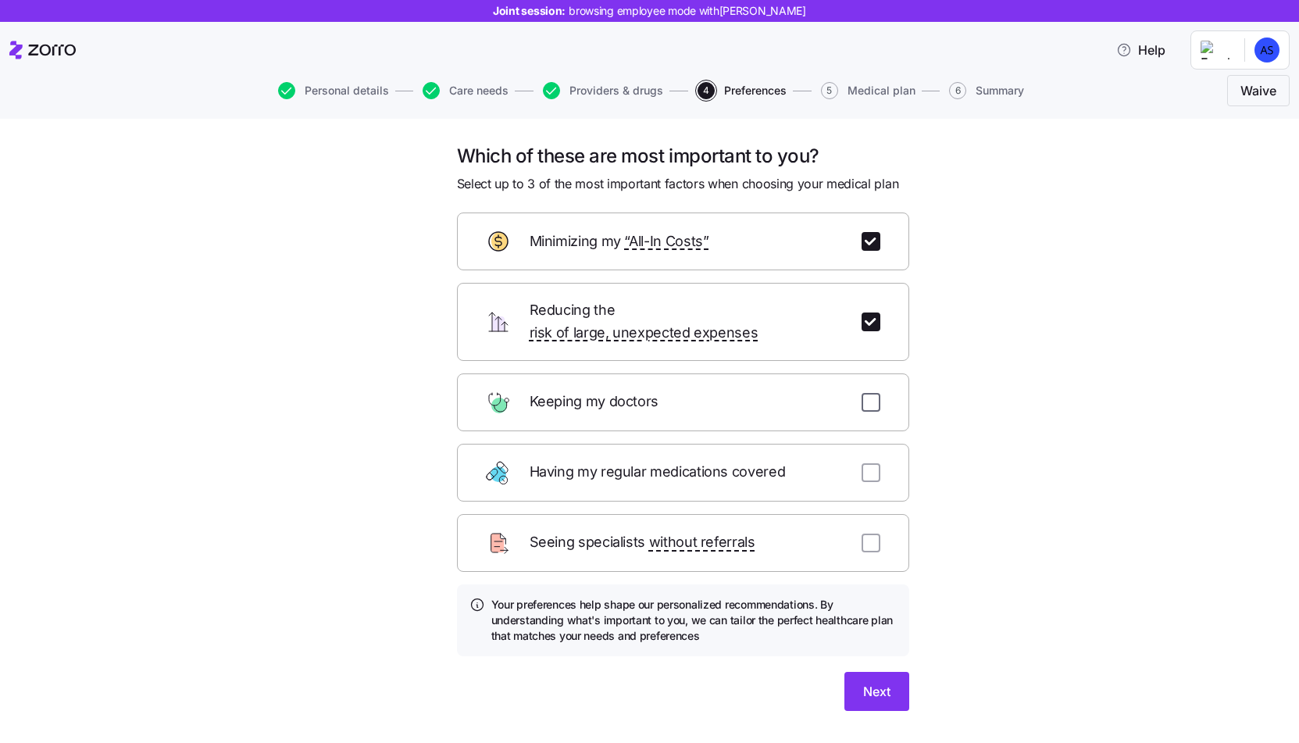
click at [870, 393] on input "checkbox" at bounding box center [871, 402] width 19 height 19
checkbox input "true"
click at [870, 700] on div "Which of these are most important to you? Select up to 3 of the most important …" at bounding box center [683, 437] width 477 height 586
click at [877, 682] on span "Next" at bounding box center [876, 691] width 27 height 19
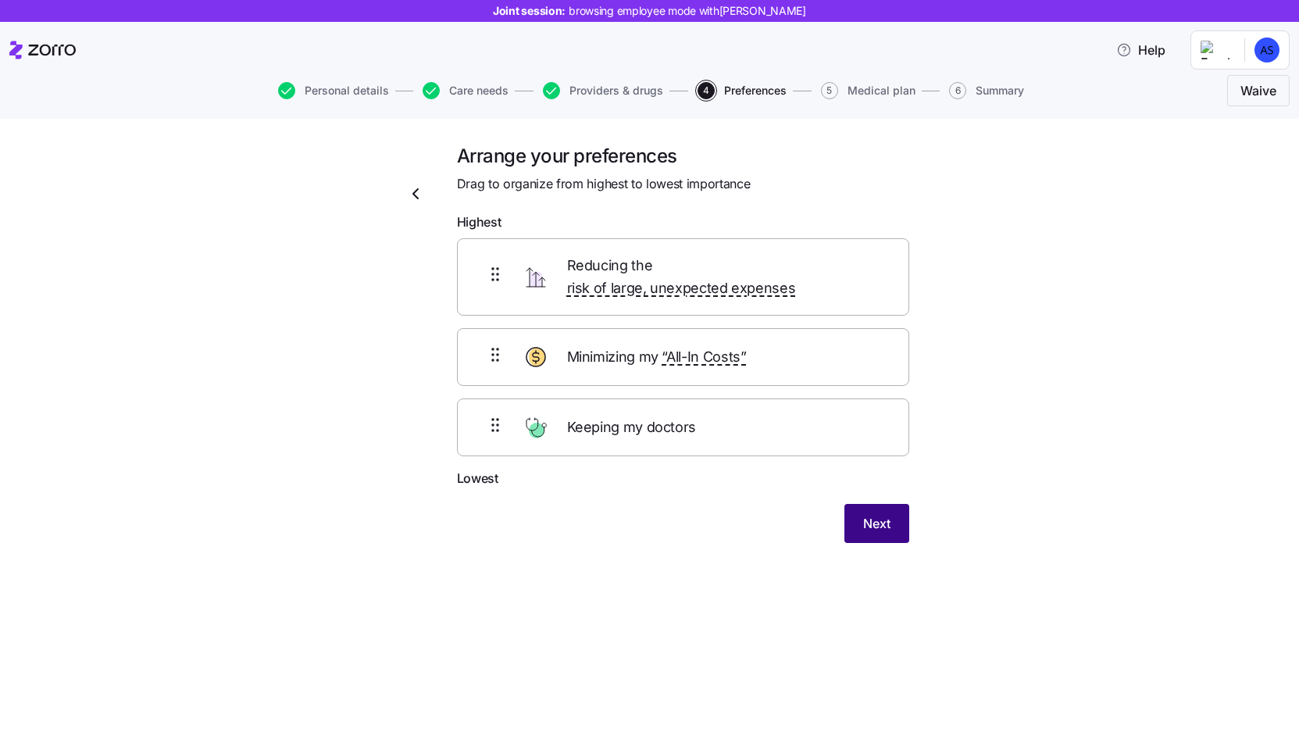
click at [895, 518] on button "Next" at bounding box center [877, 523] width 65 height 39
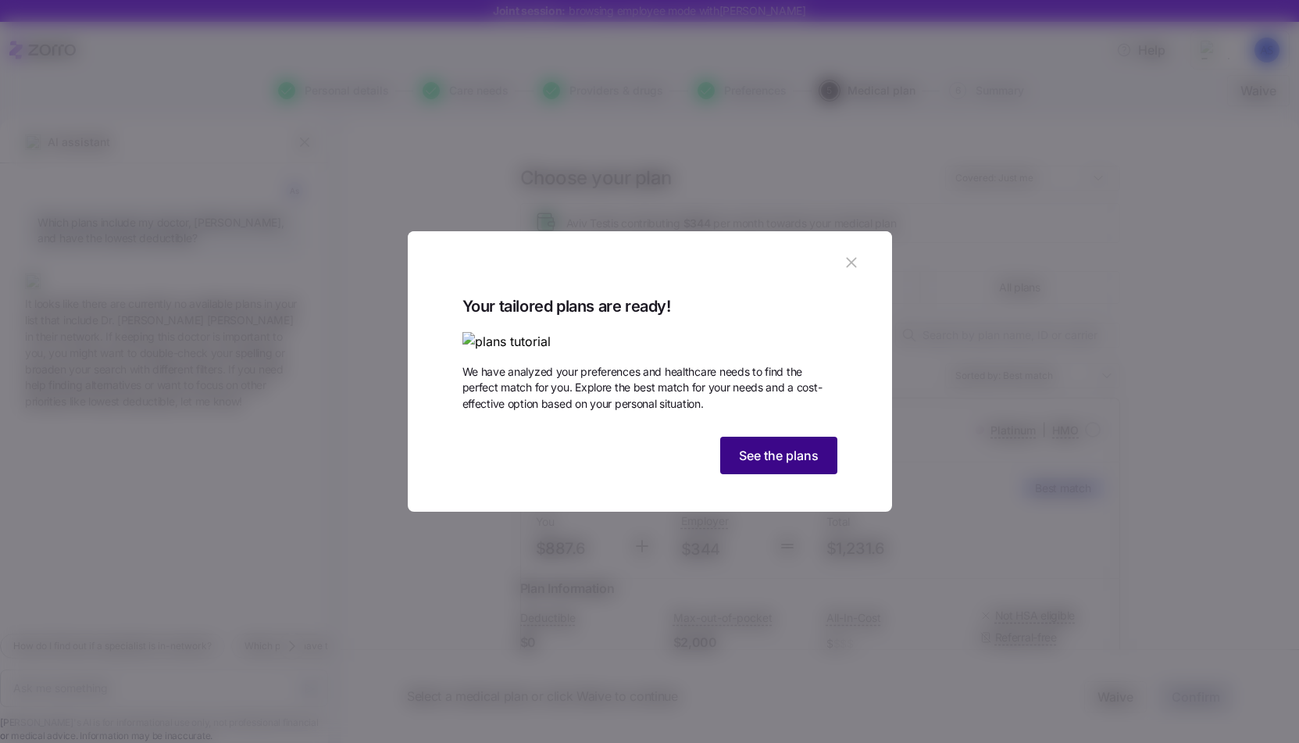
click at [813, 465] on span "See the plans" at bounding box center [779, 455] width 80 height 19
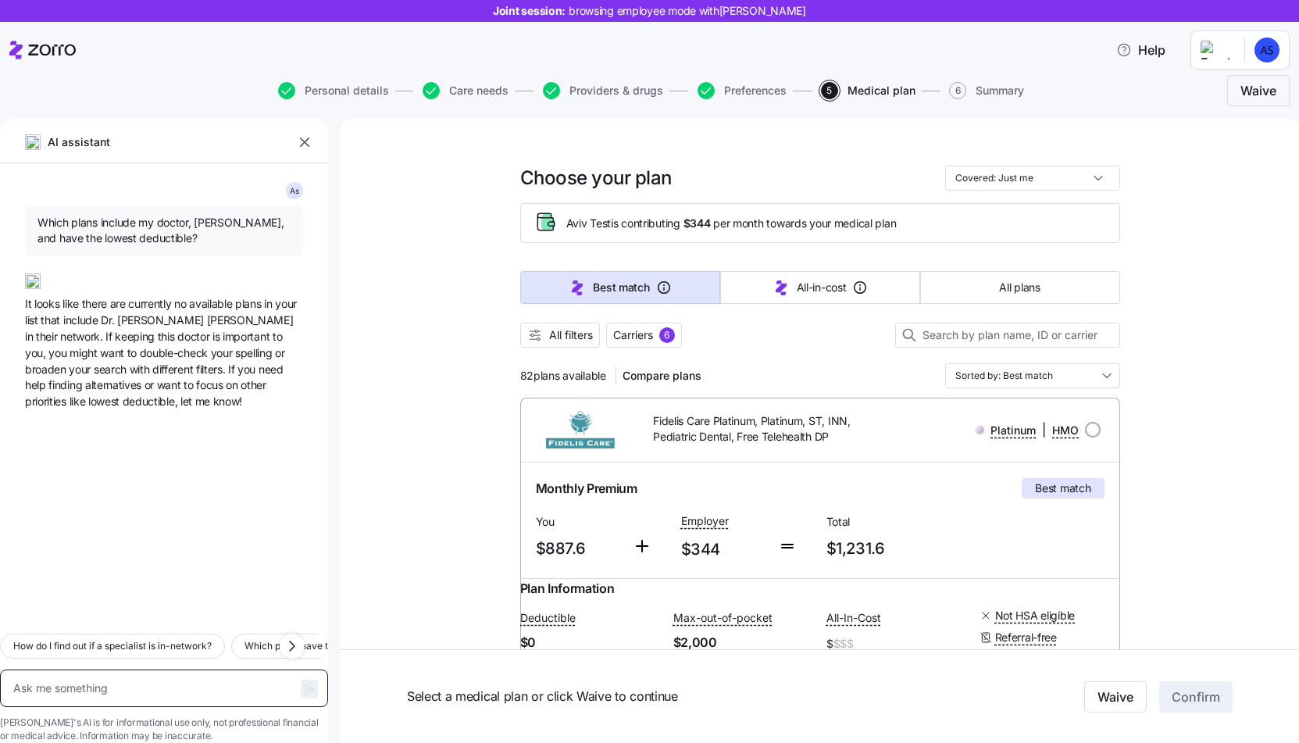
click at [210, 670] on textarea at bounding box center [164, 689] width 328 height 38
type textarea "x"
type textarea "H"
type textarea "x"
type textarea "He"
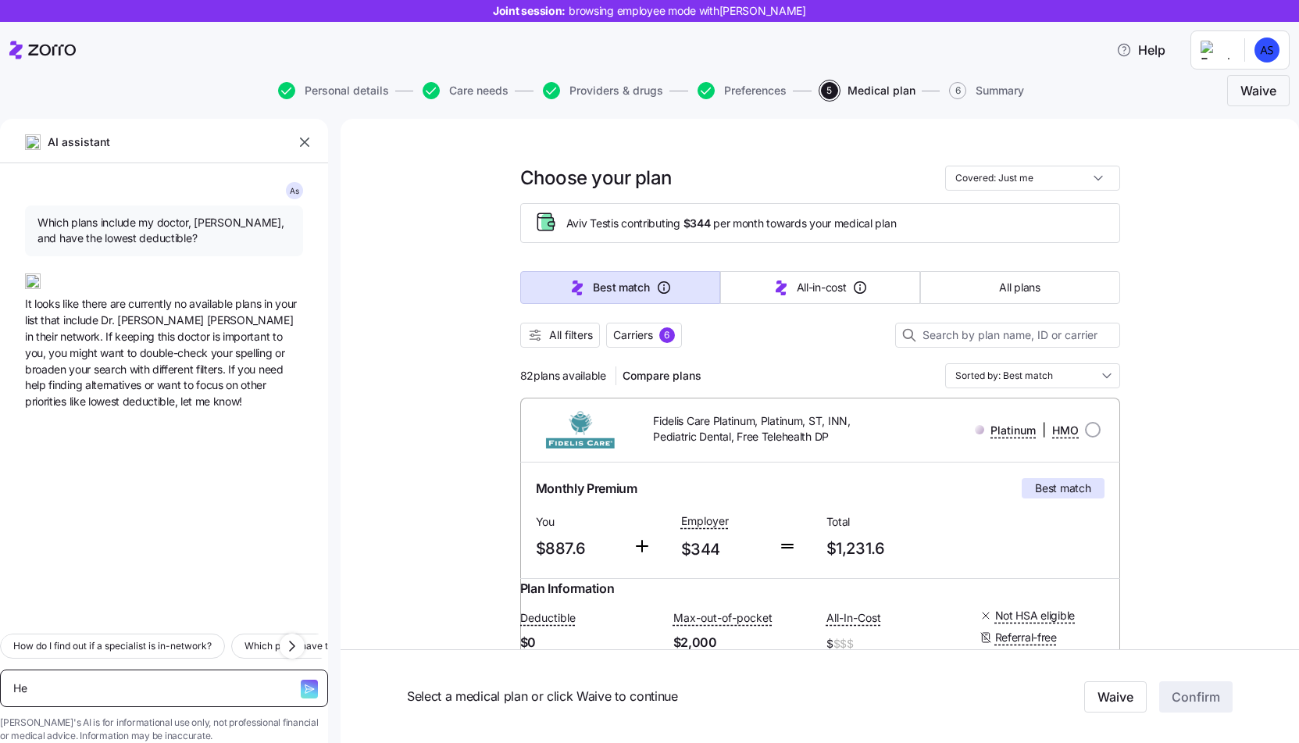
type textarea "x"
type textarea "Hey"
type textarea "x"
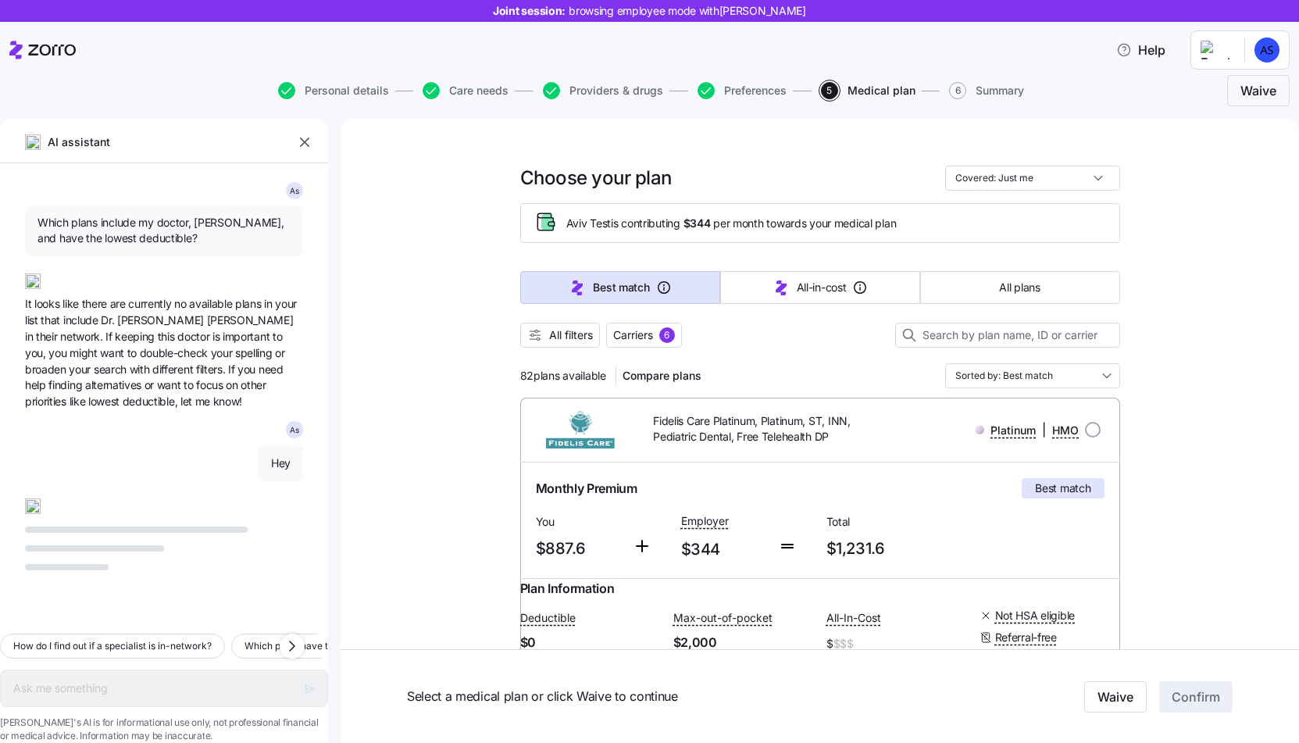
type textarea "x"
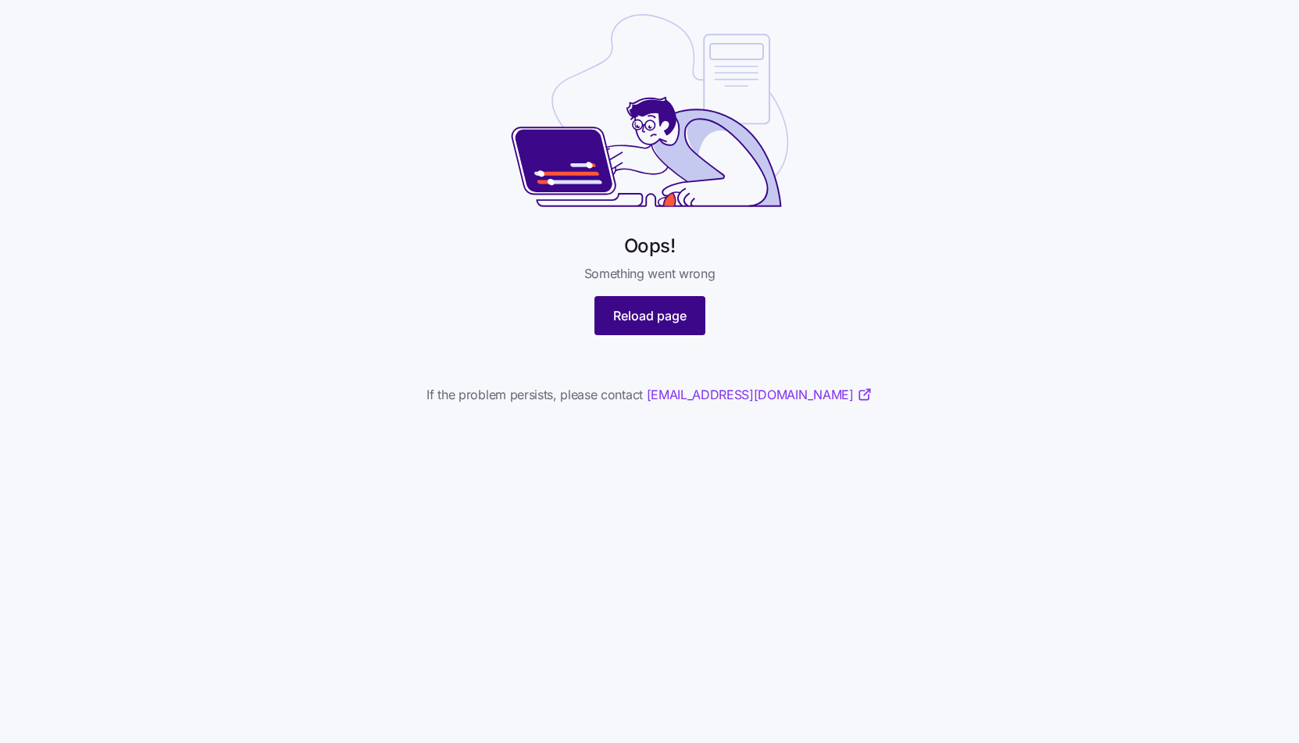
click at [668, 329] on button "Reload page" at bounding box center [650, 315] width 111 height 39
